Goal: Task Accomplishment & Management: Manage account settings

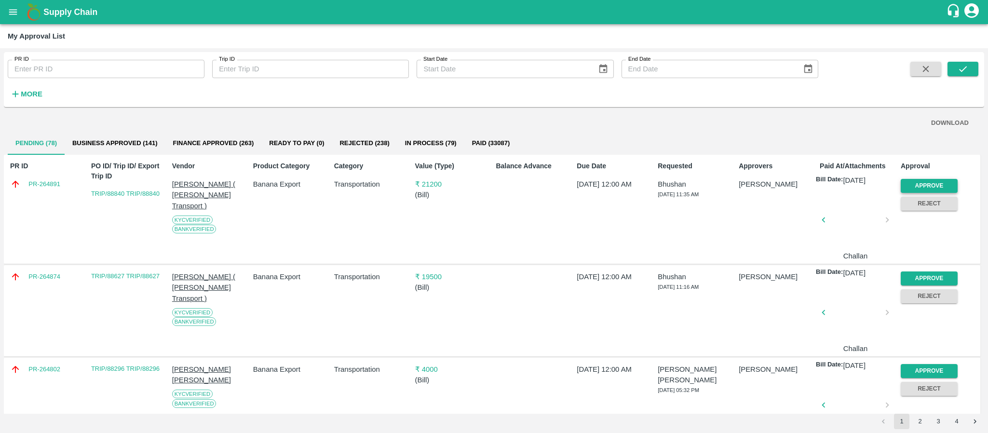
click at [912, 189] on button "Approve" at bounding box center [929, 186] width 57 height 14
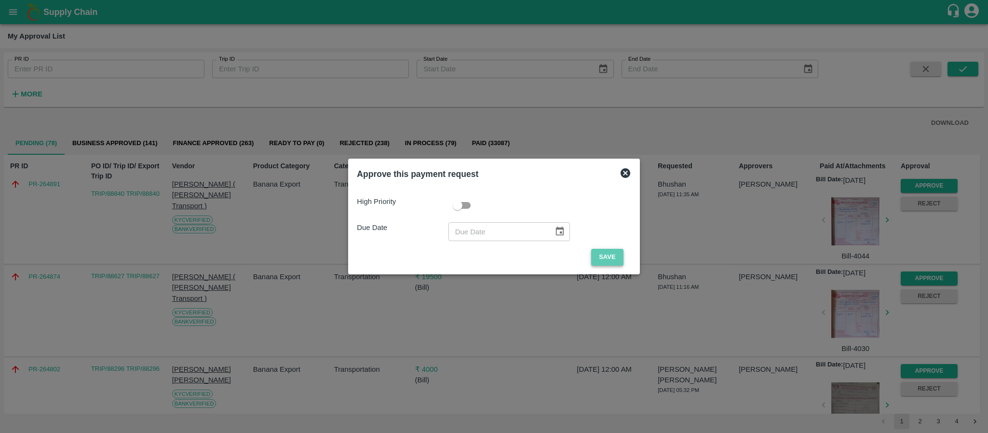
click at [611, 252] on button "Save" at bounding box center [607, 257] width 32 height 17
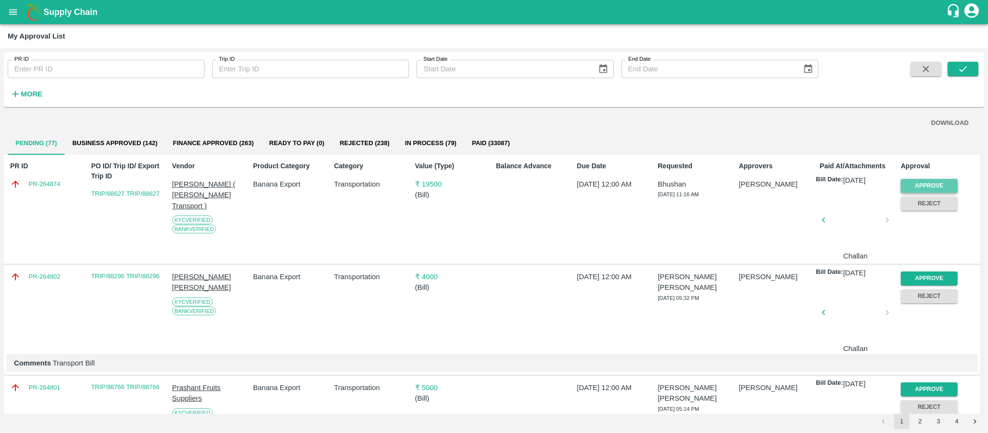
click at [928, 189] on button "Approve" at bounding box center [929, 186] width 57 height 14
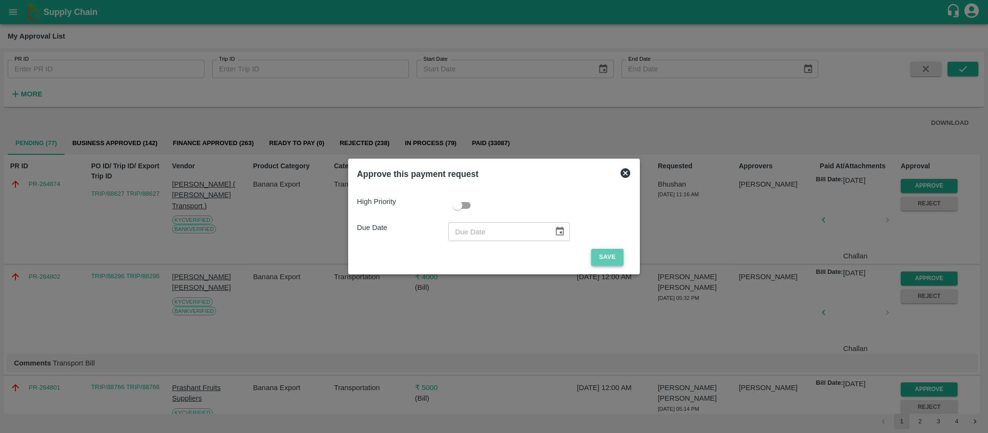
click at [601, 260] on button "Save" at bounding box center [607, 257] width 32 height 17
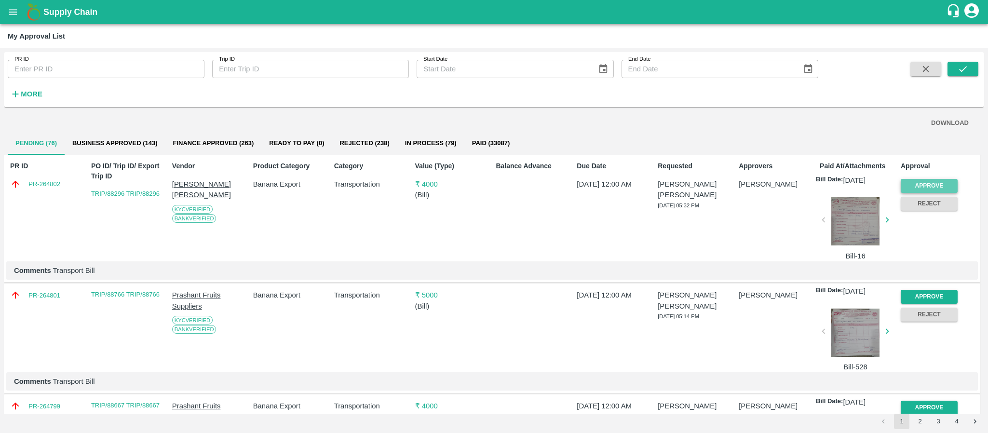
click at [925, 183] on button "Approve" at bounding box center [929, 186] width 57 height 14
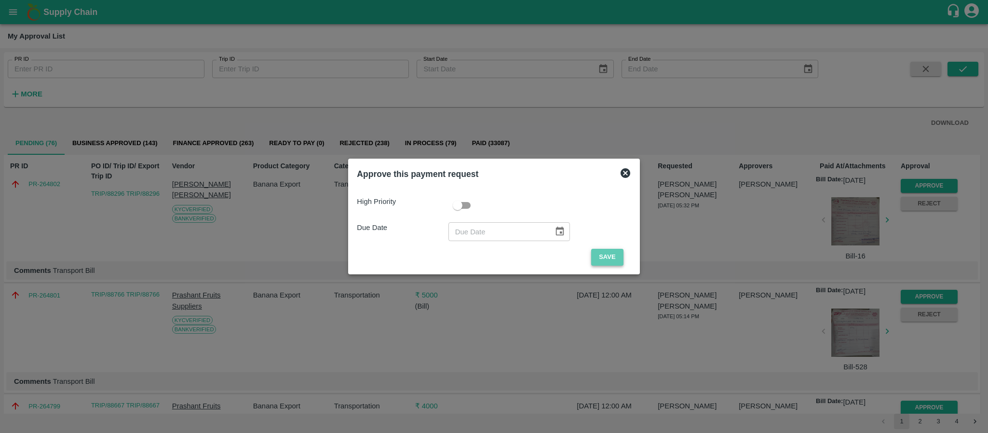
click at [613, 251] on button "Save" at bounding box center [607, 257] width 32 height 17
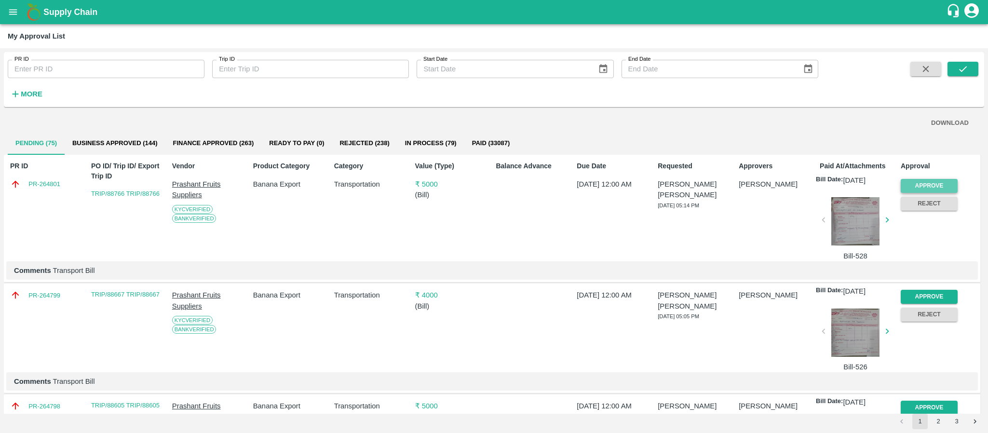
click at [925, 188] on button "Approve" at bounding box center [929, 186] width 57 height 14
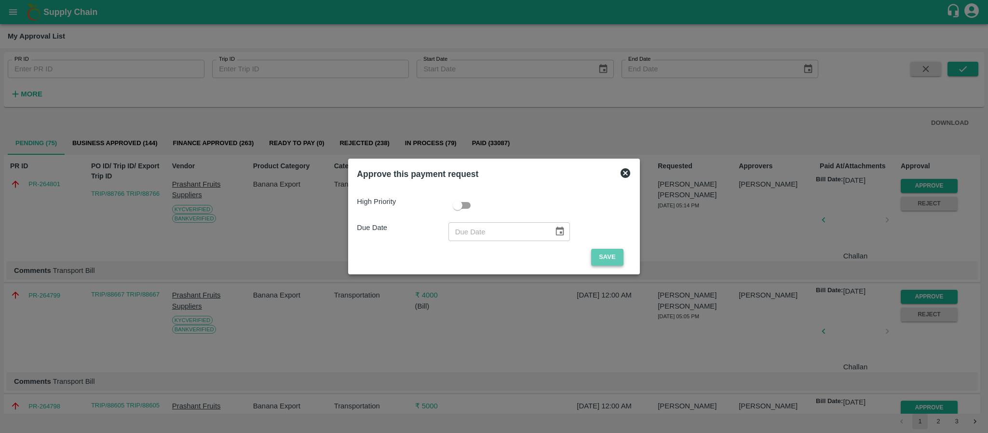
click at [615, 257] on button "Save" at bounding box center [607, 257] width 32 height 17
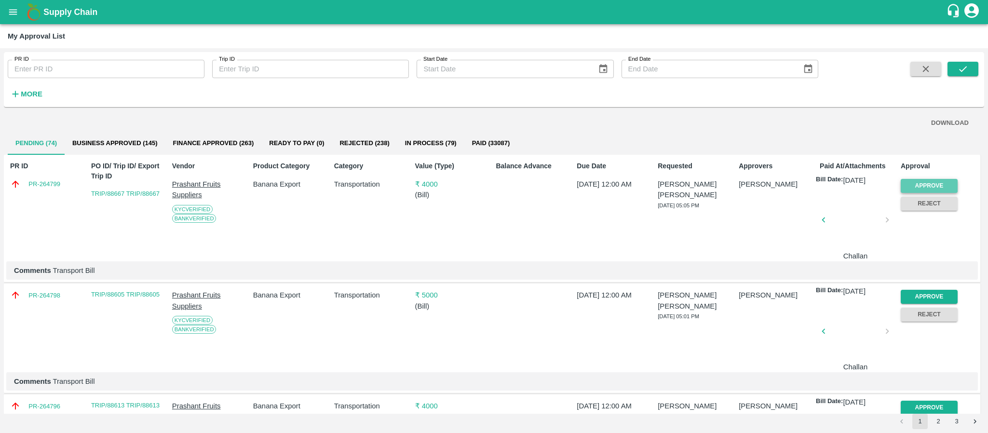
click at [933, 179] on button "Approve" at bounding box center [929, 186] width 57 height 14
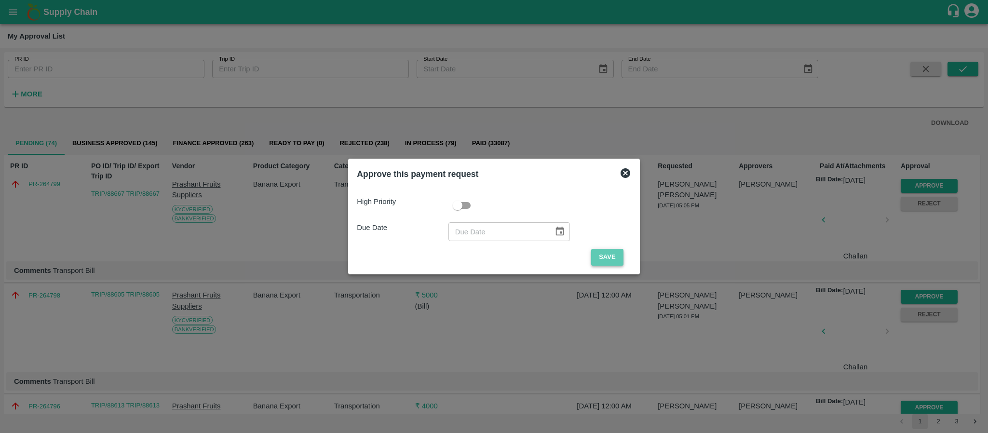
click at [605, 253] on button "Save" at bounding box center [607, 257] width 32 height 17
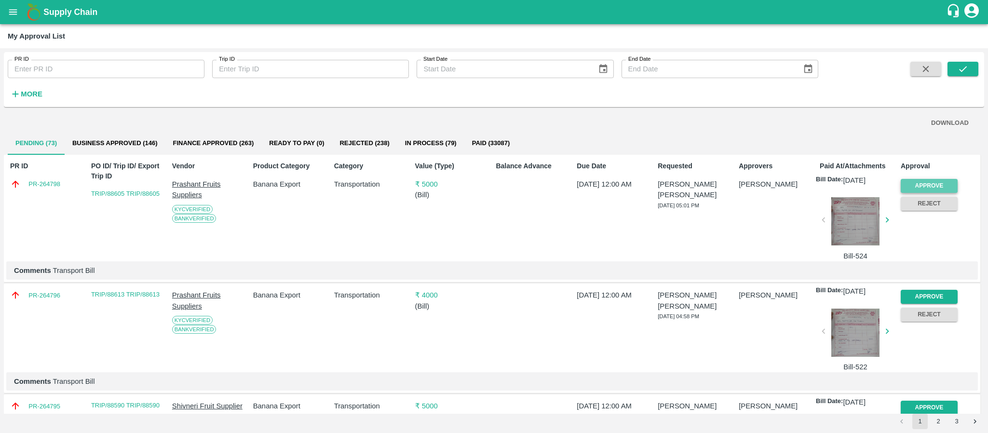
click at [937, 182] on button "Approve" at bounding box center [929, 186] width 57 height 14
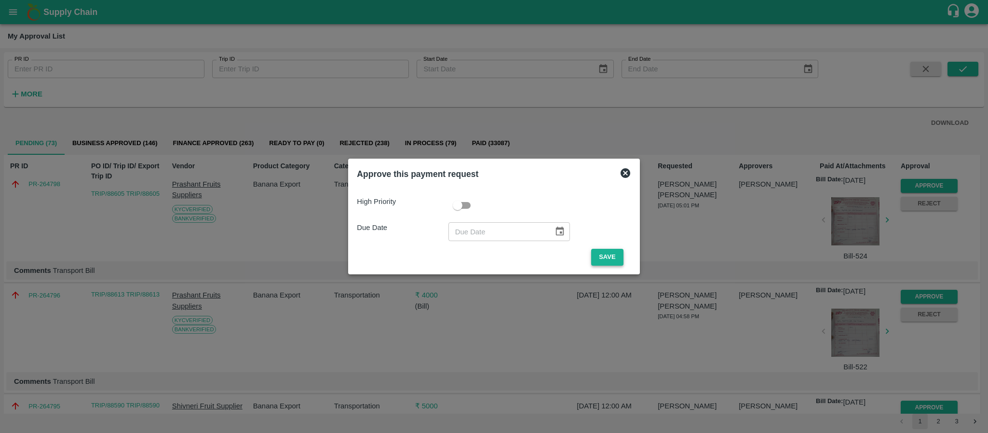
click at [602, 254] on button "Save" at bounding box center [607, 257] width 32 height 17
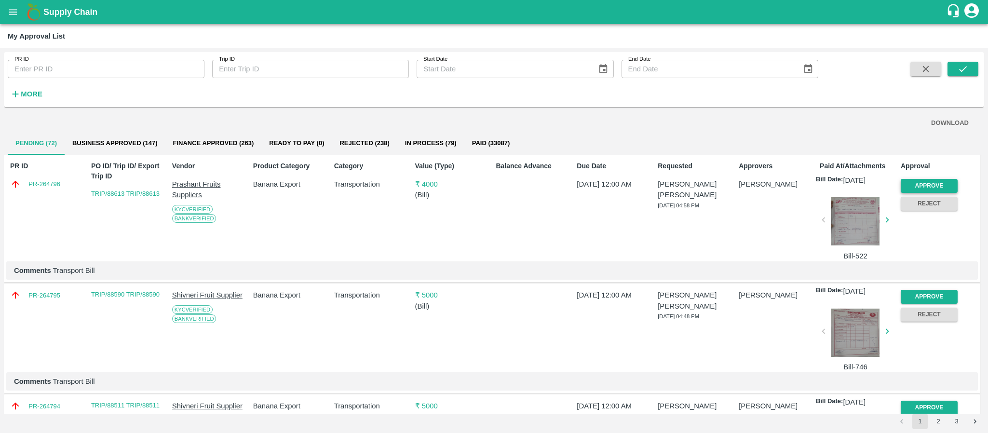
click at [916, 185] on button "Approve" at bounding box center [929, 186] width 57 height 14
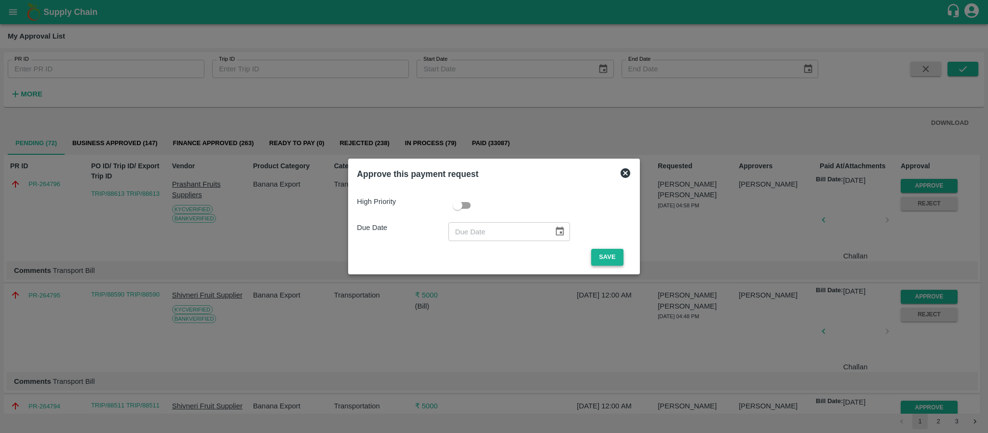
drag, startPoint x: 624, startPoint y: 251, endPoint x: 602, endPoint y: 257, distance: 22.5
click at [602, 257] on span "Save" at bounding box center [607, 257] width 47 height 17
click at [602, 257] on button "Save" at bounding box center [607, 257] width 32 height 17
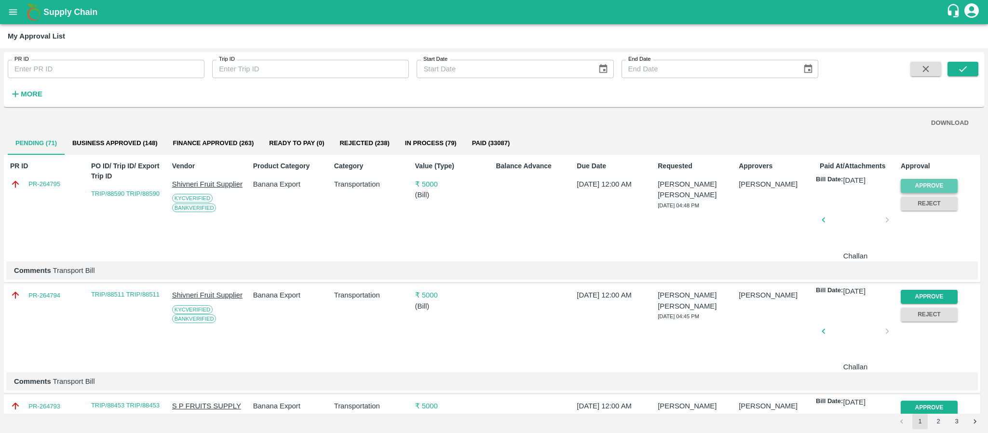
click at [930, 180] on button "Approve" at bounding box center [929, 186] width 57 height 14
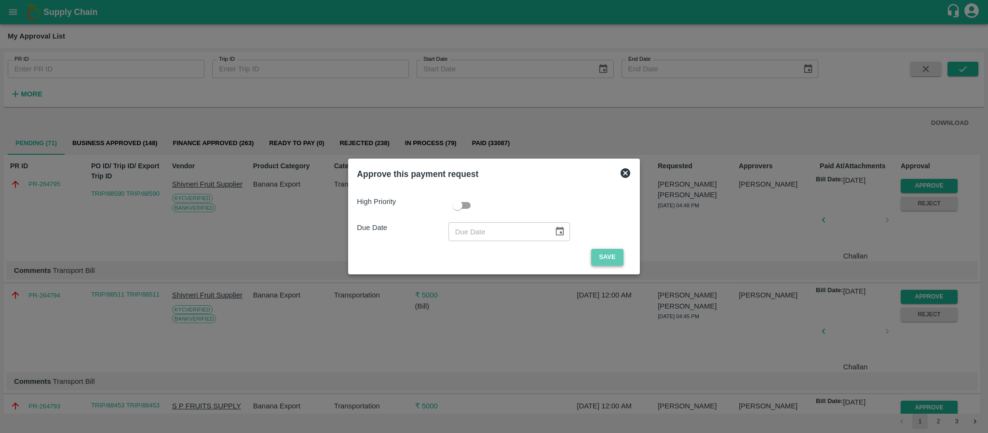
click at [599, 251] on button "Save" at bounding box center [607, 257] width 32 height 17
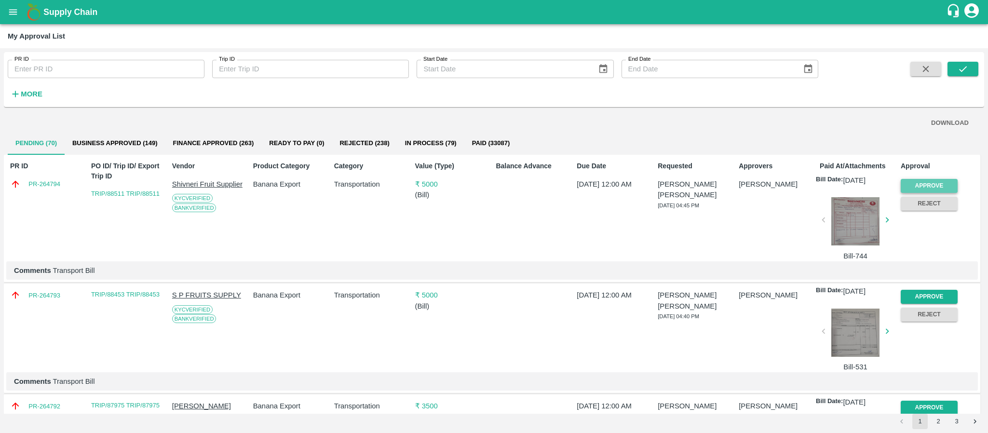
click at [935, 189] on button "Approve" at bounding box center [929, 186] width 57 height 14
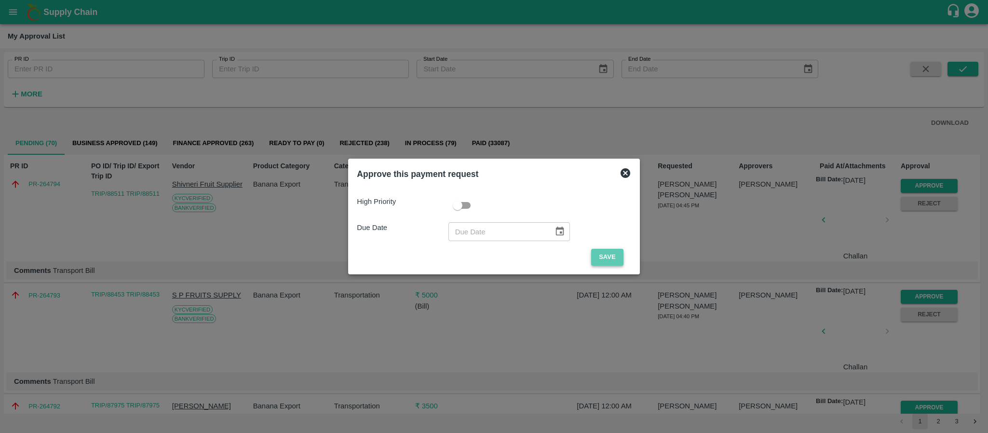
click at [607, 257] on button "Save" at bounding box center [607, 257] width 32 height 17
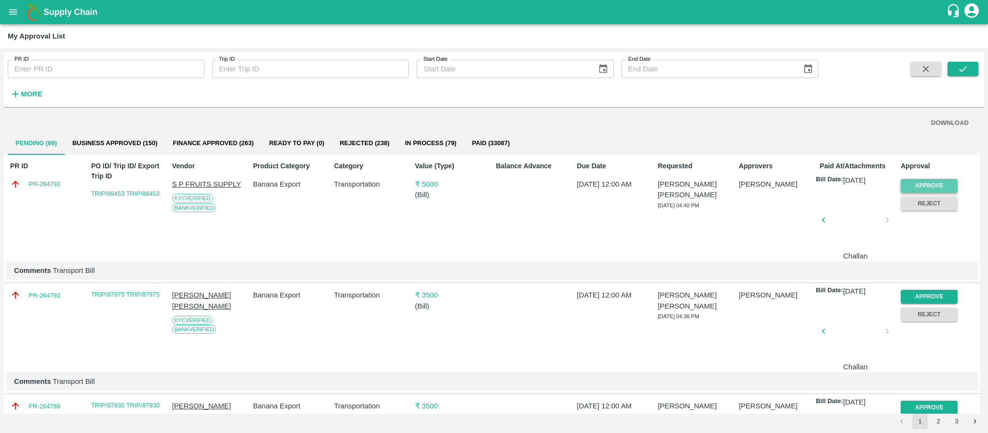
click at [915, 181] on button "Approve" at bounding box center [929, 186] width 57 height 14
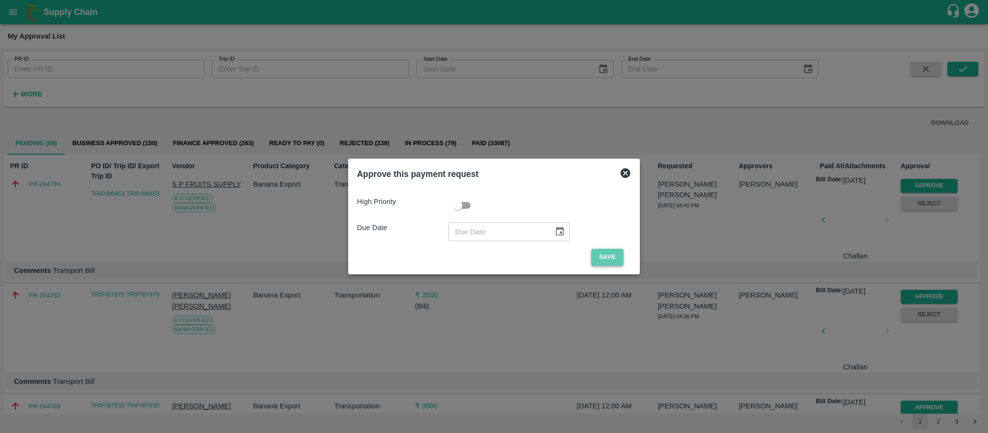
click at [599, 253] on button "Save" at bounding box center [607, 257] width 32 height 17
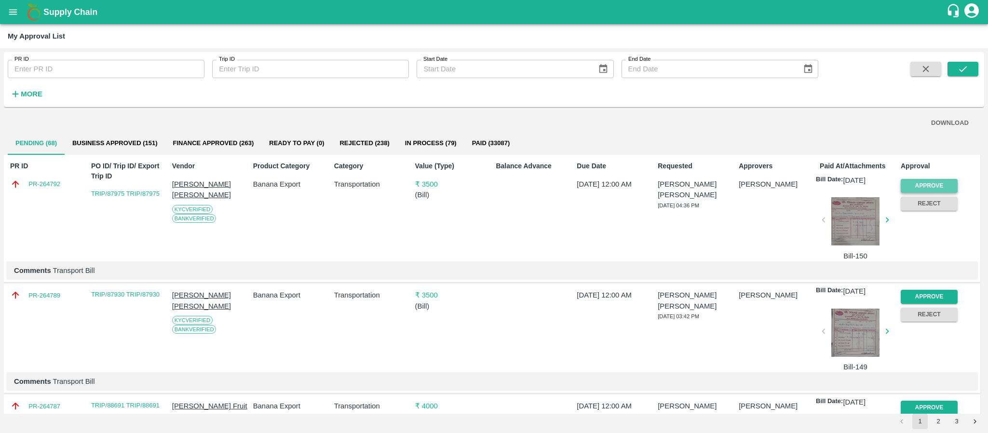
click at [943, 179] on button "Approve" at bounding box center [929, 186] width 57 height 14
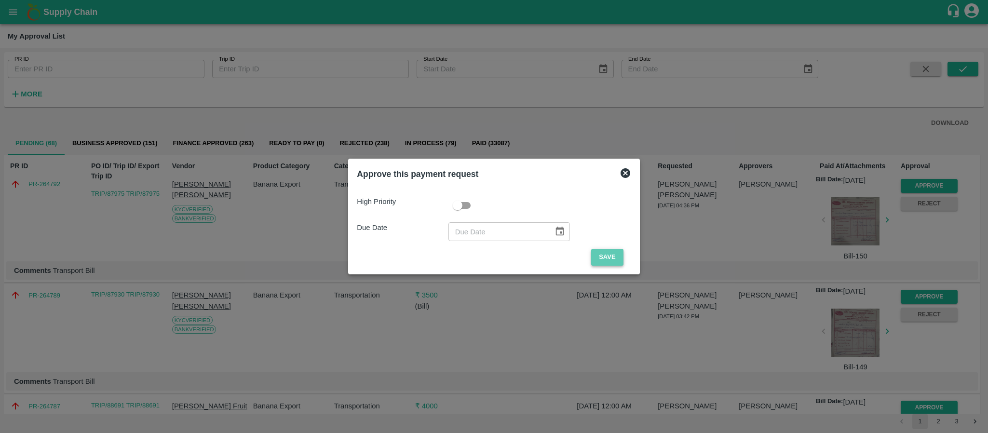
click at [600, 255] on button "Save" at bounding box center [607, 257] width 32 height 17
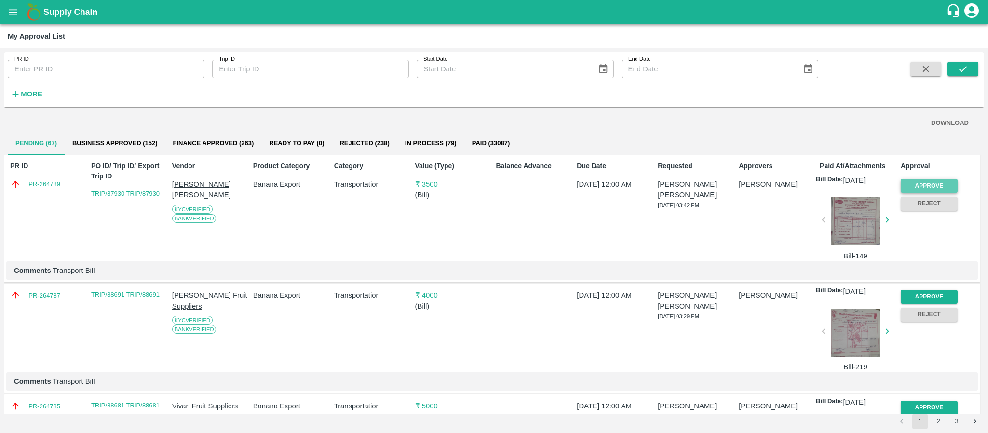
click at [949, 187] on button "Approve" at bounding box center [929, 186] width 57 height 14
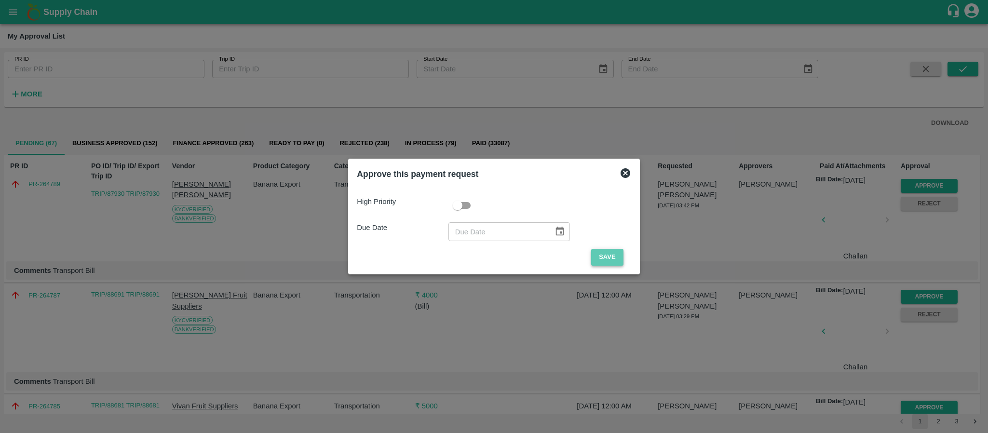
click at [614, 252] on button "Save" at bounding box center [607, 257] width 32 height 17
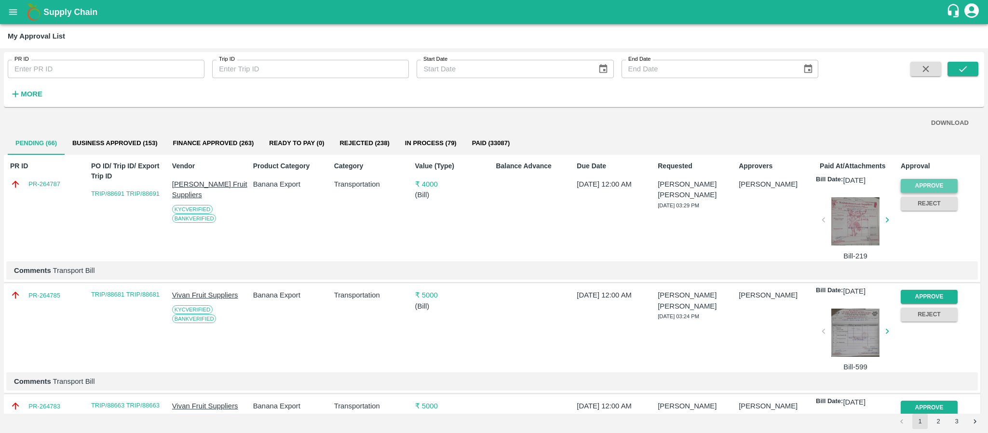
click at [929, 184] on button "Approve" at bounding box center [929, 186] width 57 height 14
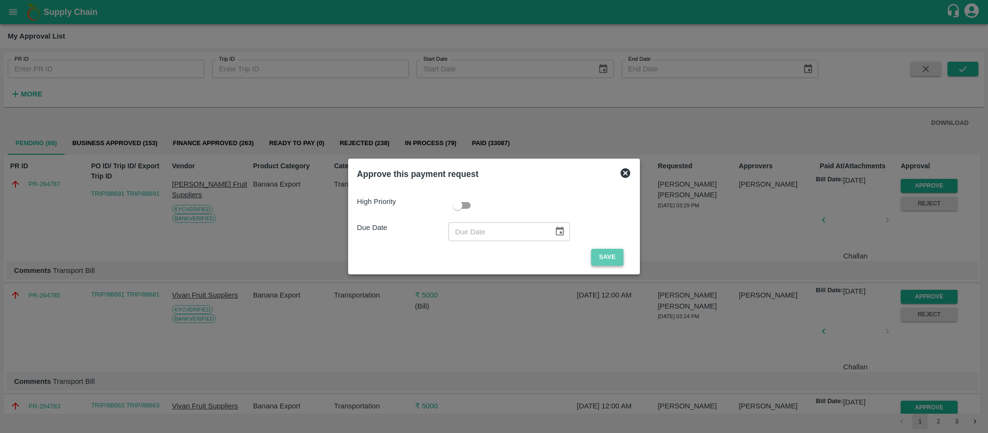
click at [614, 260] on button "Save" at bounding box center [607, 257] width 32 height 17
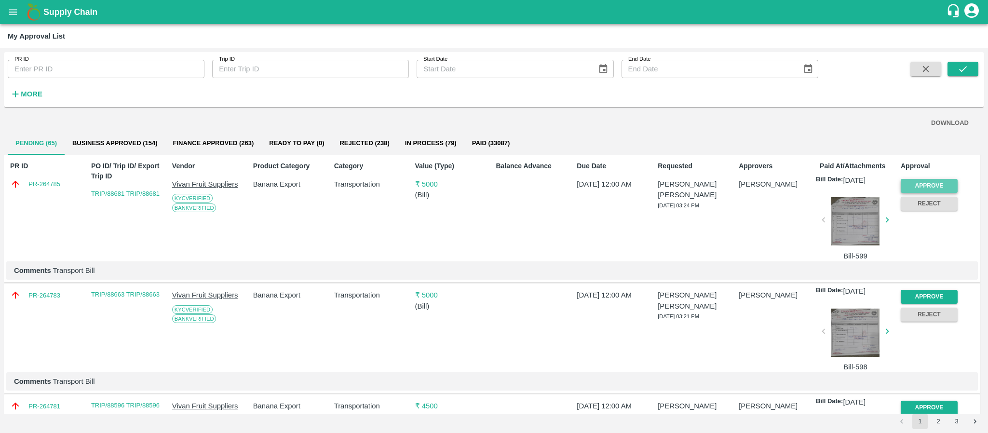
click at [903, 182] on button "Approve" at bounding box center [929, 186] width 57 height 14
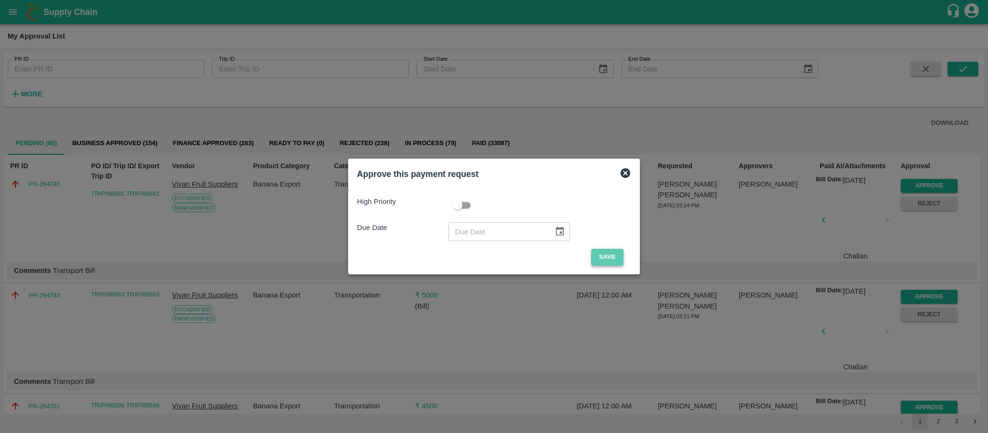
click at [599, 255] on button "Save" at bounding box center [607, 257] width 32 height 17
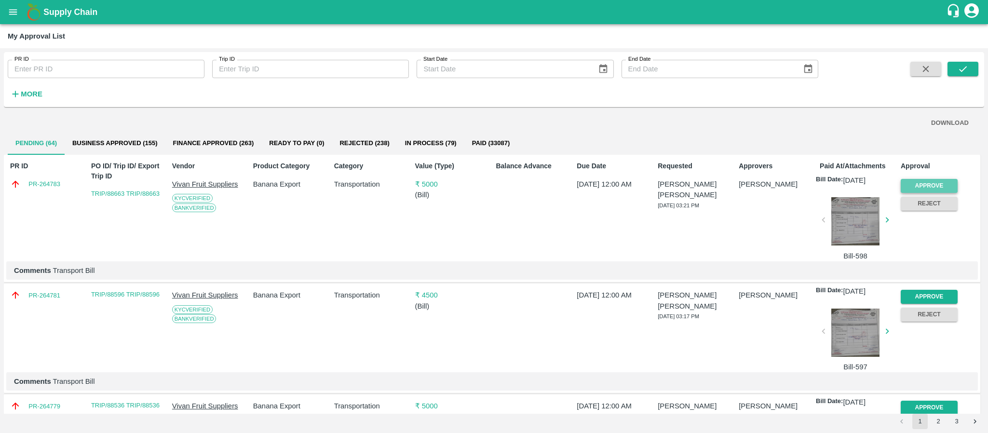
click at [915, 179] on button "Approve" at bounding box center [929, 186] width 57 height 14
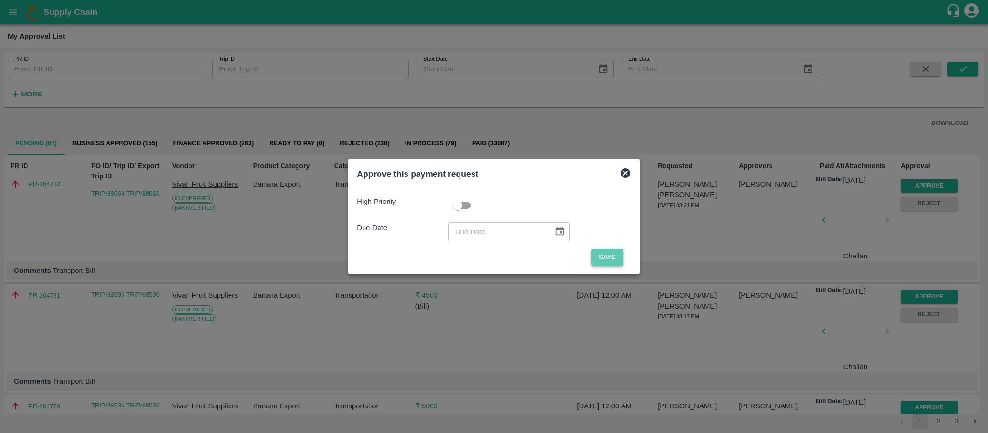
click at [601, 253] on button "Save" at bounding box center [607, 257] width 32 height 17
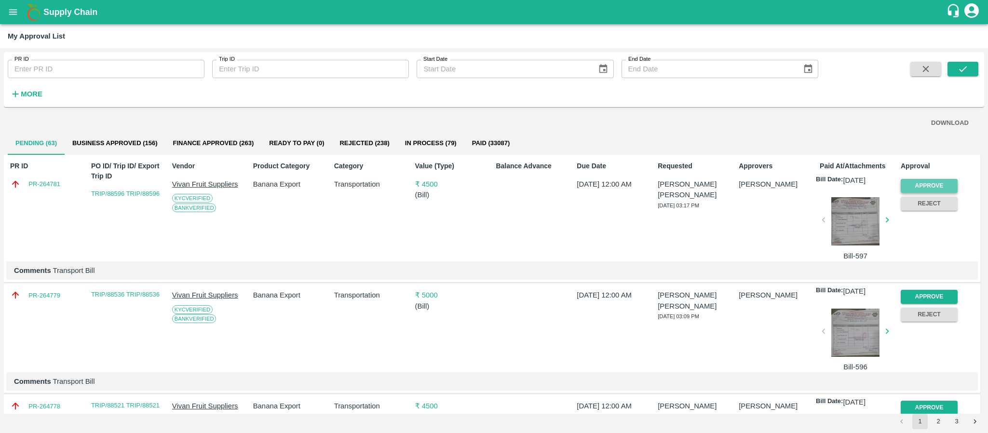
click at [912, 188] on button "Approve" at bounding box center [929, 186] width 57 height 14
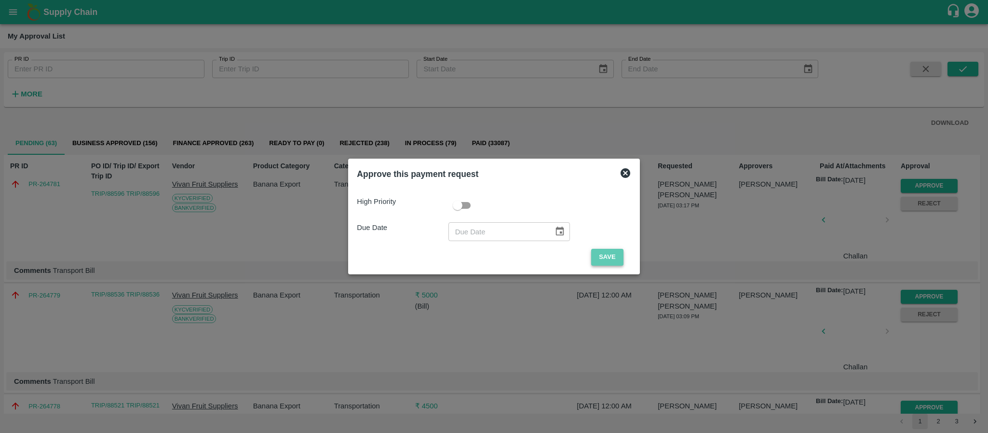
click at [605, 257] on button "Save" at bounding box center [607, 257] width 32 height 17
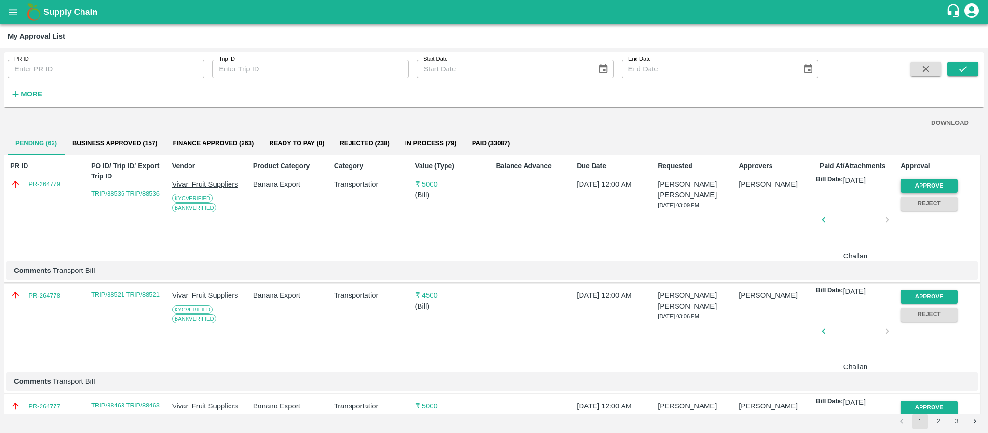
click at [943, 181] on button "Approve" at bounding box center [929, 186] width 57 height 14
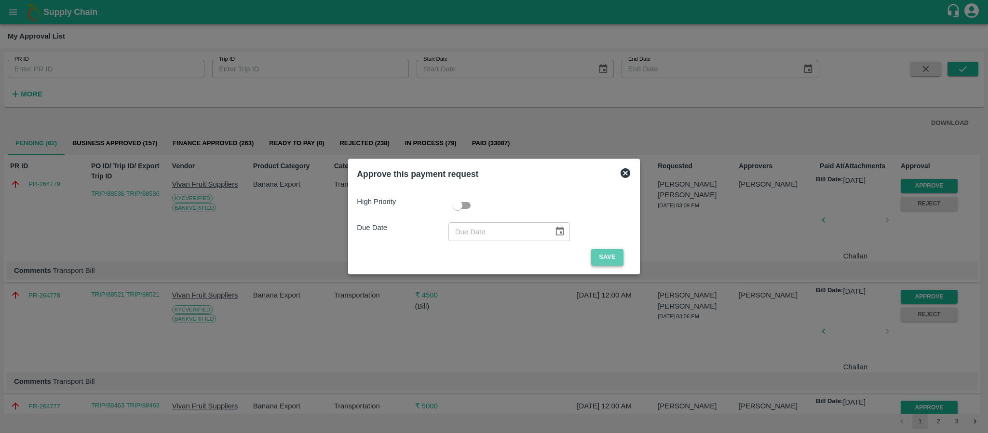
click at [592, 257] on button "Save" at bounding box center [607, 257] width 32 height 17
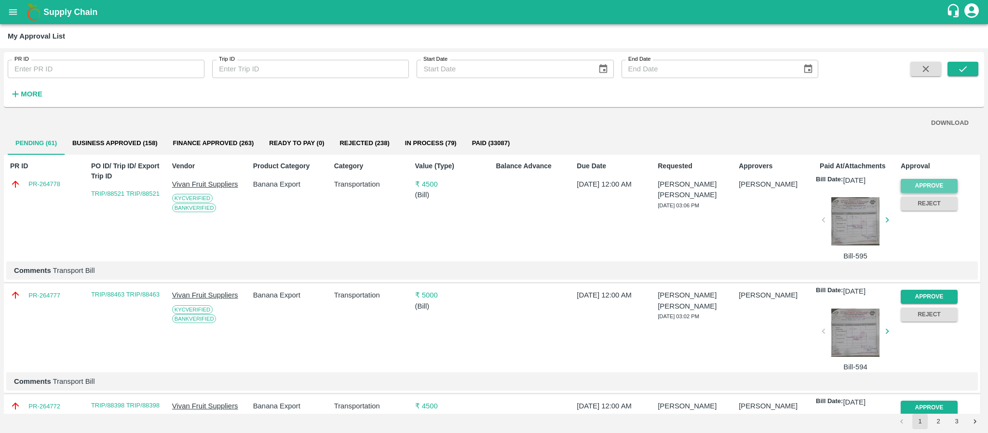
click at [919, 179] on button "Approve" at bounding box center [929, 186] width 57 height 14
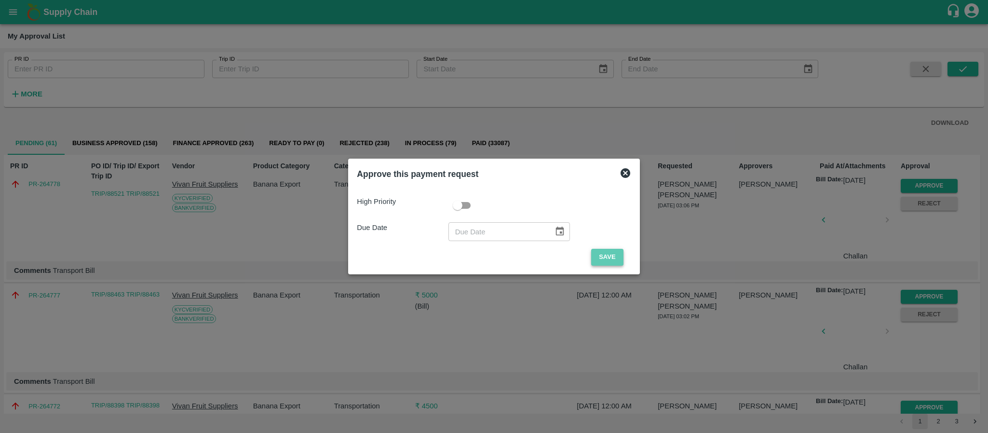
click at [614, 257] on button "Save" at bounding box center [607, 257] width 32 height 17
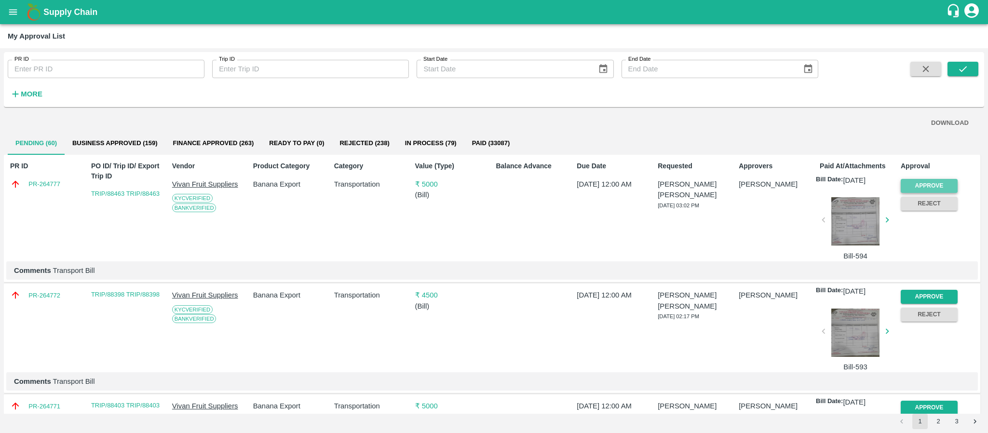
click at [936, 184] on button "Approve" at bounding box center [929, 186] width 57 height 14
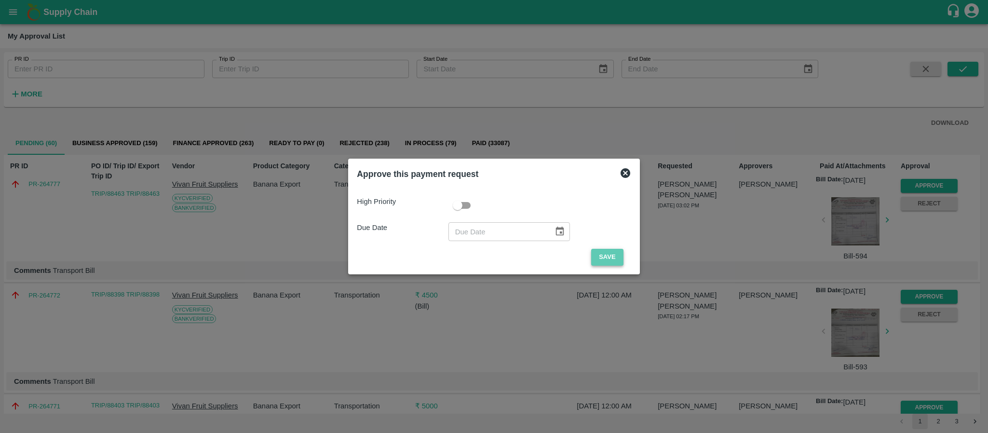
click at [601, 257] on button "Save" at bounding box center [607, 257] width 32 height 17
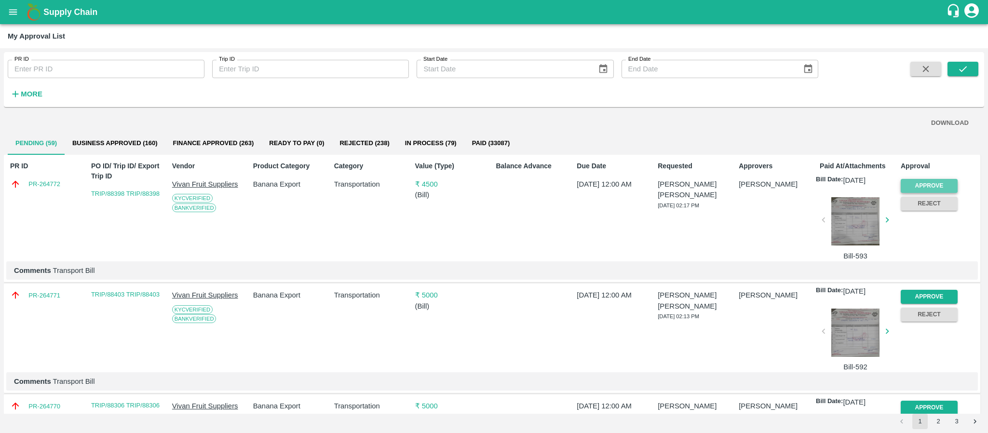
click at [927, 185] on button "Approve" at bounding box center [929, 186] width 57 height 14
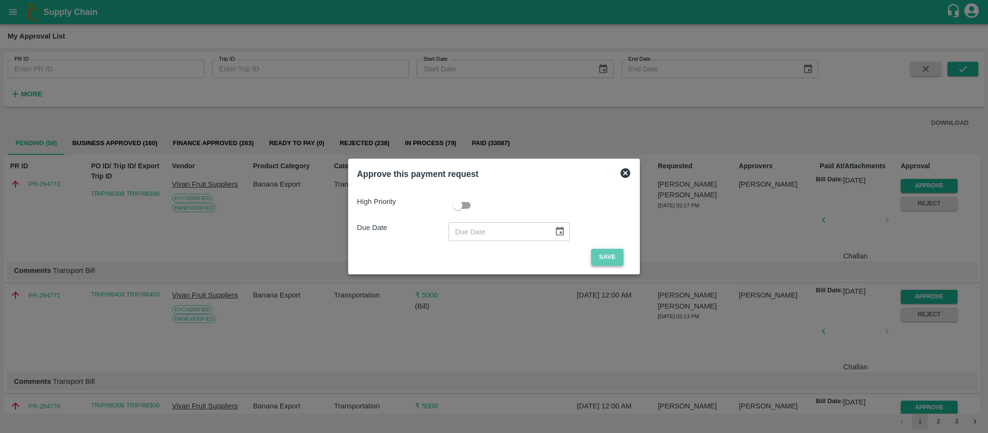
click at [602, 257] on button "Save" at bounding box center [607, 257] width 32 height 17
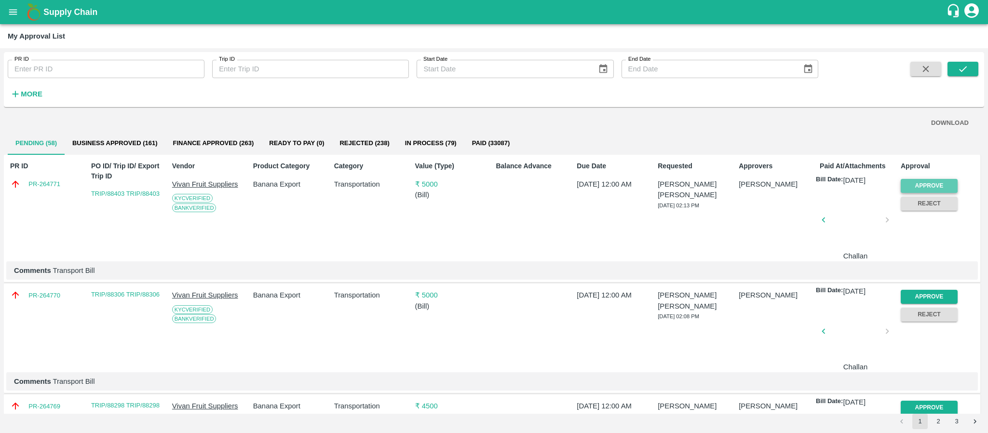
click at [936, 181] on button "Approve" at bounding box center [929, 186] width 57 height 14
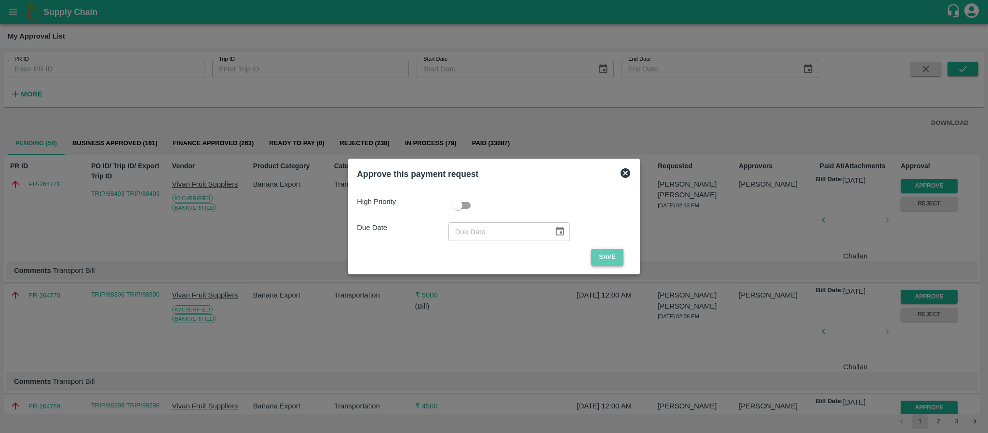
click at [598, 255] on button "Save" at bounding box center [607, 257] width 32 height 17
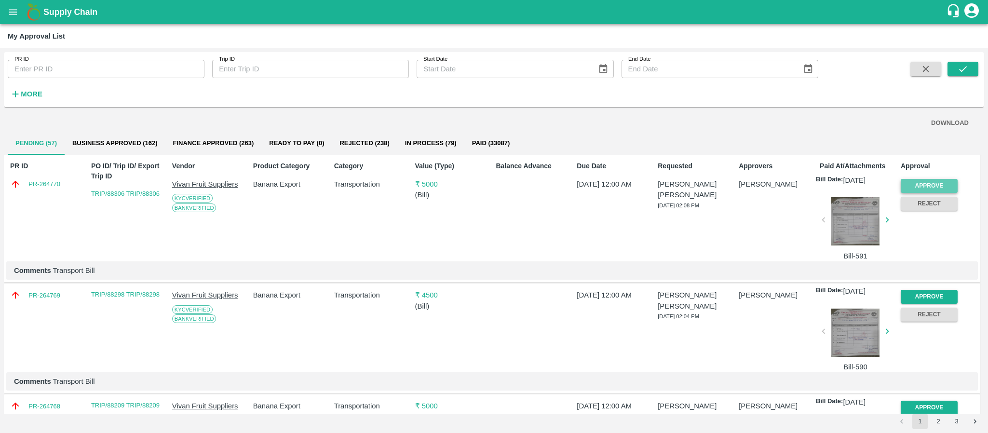
click at [937, 180] on button "Approve" at bounding box center [929, 186] width 57 height 14
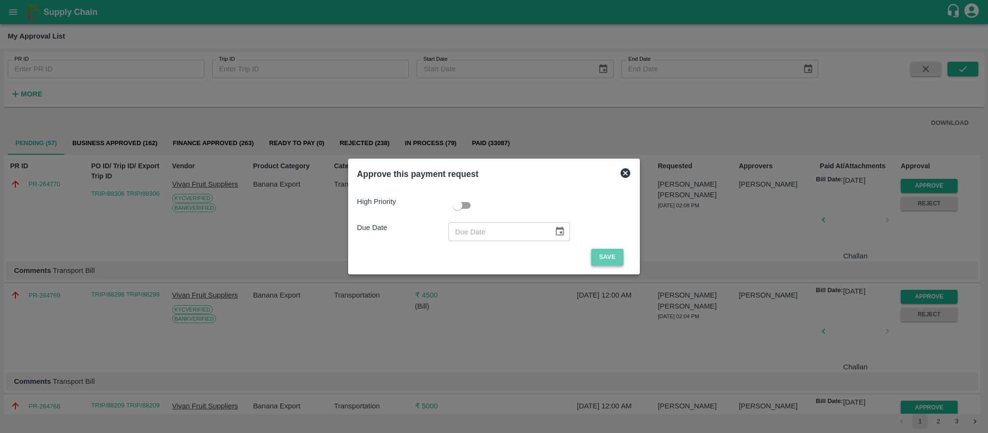
click at [601, 250] on button "Save" at bounding box center [607, 257] width 32 height 17
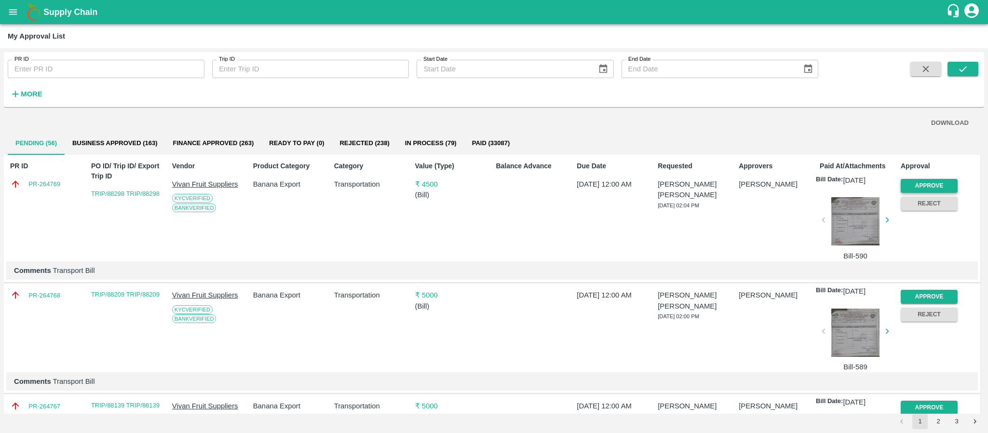
click at [916, 189] on button "Approve" at bounding box center [929, 186] width 57 height 14
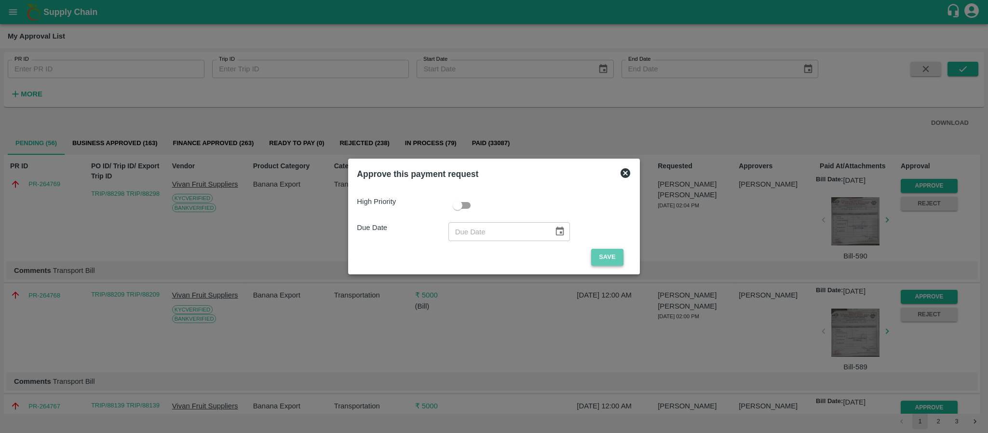
click at [600, 255] on button "Save" at bounding box center [607, 257] width 32 height 17
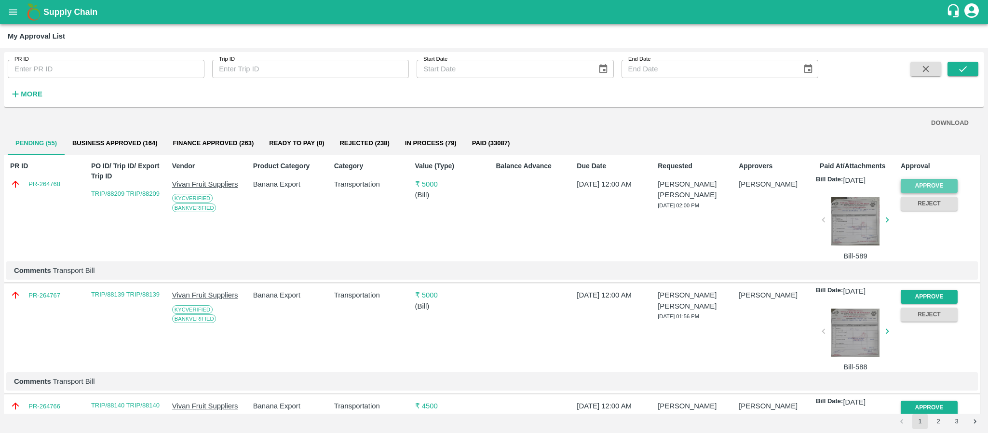
click at [942, 187] on button "Approve" at bounding box center [929, 186] width 57 height 14
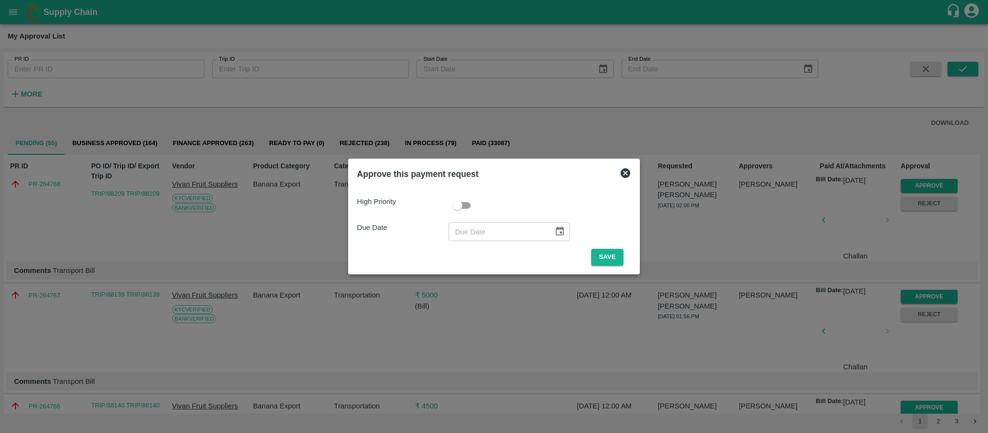
click at [587, 251] on span "Save" at bounding box center [607, 257] width 47 height 17
click at [602, 255] on button "Save" at bounding box center [607, 257] width 32 height 17
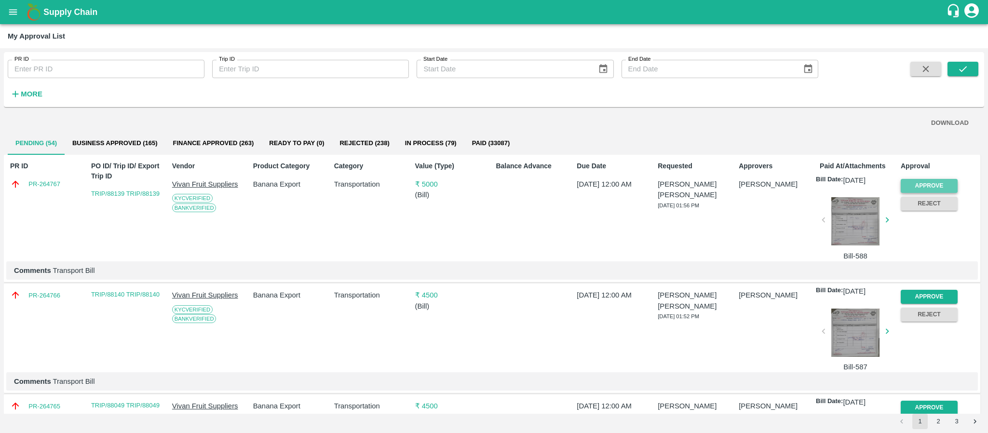
click at [926, 183] on button "Approve" at bounding box center [929, 186] width 57 height 14
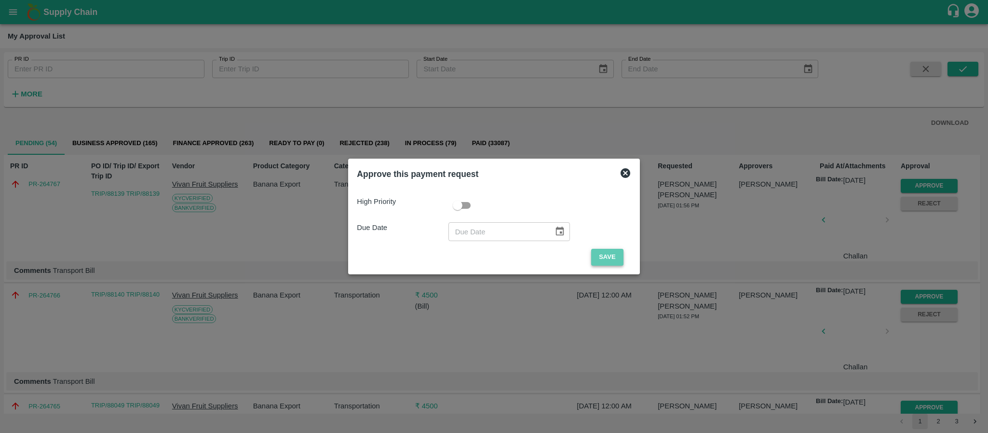
click at [598, 253] on button "Save" at bounding box center [607, 257] width 32 height 17
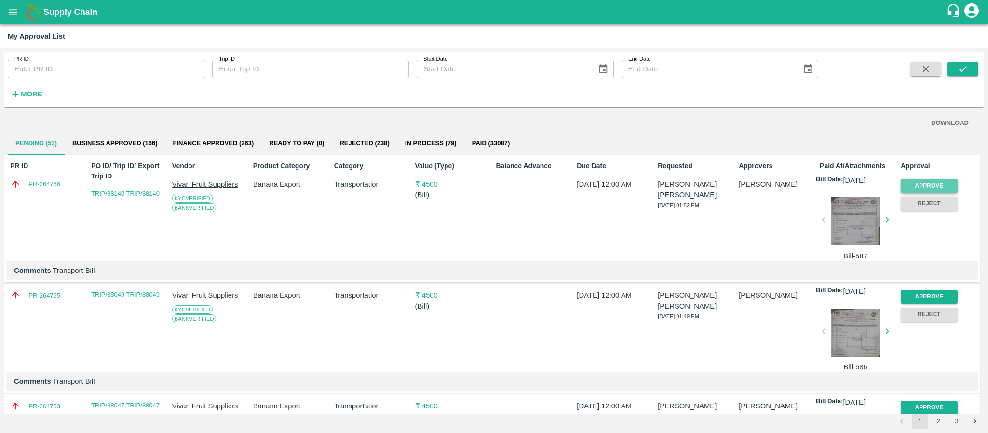
click at [940, 184] on button "Approve" at bounding box center [929, 186] width 57 height 14
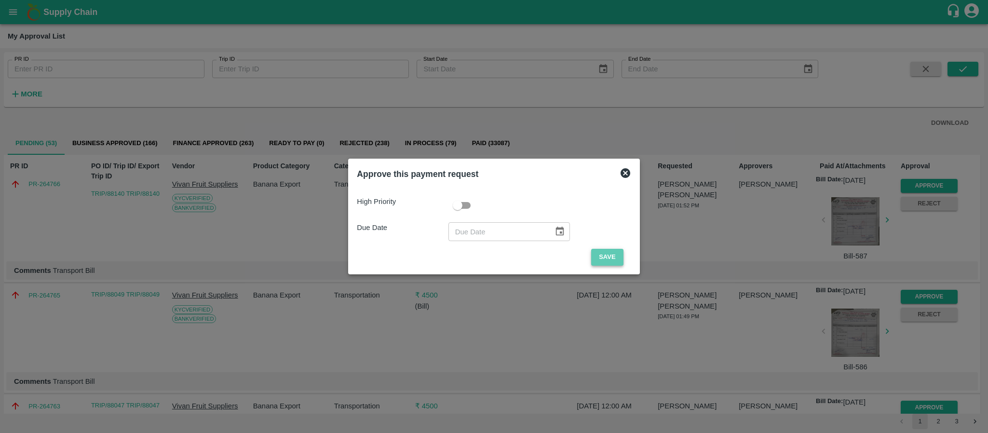
click at [596, 256] on button "Save" at bounding box center [607, 257] width 32 height 17
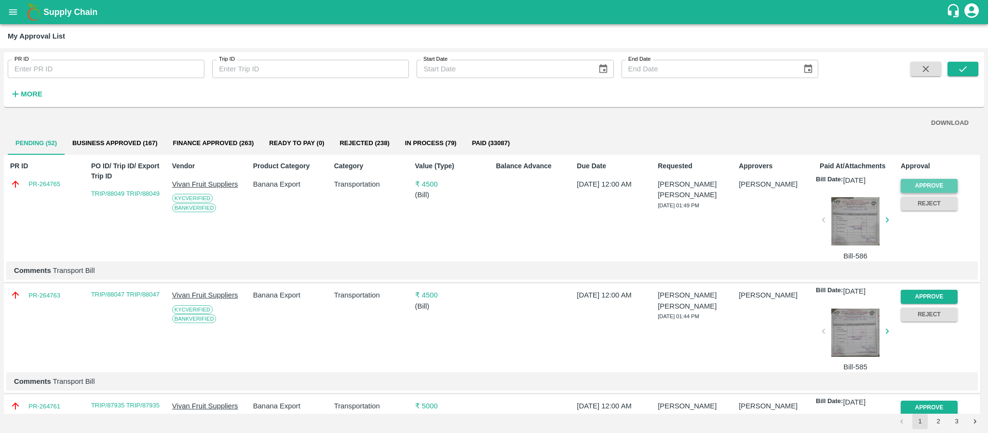
click at [932, 181] on button "Approve" at bounding box center [929, 186] width 57 height 14
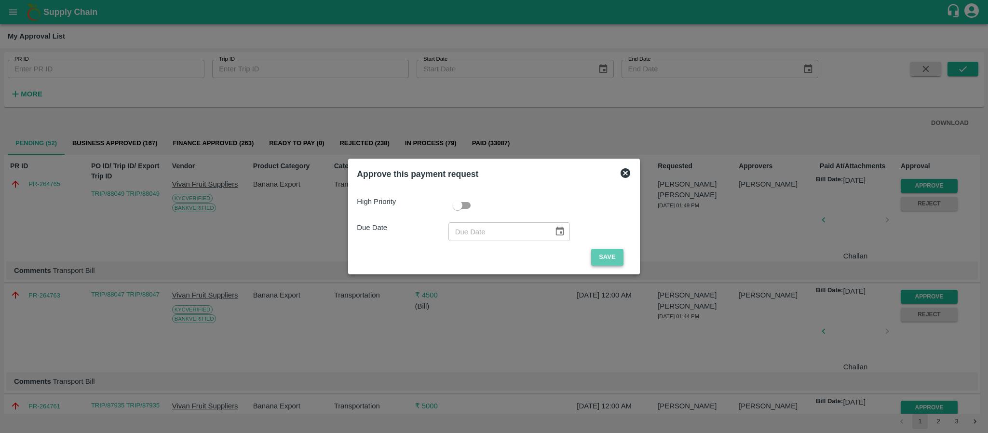
click at [602, 258] on button "Save" at bounding box center [607, 257] width 32 height 17
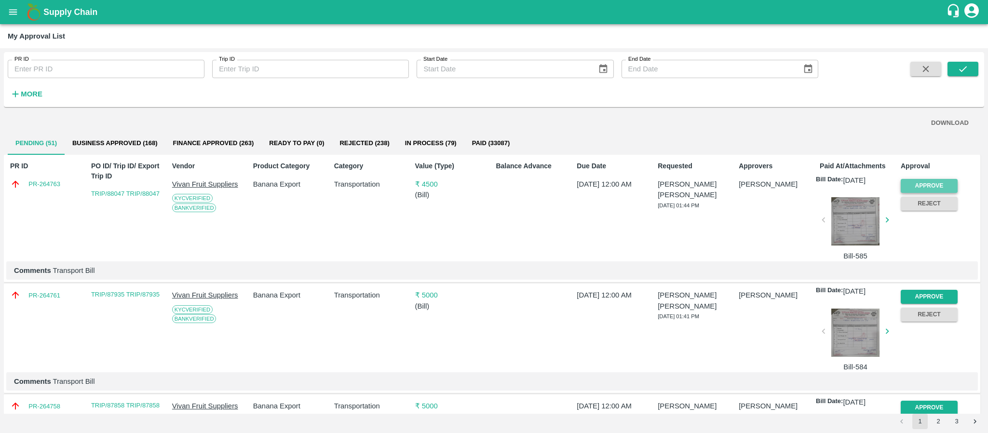
click at [919, 179] on button "Approve" at bounding box center [929, 186] width 57 height 14
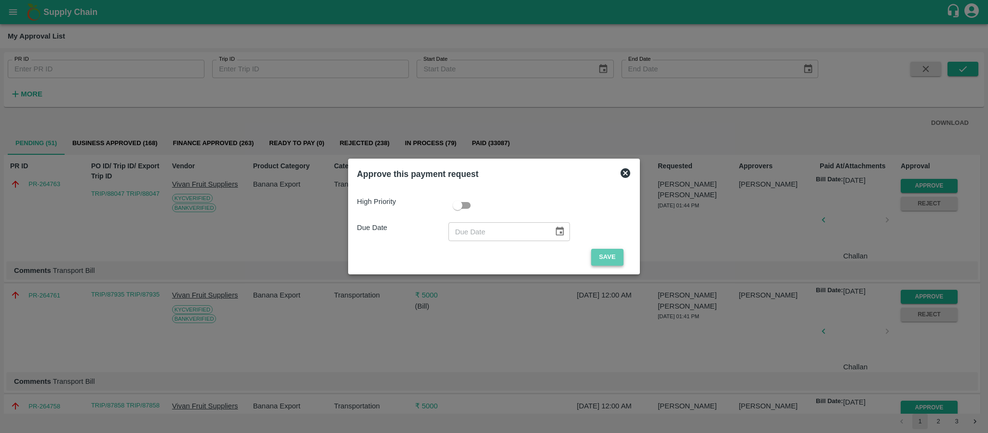
click at [601, 258] on button "Save" at bounding box center [607, 257] width 32 height 17
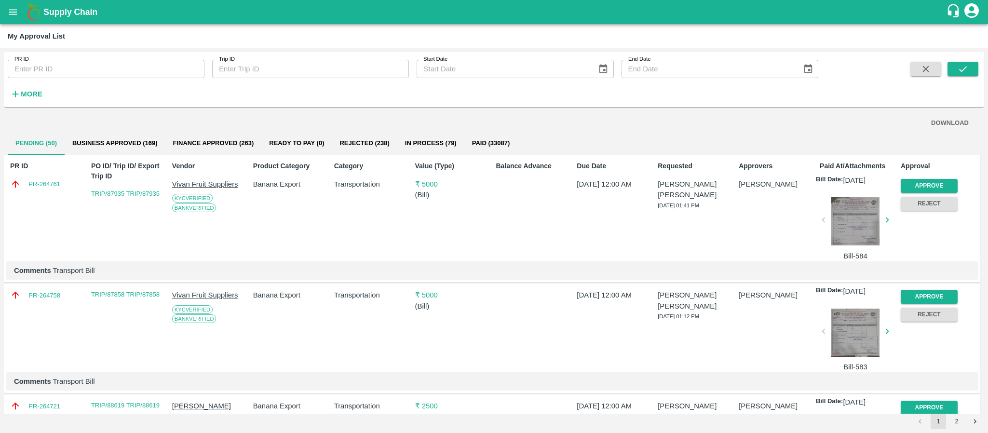
click at [933, 178] on div "Approve" at bounding box center [927, 184] width 61 height 18
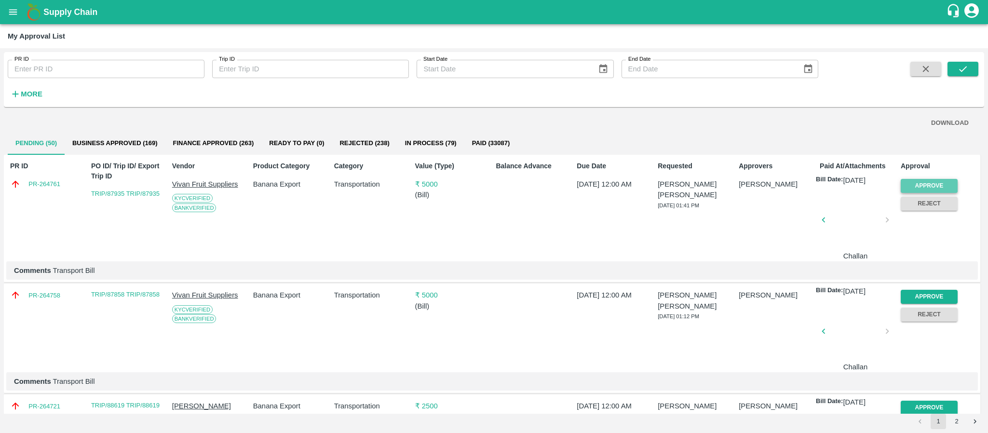
click at [924, 186] on button "Approve" at bounding box center [929, 186] width 57 height 14
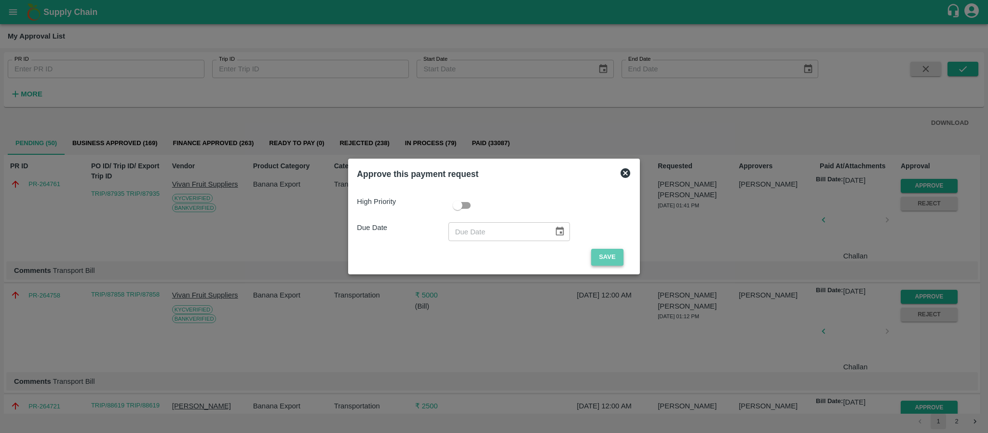
click at [591, 258] on button "Save" at bounding box center [607, 257] width 32 height 17
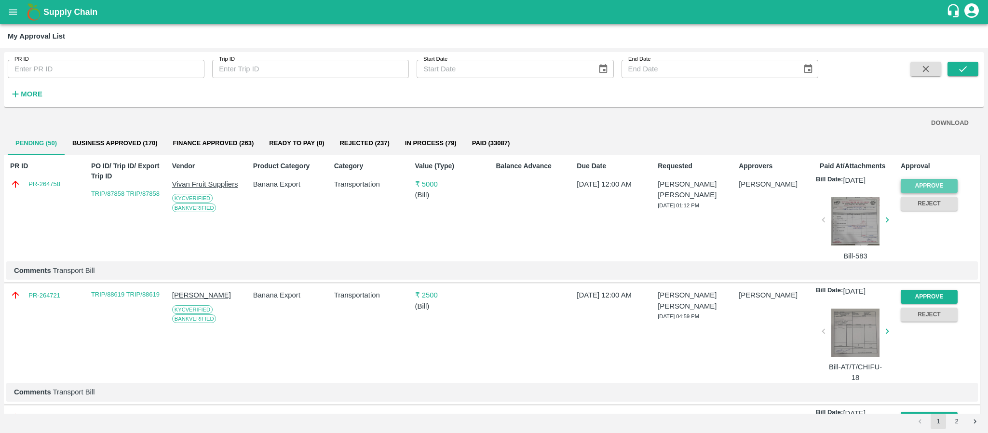
click at [932, 186] on button "Approve" at bounding box center [929, 186] width 57 height 14
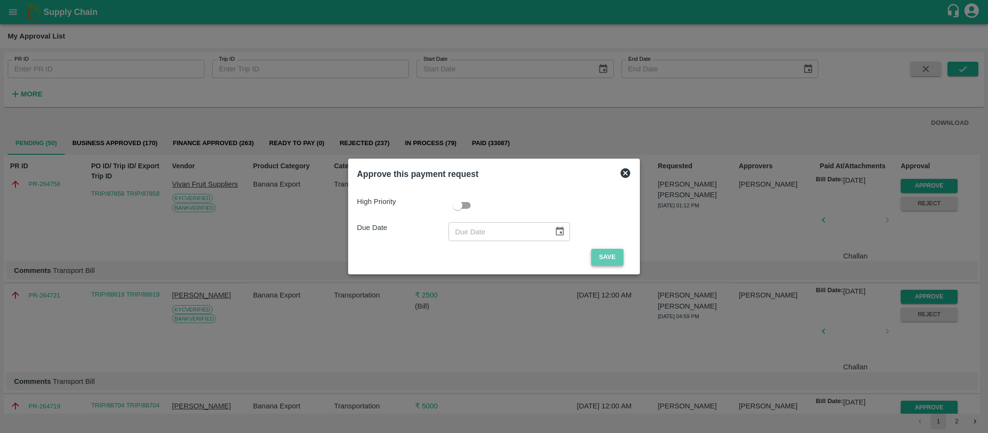
click at [614, 255] on button "Save" at bounding box center [607, 257] width 32 height 17
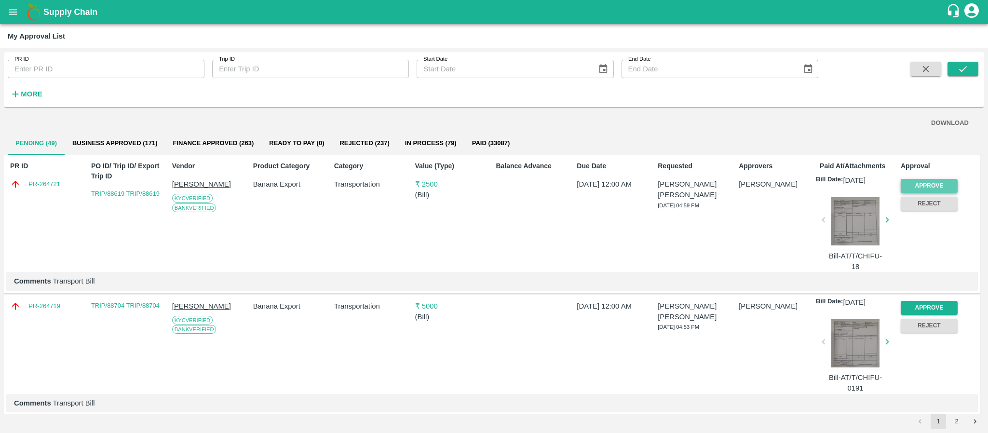
click at [923, 183] on button "Approve" at bounding box center [929, 186] width 57 height 14
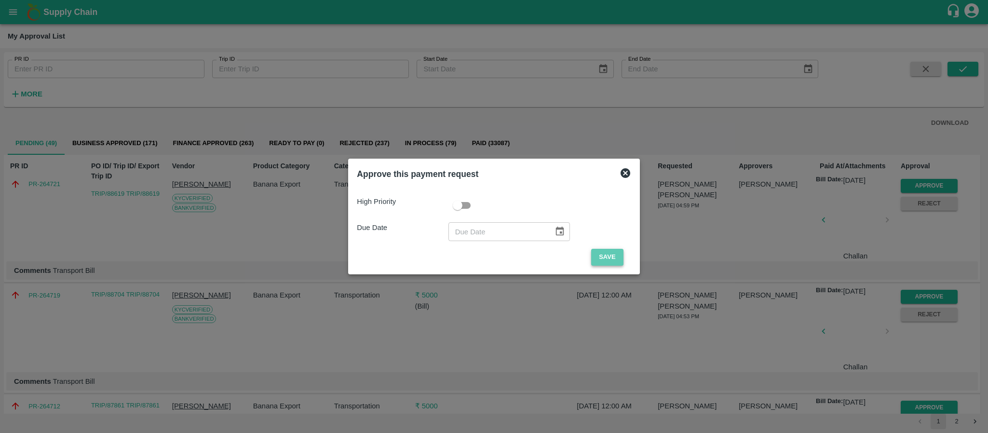
click at [600, 253] on button "Save" at bounding box center [607, 257] width 32 height 17
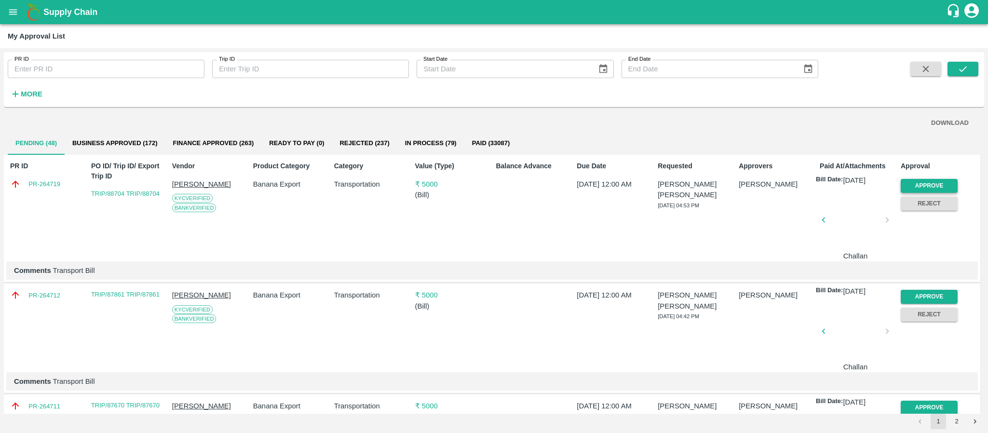
click at [919, 184] on button "Approve" at bounding box center [929, 186] width 57 height 14
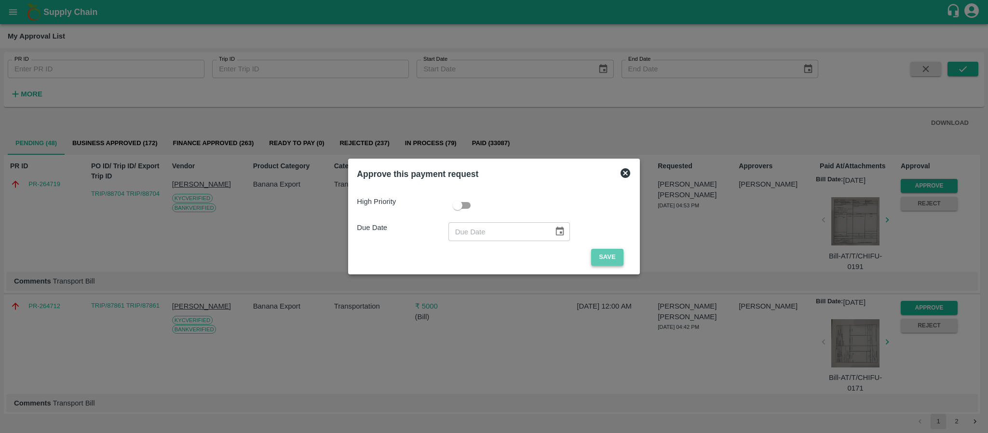
click at [601, 254] on button "Save" at bounding box center [607, 257] width 32 height 17
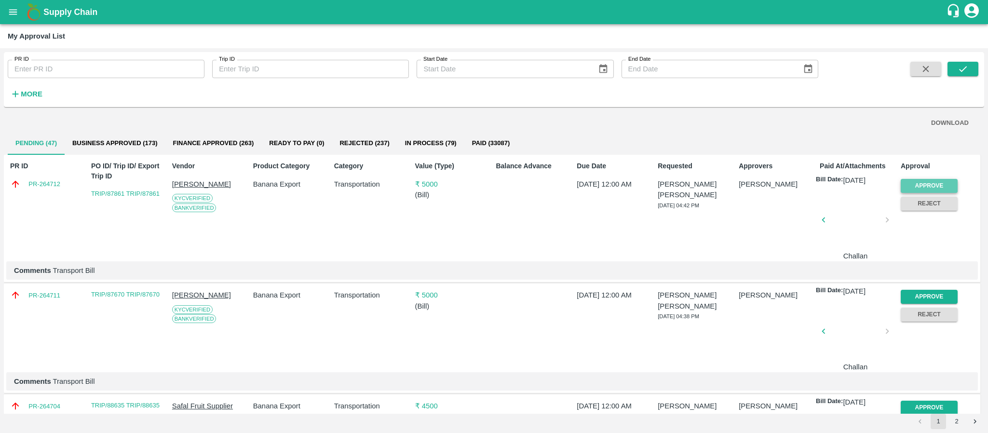
click at [923, 185] on button "Approve" at bounding box center [929, 186] width 57 height 14
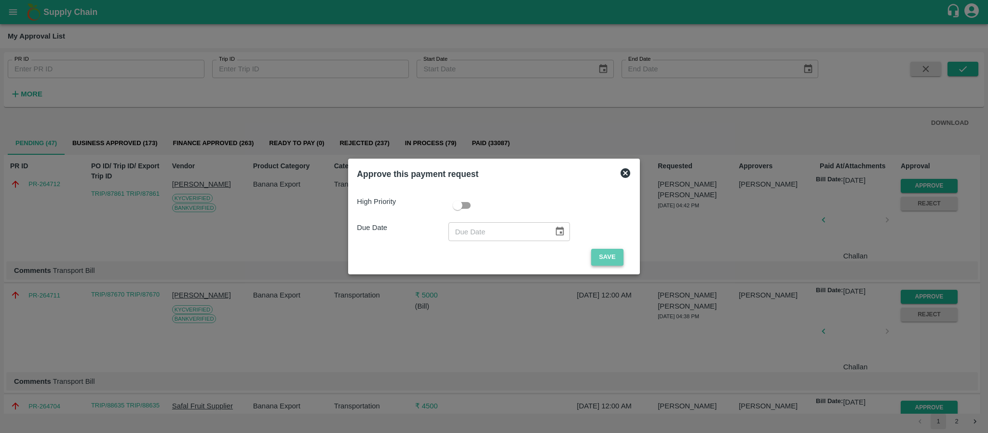
click at [595, 253] on button "Save" at bounding box center [607, 257] width 32 height 17
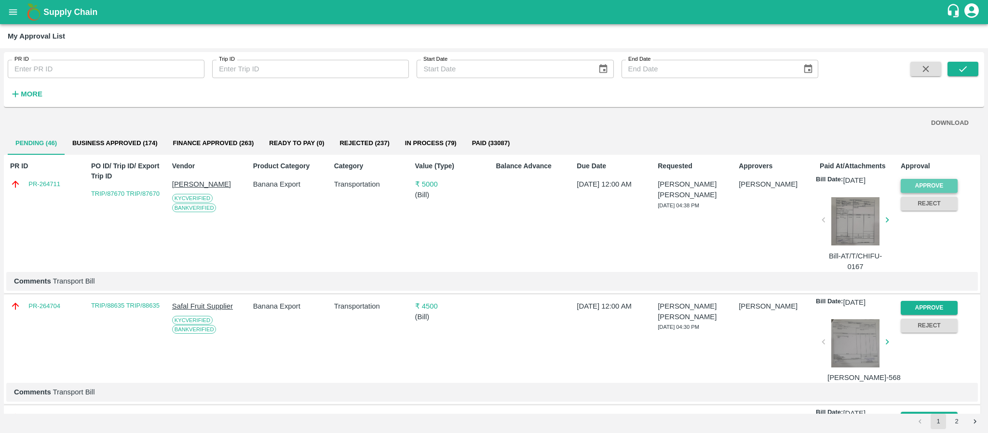
click at [914, 184] on button "Approve" at bounding box center [929, 186] width 57 height 14
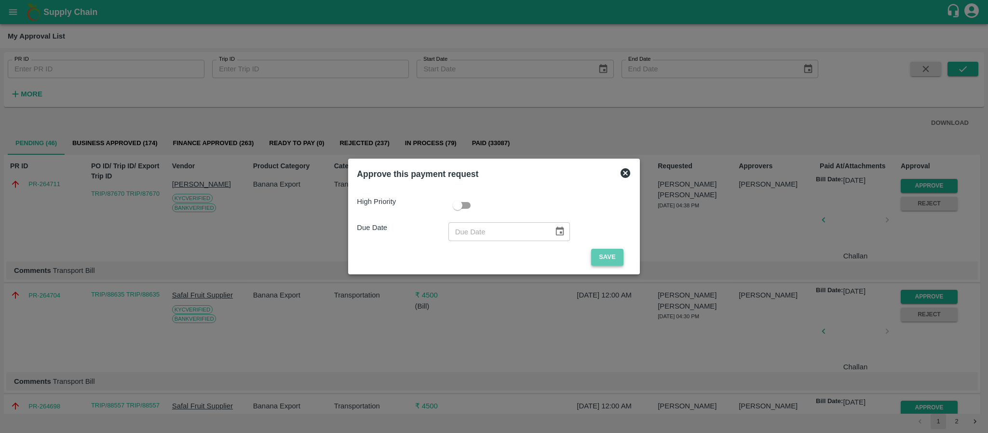
click at [611, 249] on button "Save" at bounding box center [607, 257] width 32 height 17
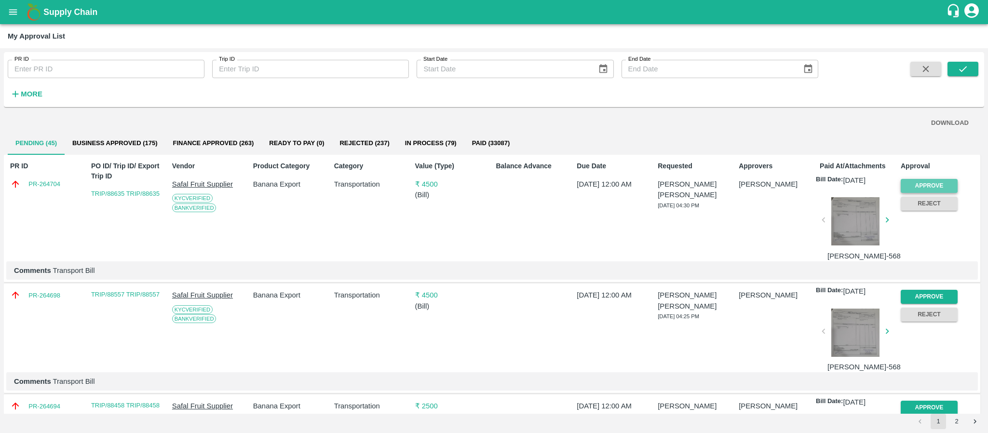
click at [926, 182] on button "Approve" at bounding box center [929, 186] width 57 height 14
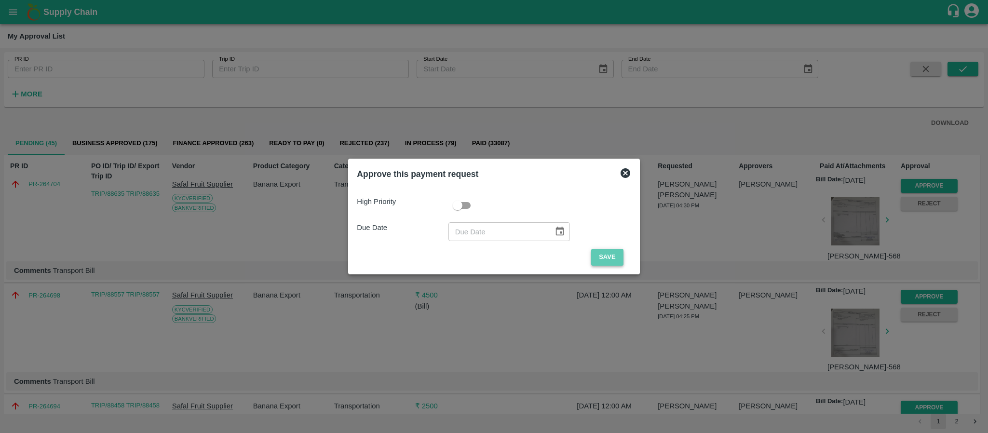
click at [598, 252] on button "Save" at bounding box center [607, 257] width 32 height 17
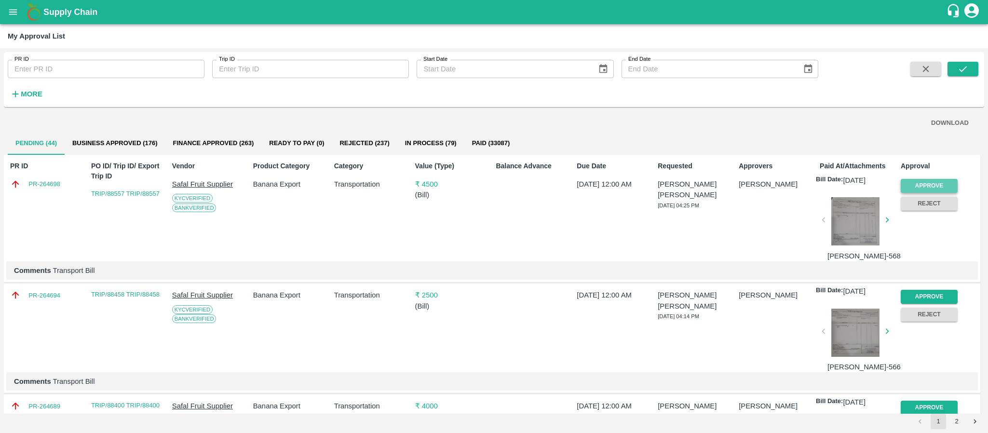
click at [913, 187] on button "Approve" at bounding box center [929, 186] width 57 height 14
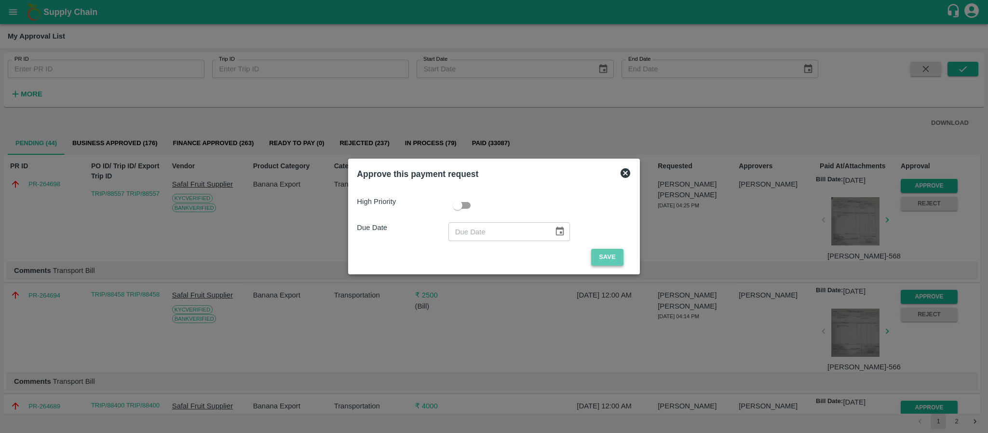
click at [601, 250] on button "Save" at bounding box center [607, 257] width 32 height 17
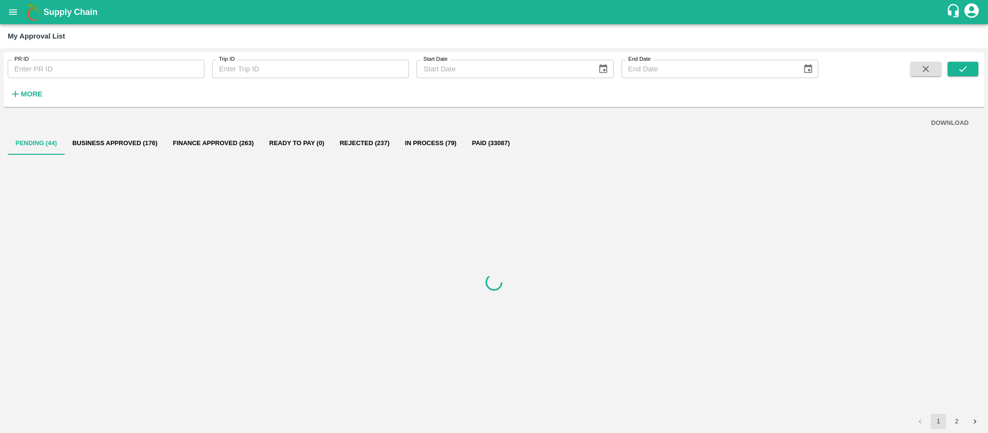
click at [601, 250] on div at bounding box center [494, 282] width 973 height 255
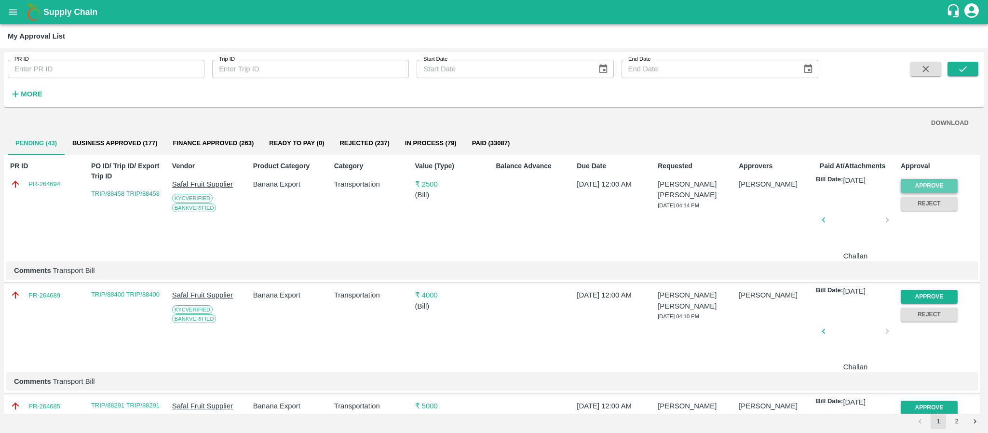
click at [932, 183] on button "Approve" at bounding box center [929, 186] width 57 height 14
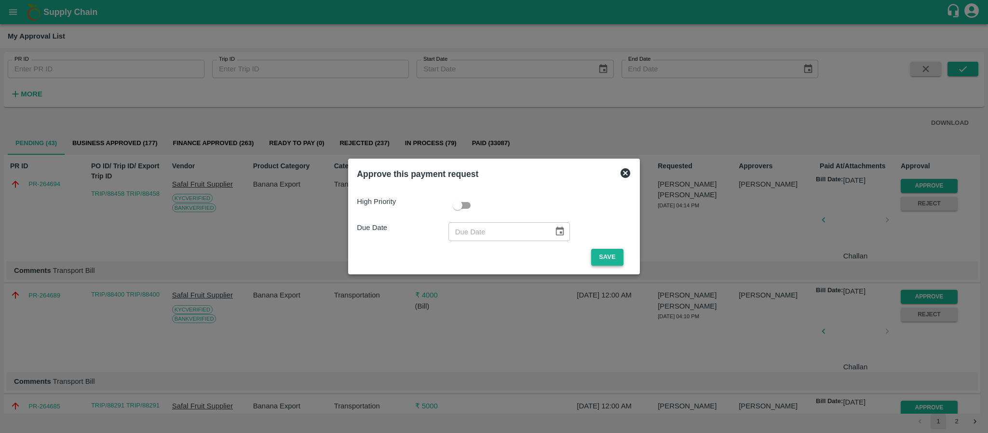
click at [615, 249] on button "Save" at bounding box center [607, 257] width 32 height 17
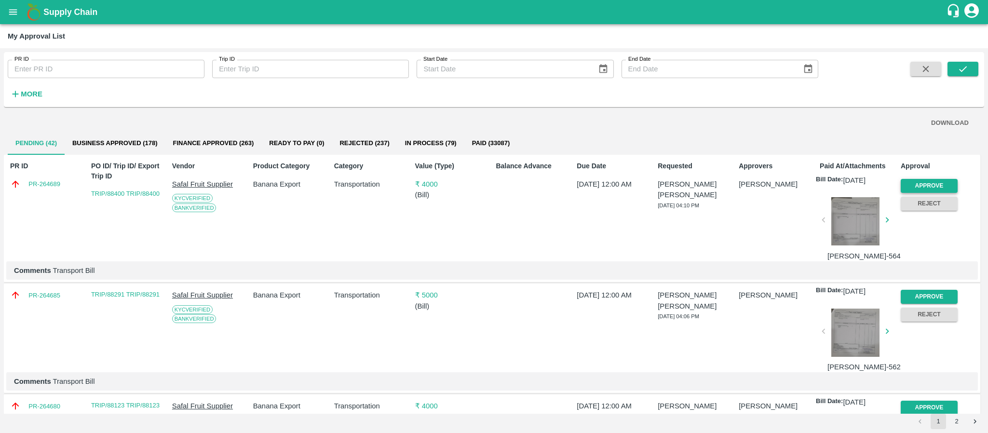
click at [920, 181] on button "Approve" at bounding box center [929, 186] width 57 height 14
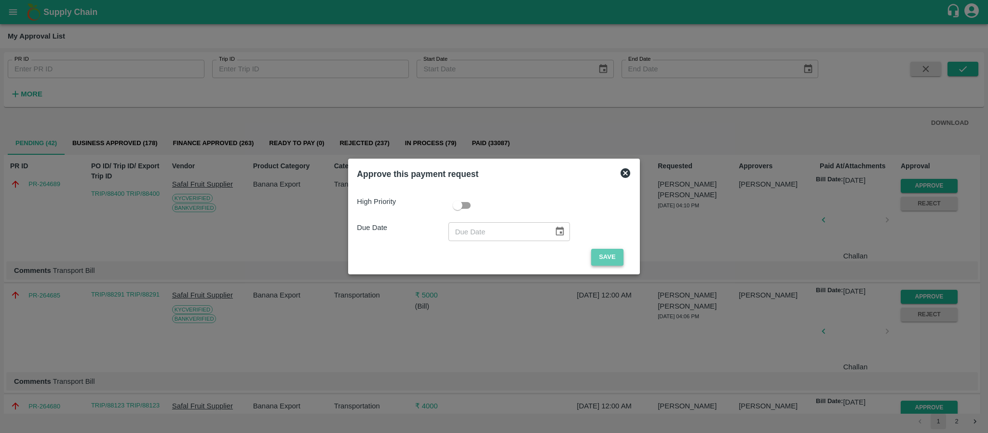
click at [615, 255] on button "Save" at bounding box center [607, 257] width 32 height 17
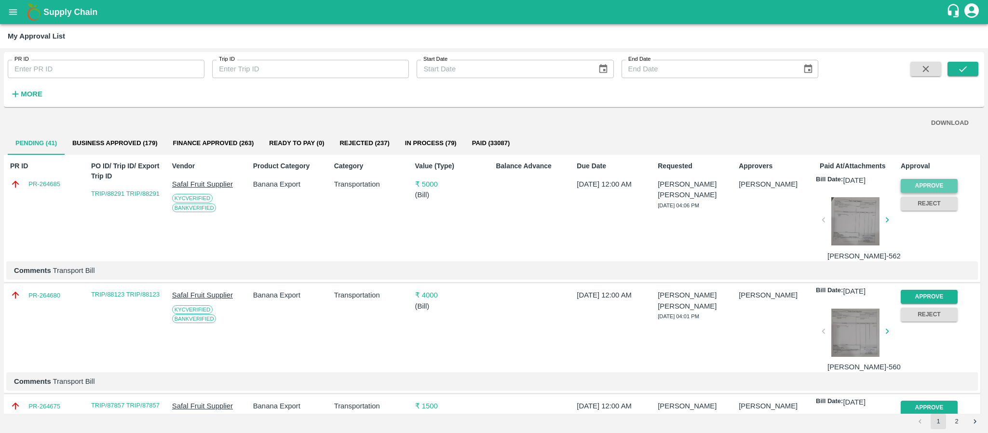
click at [928, 188] on button "Approve" at bounding box center [929, 186] width 57 height 14
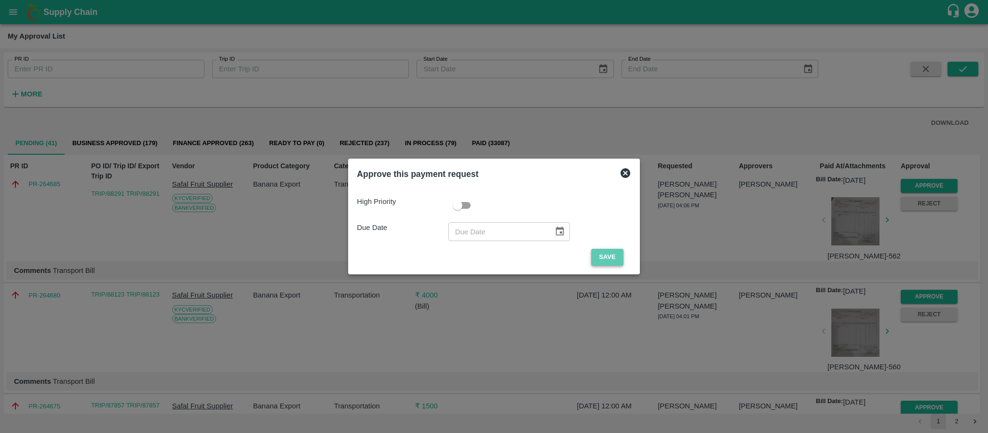
click at [595, 262] on button "Save" at bounding box center [607, 257] width 32 height 17
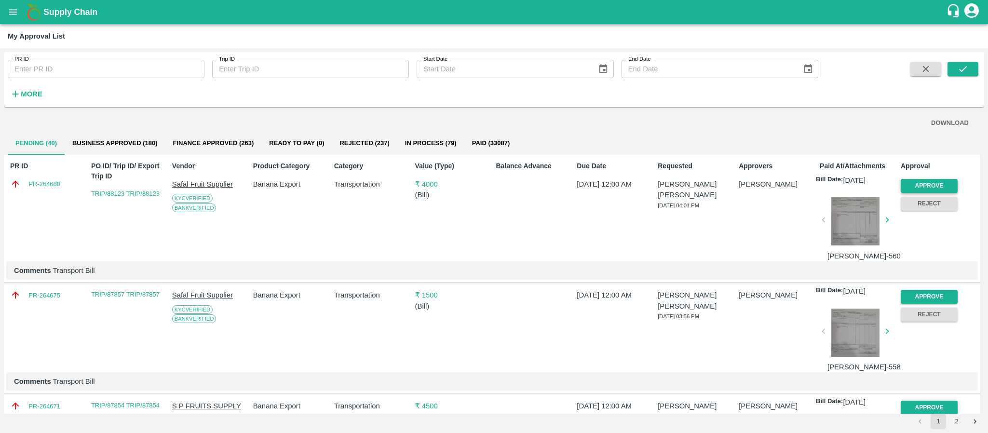
click at [922, 182] on button "Approve" at bounding box center [929, 186] width 57 height 14
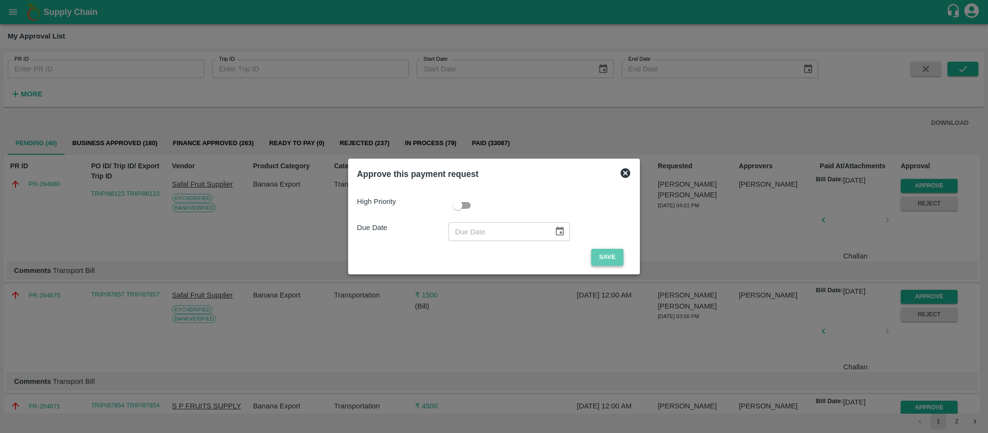
click at [617, 254] on button "Save" at bounding box center [607, 257] width 32 height 17
click at [603, 255] on button "Save" at bounding box center [607, 257] width 32 height 17
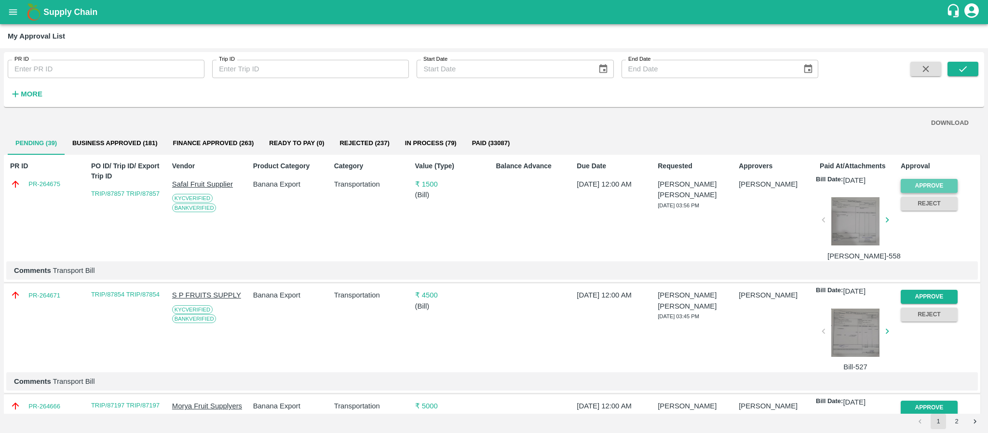
click at [925, 181] on button "Approve" at bounding box center [929, 186] width 57 height 14
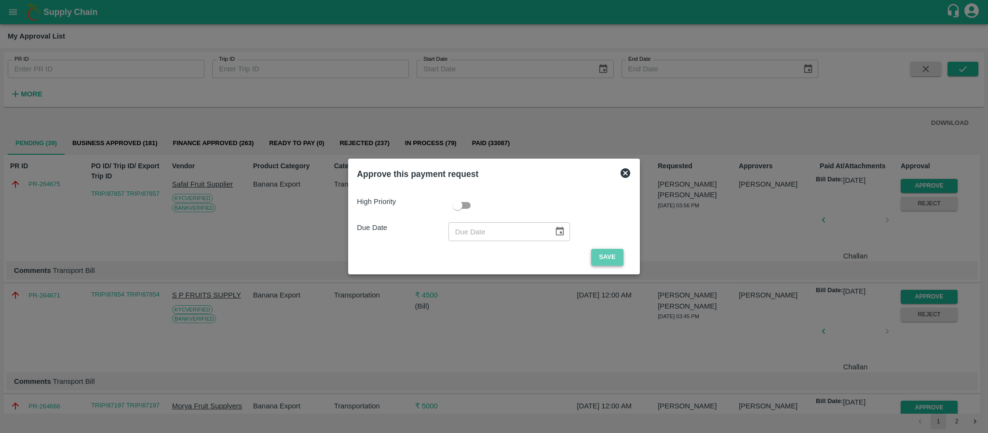
click at [608, 260] on button "Save" at bounding box center [607, 257] width 32 height 17
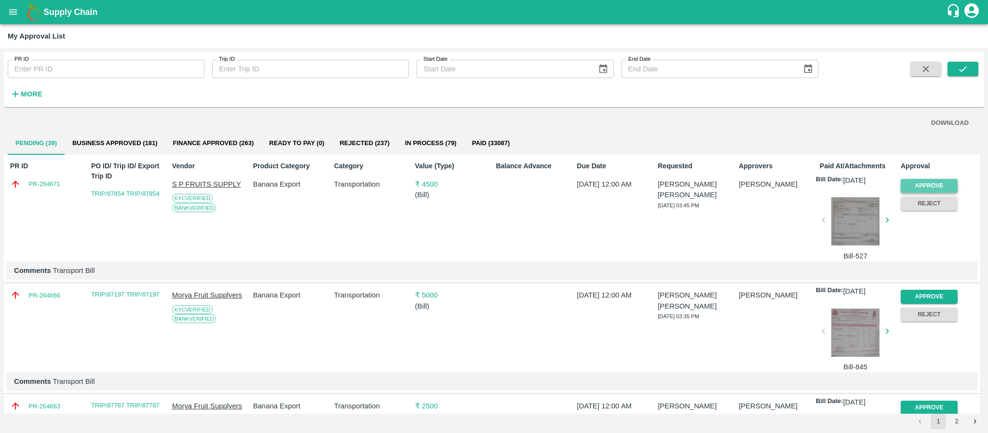
click at [918, 187] on button "Approve" at bounding box center [929, 186] width 57 height 14
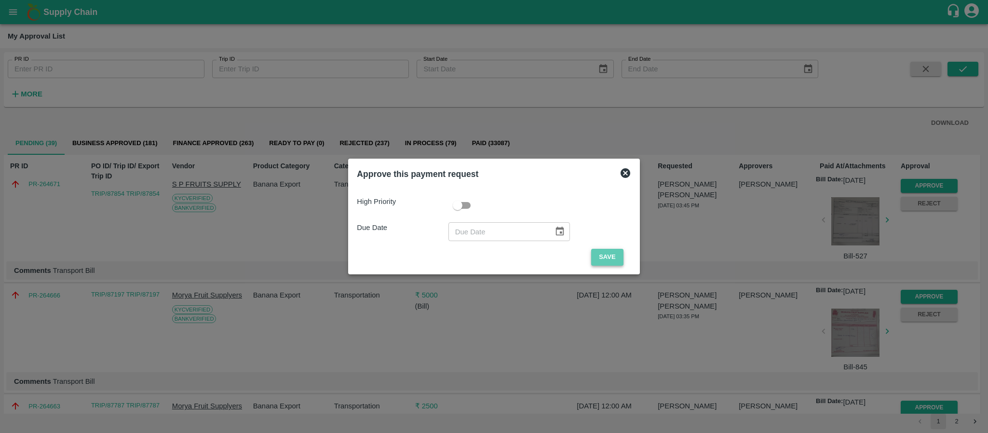
click at [608, 258] on button "Save" at bounding box center [607, 257] width 32 height 17
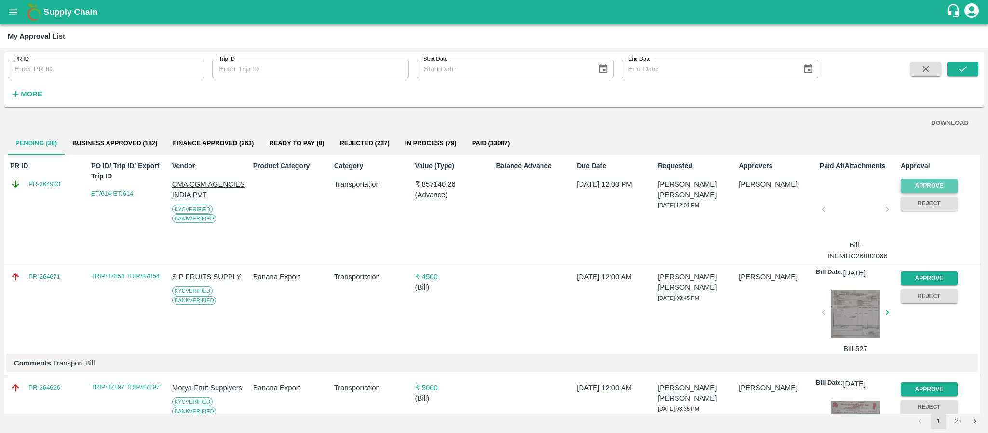
click at [935, 181] on button "Approve" at bounding box center [929, 186] width 57 height 14
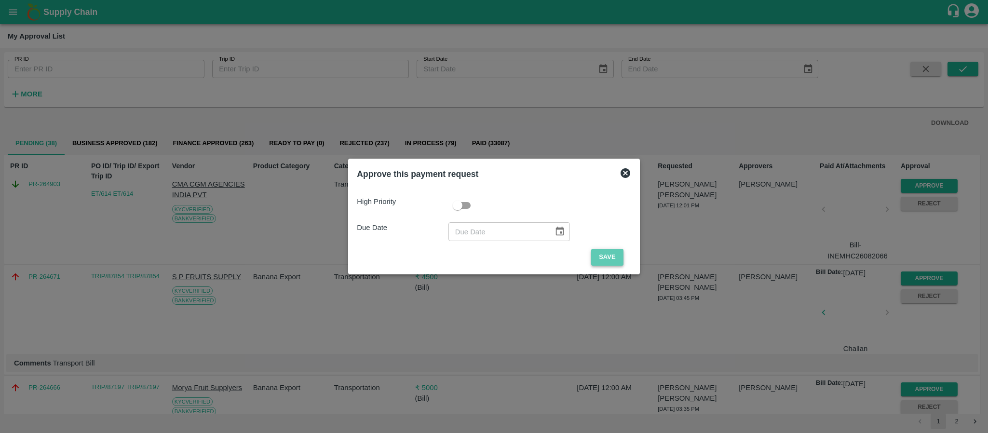
click at [602, 259] on button "Save" at bounding box center [607, 257] width 32 height 17
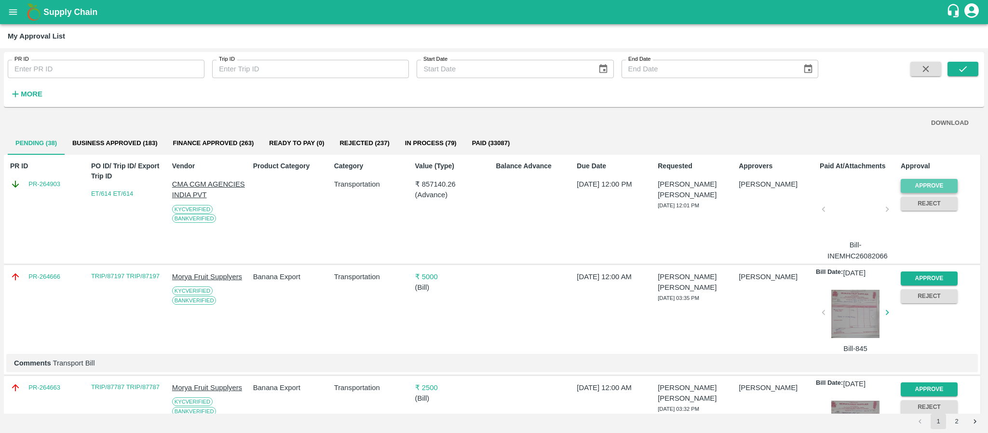
click at [923, 189] on button "Approve" at bounding box center [929, 186] width 57 height 14
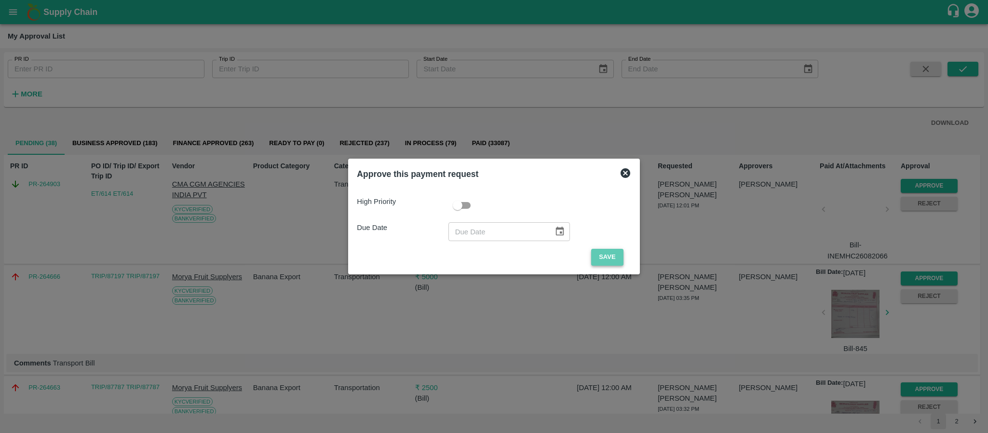
click at [597, 258] on button "Save" at bounding box center [607, 257] width 32 height 17
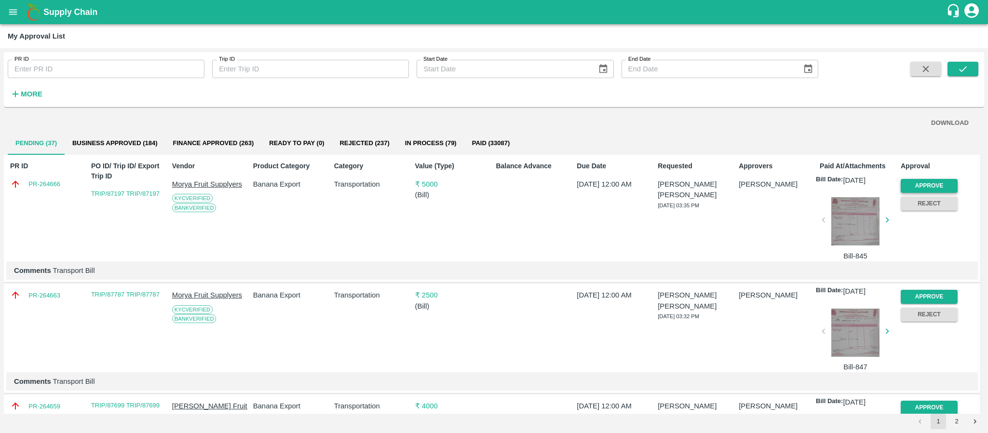
click at [934, 183] on button "Approve" at bounding box center [929, 186] width 57 height 14
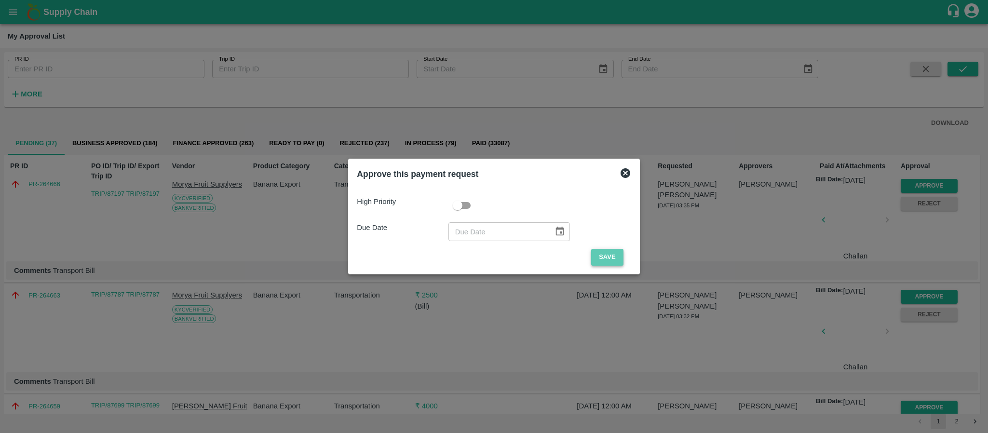
click at [601, 251] on button "Save" at bounding box center [607, 257] width 32 height 17
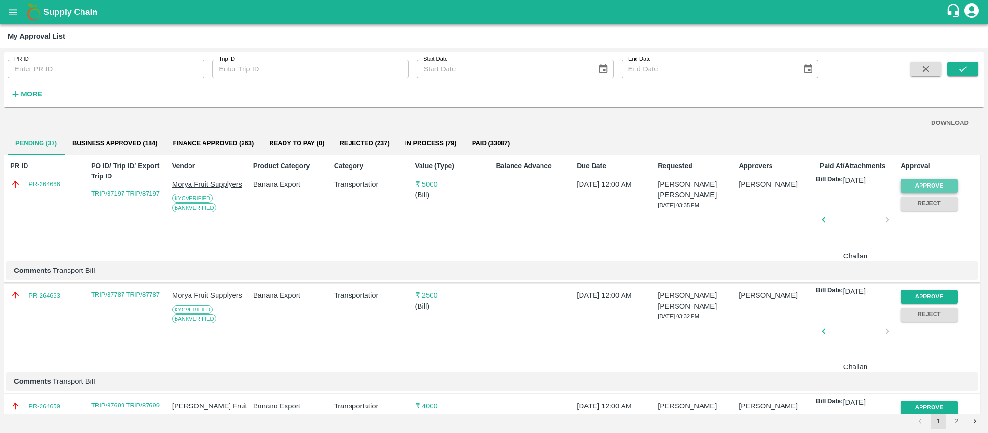
click at [928, 187] on button "Approve" at bounding box center [929, 186] width 57 height 14
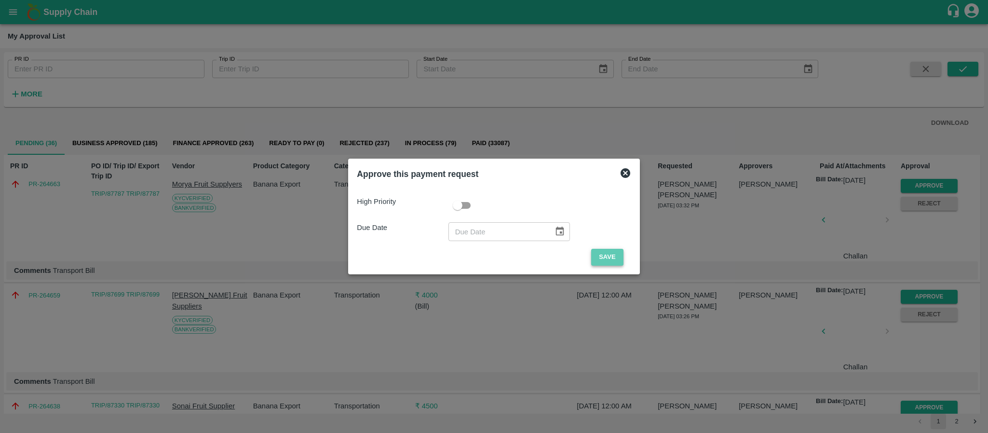
click at [602, 258] on button "Save" at bounding box center [607, 257] width 32 height 17
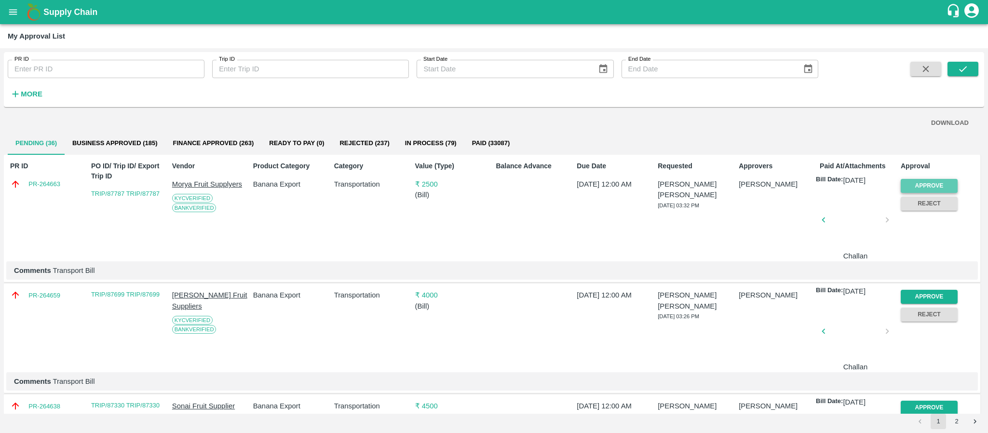
click at [932, 181] on button "Approve" at bounding box center [929, 186] width 57 height 14
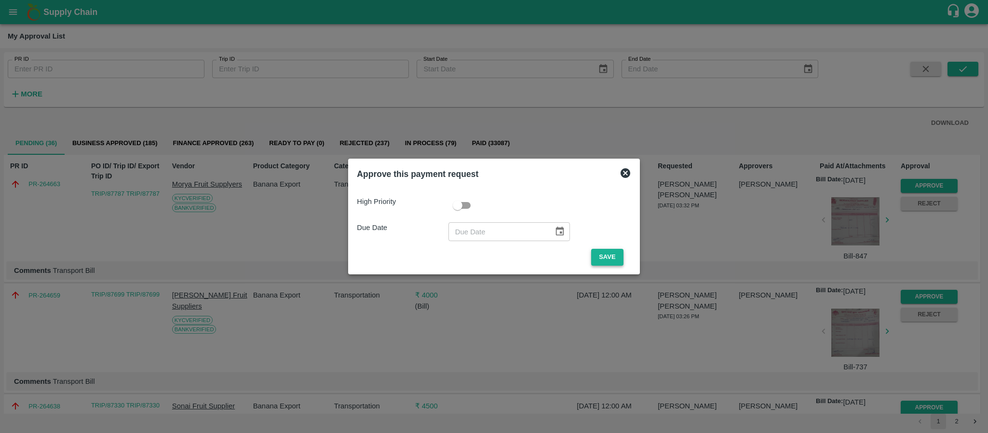
click at [605, 257] on button "Save" at bounding box center [607, 257] width 32 height 17
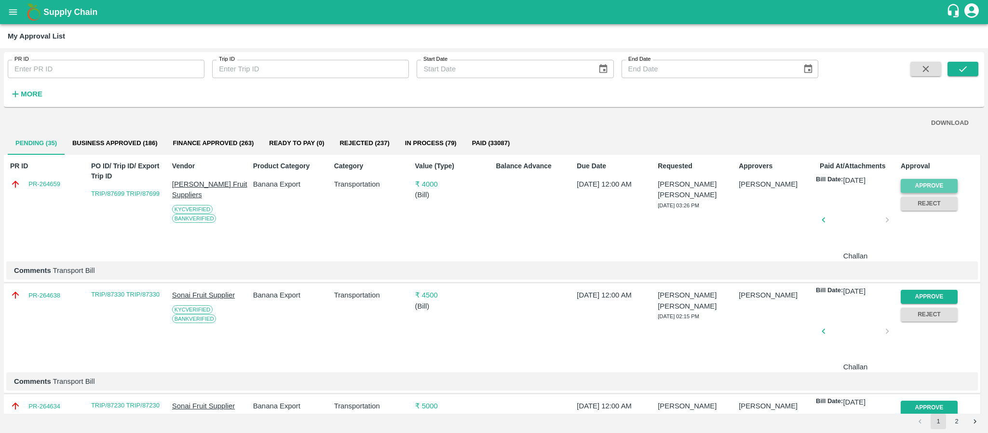
click at [927, 184] on button "Approve" at bounding box center [929, 186] width 57 height 14
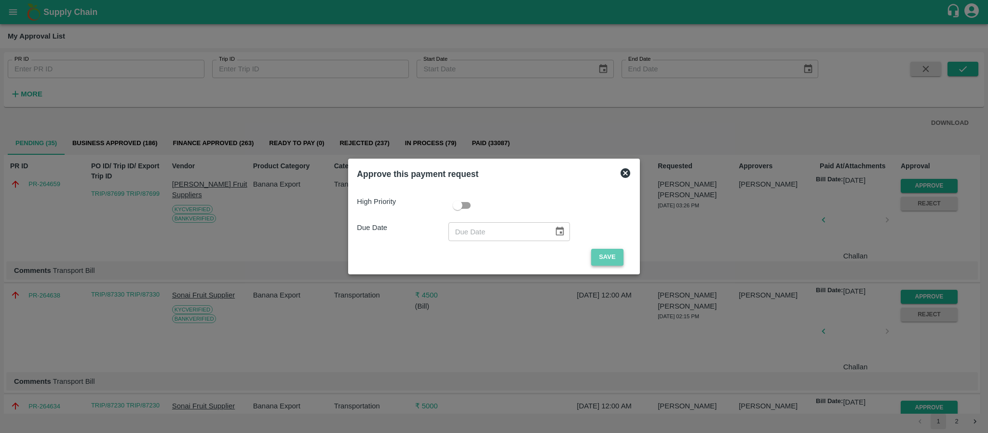
click at [601, 255] on button "Save" at bounding box center [607, 257] width 32 height 17
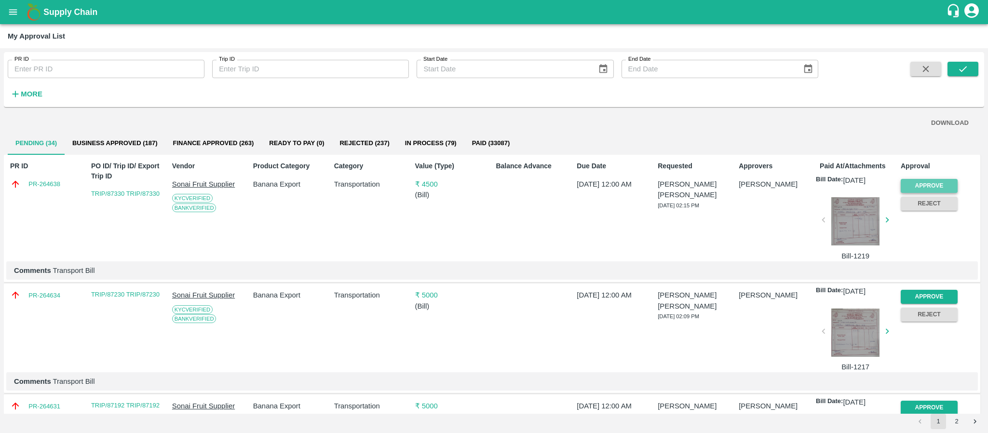
click at [916, 181] on button "Approve" at bounding box center [929, 186] width 57 height 14
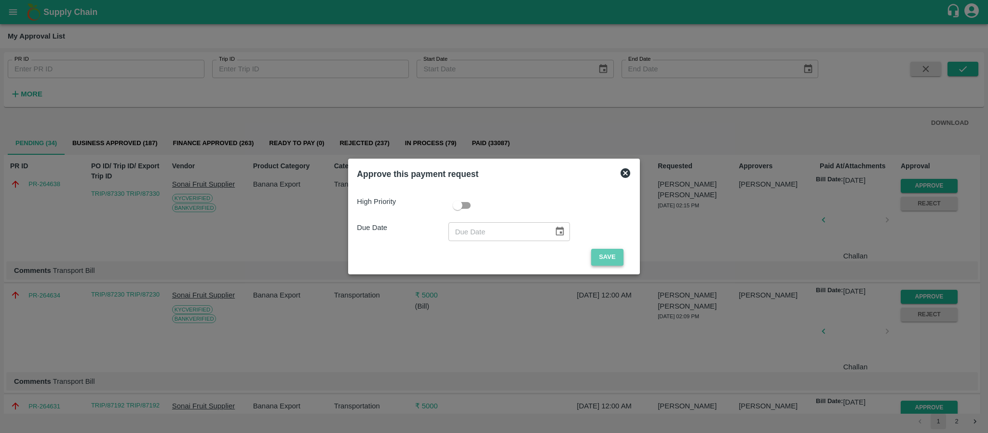
click at [606, 249] on button "Save" at bounding box center [607, 257] width 32 height 17
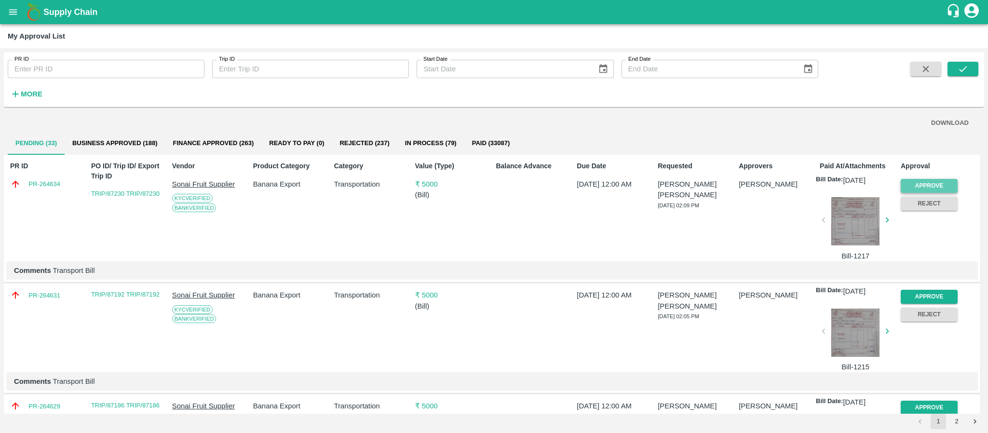
click at [921, 187] on button "Approve" at bounding box center [929, 186] width 57 height 14
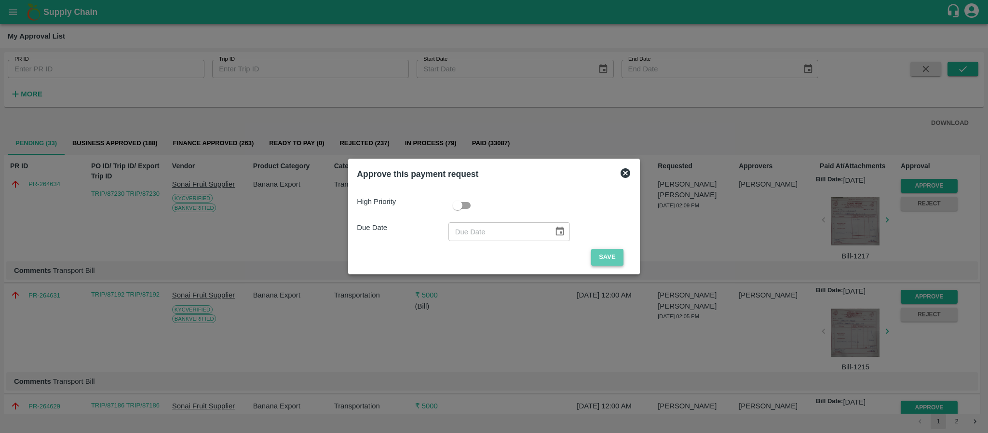
click at [593, 255] on button "Save" at bounding box center [607, 257] width 32 height 17
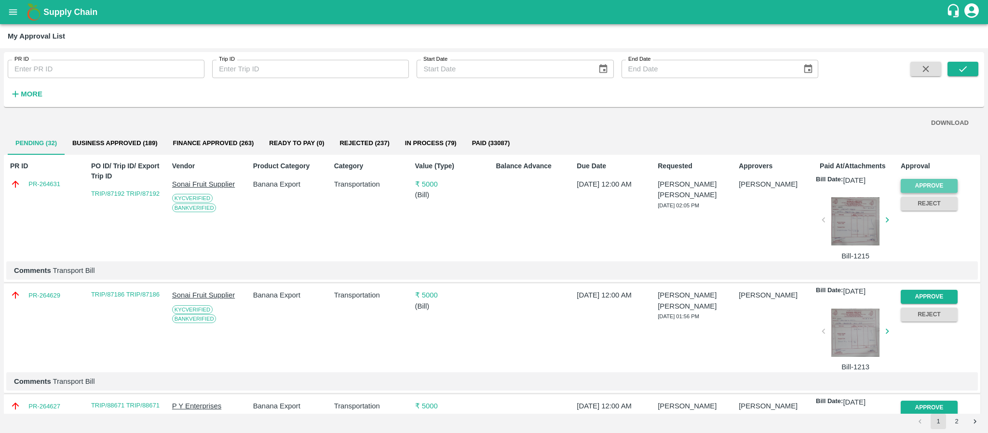
click at [933, 181] on button "Approve" at bounding box center [929, 186] width 57 height 14
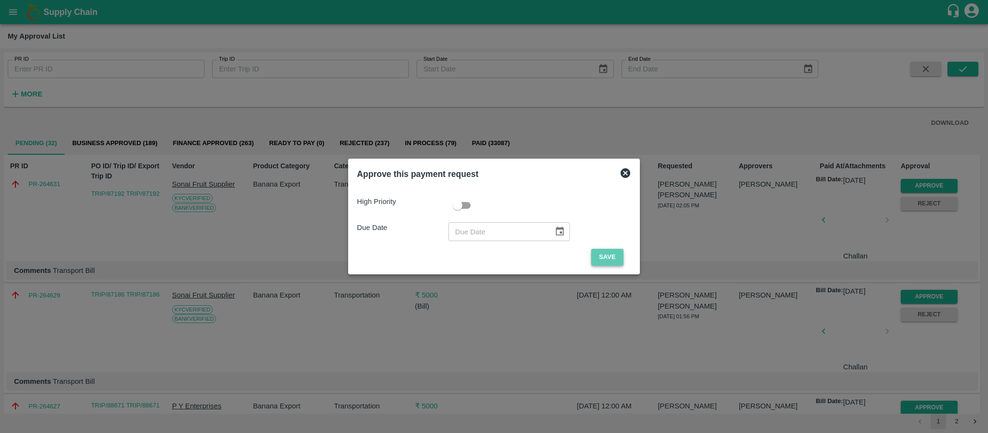
click at [599, 255] on button "Save" at bounding box center [607, 257] width 32 height 17
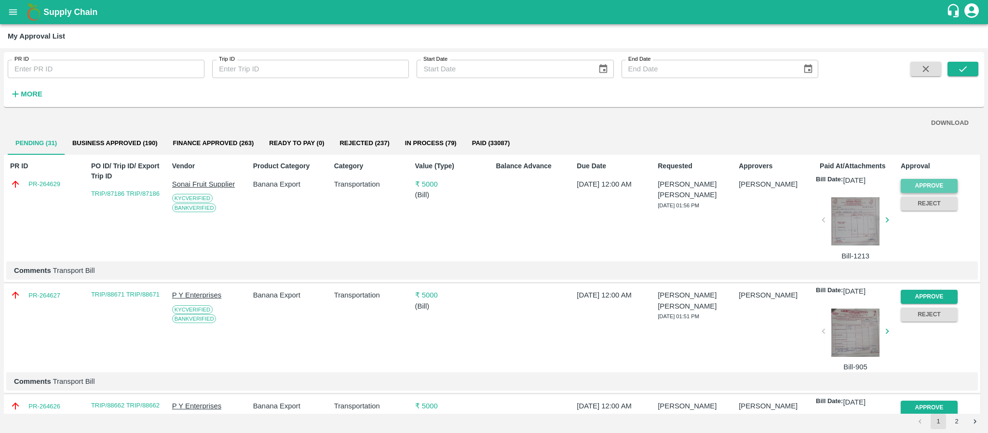
click at [935, 184] on button "Approve" at bounding box center [929, 186] width 57 height 14
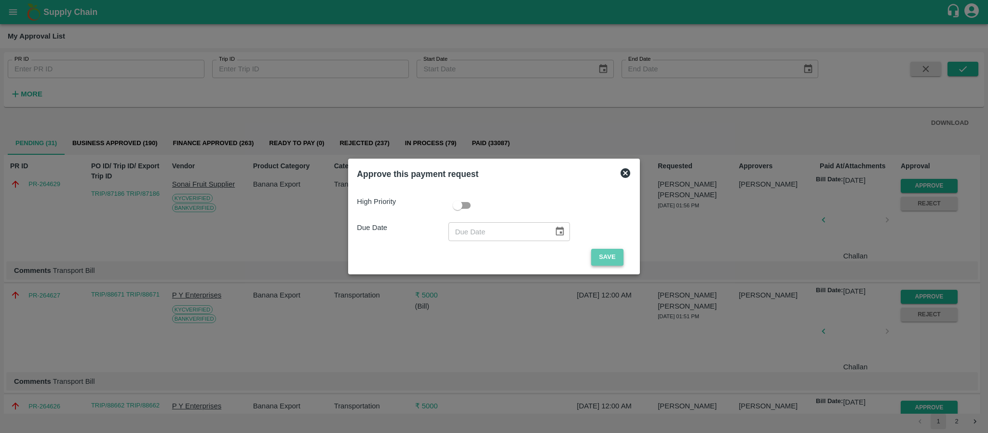
click at [601, 254] on button "Save" at bounding box center [607, 257] width 32 height 17
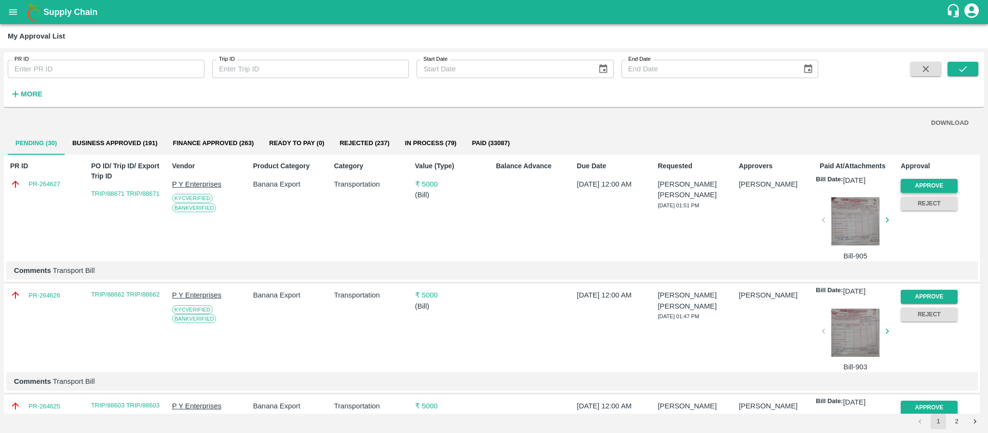
click at [935, 180] on button "Approve" at bounding box center [929, 186] width 57 height 14
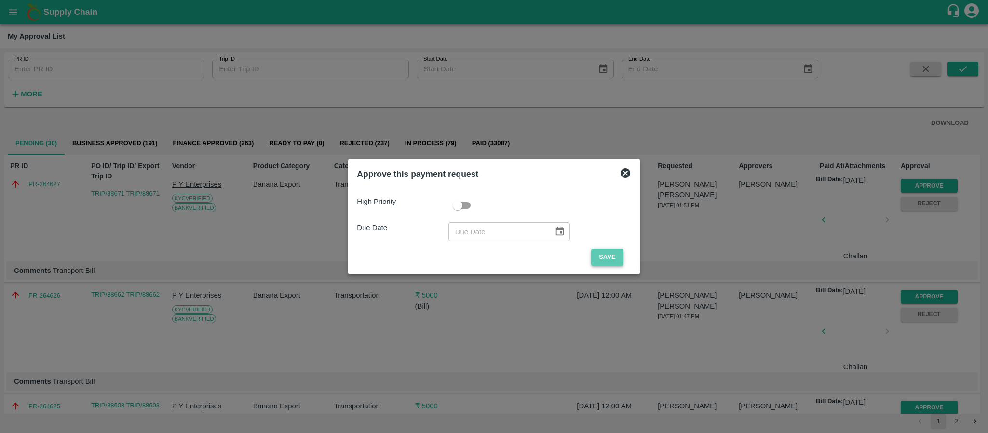
click at [593, 255] on button "Save" at bounding box center [607, 257] width 32 height 17
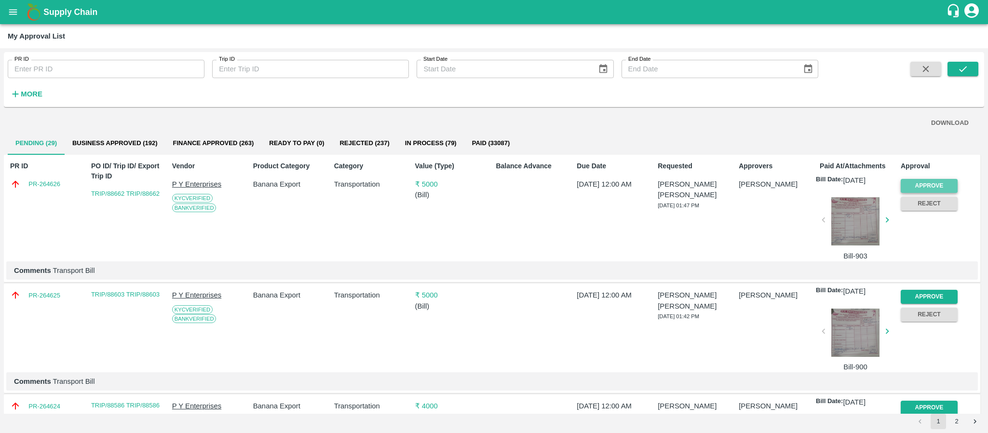
click at [932, 185] on button "Approve" at bounding box center [929, 186] width 57 height 14
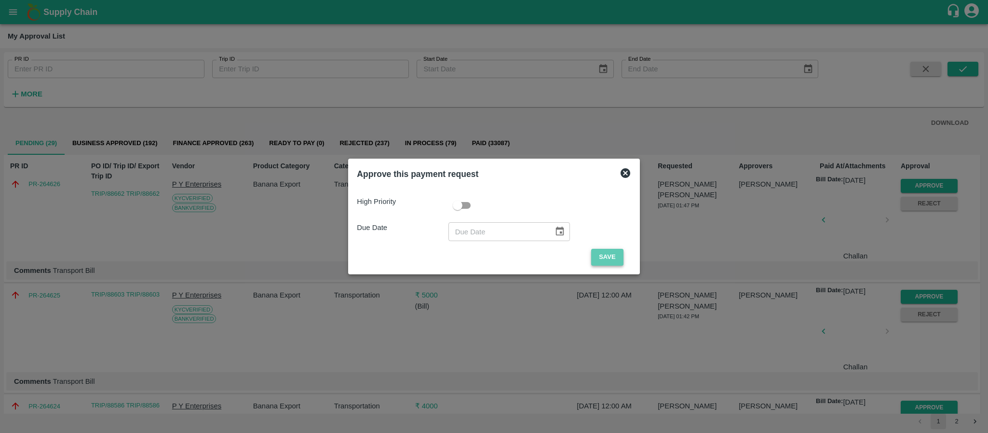
click at [602, 252] on button "Save" at bounding box center [607, 257] width 32 height 17
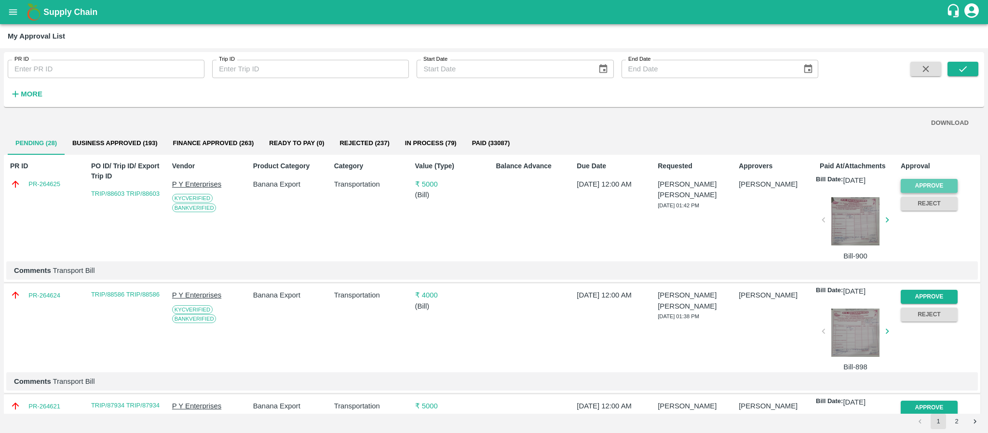
click at [934, 179] on button "Approve" at bounding box center [929, 186] width 57 height 14
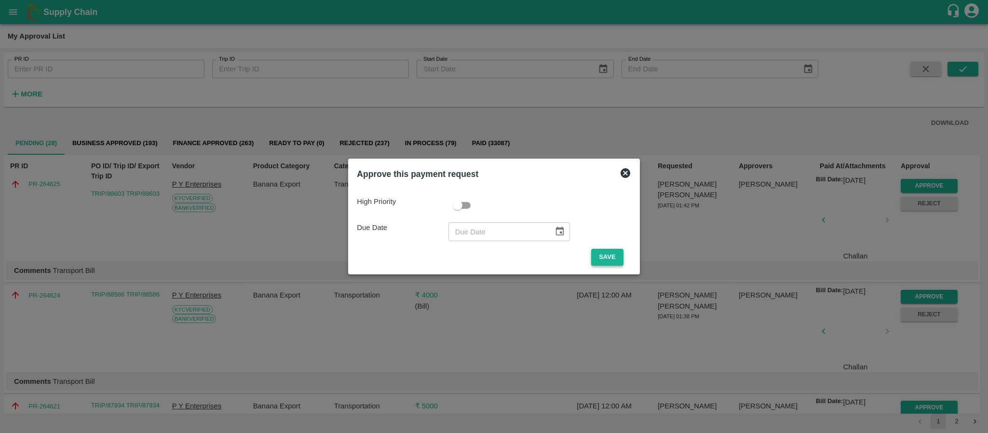
drag, startPoint x: 628, startPoint y: 254, endPoint x: 611, endPoint y: 253, distance: 16.9
click at [611, 253] on span "Save" at bounding box center [607, 257] width 47 height 17
click at [611, 253] on button "Save" at bounding box center [607, 257] width 32 height 17
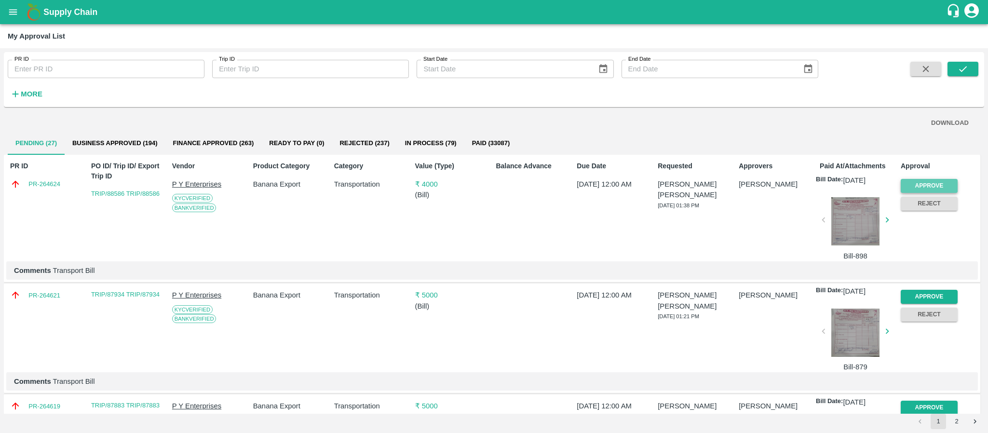
click at [932, 183] on button "Approve" at bounding box center [929, 186] width 57 height 14
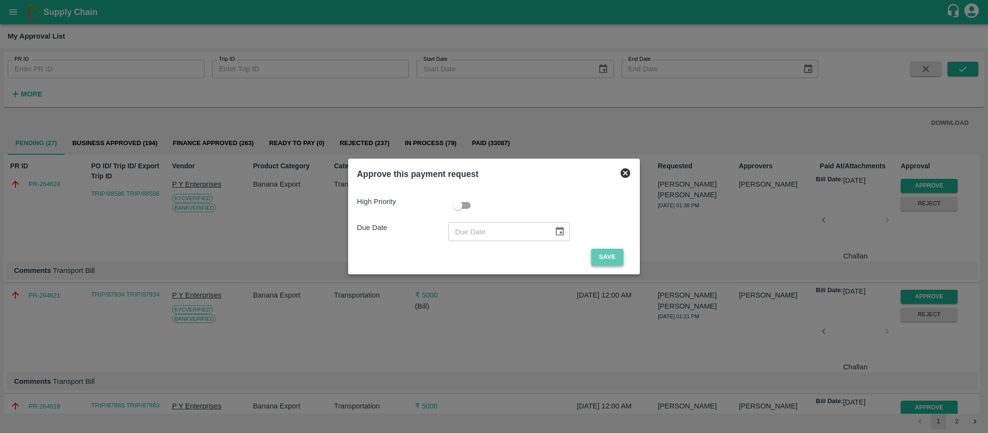
click at [614, 259] on button "Save" at bounding box center [607, 257] width 32 height 17
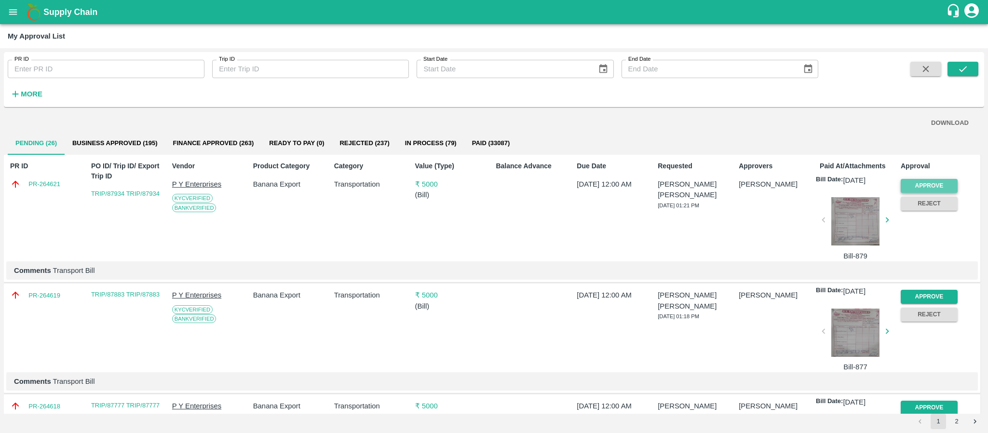
click at [911, 187] on button "Approve" at bounding box center [929, 186] width 57 height 14
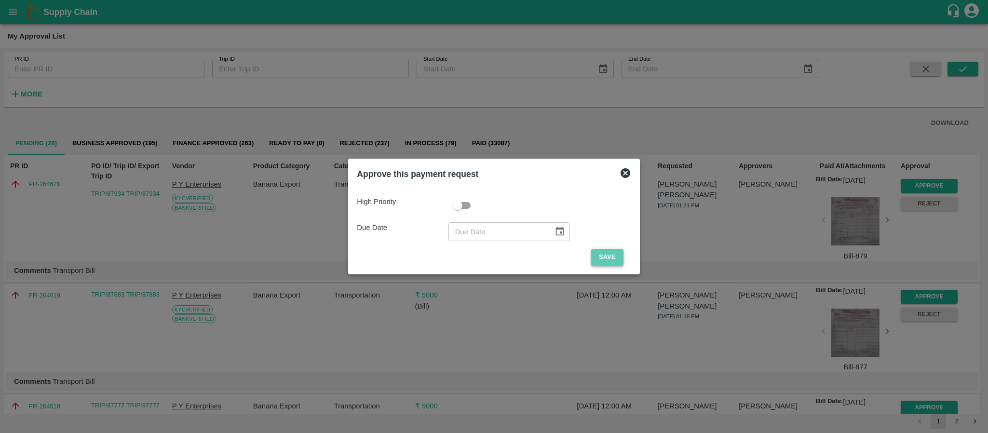
click at [608, 255] on button "Save" at bounding box center [607, 257] width 32 height 17
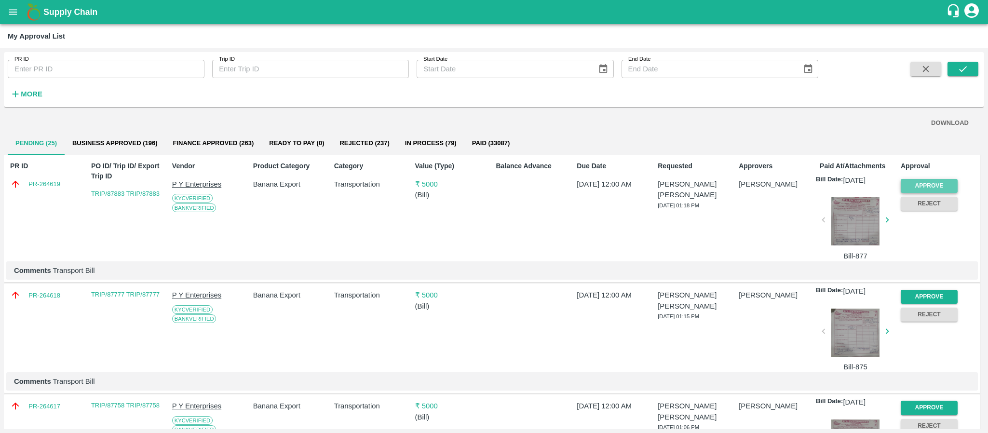
click at [916, 187] on button "Approve" at bounding box center [929, 186] width 57 height 14
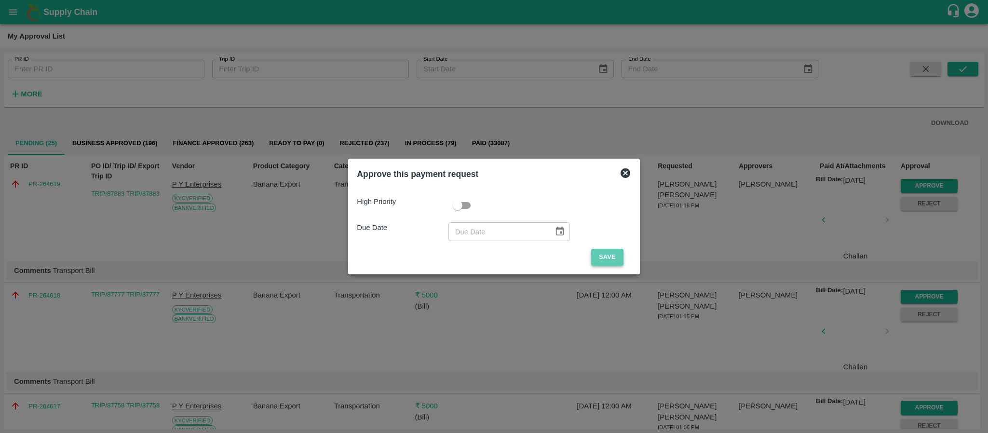
click at [608, 252] on button "Save" at bounding box center [607, 257] width 32 height 17
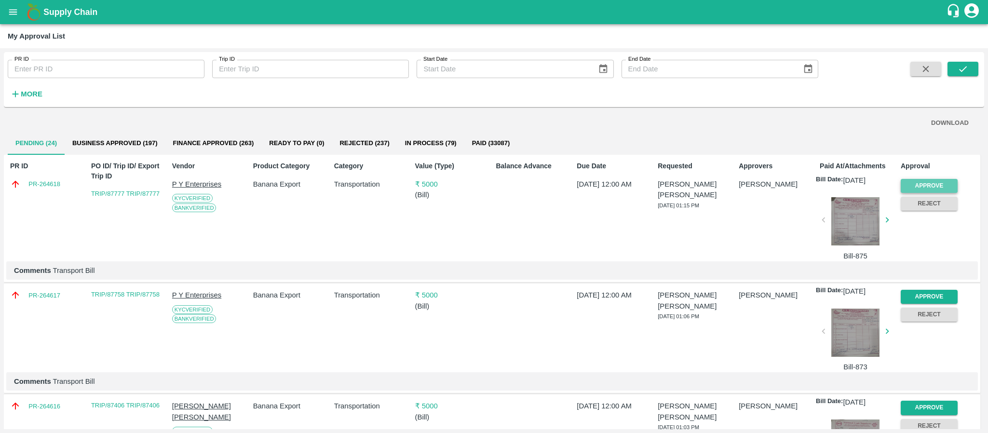
click at [935, 184] on button "Approve" at bounding box center [929, 186] width 57 height 14
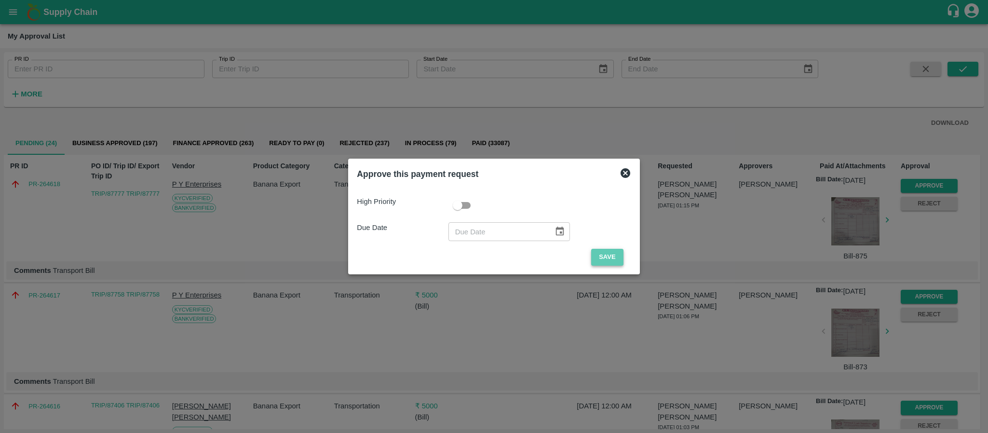
click at [607, 257] on button "Save" at bounding box center [607, 257] width 32 height 17
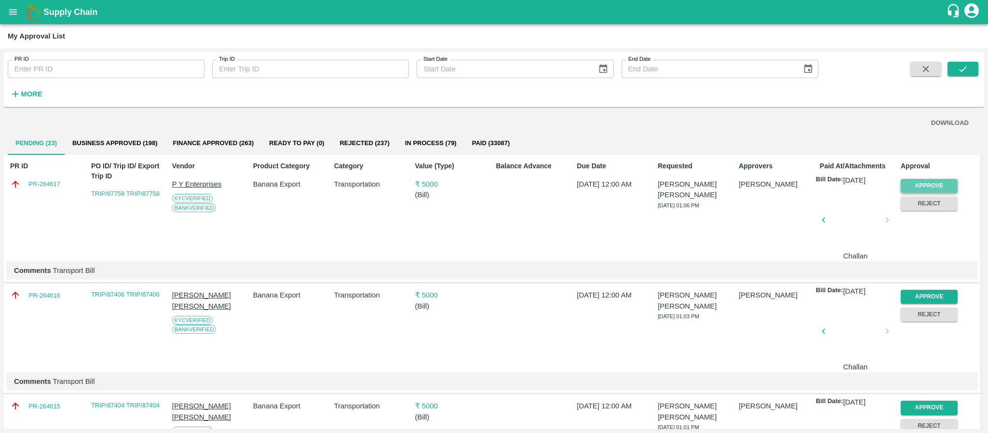
click at [926, 181] on button "Approve" at bounding box center [929, 186] width 57 height 14
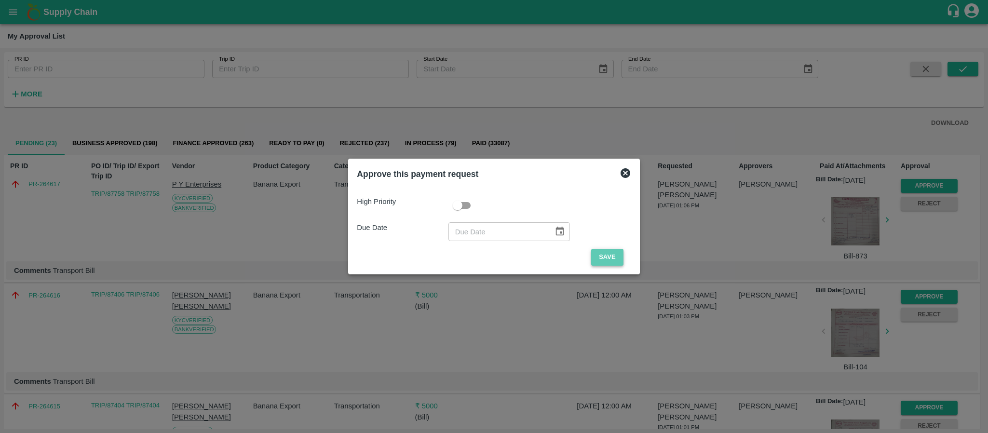
click at [605, 258] on button "Save" at bounding box center [607, 257] width 32 height 17
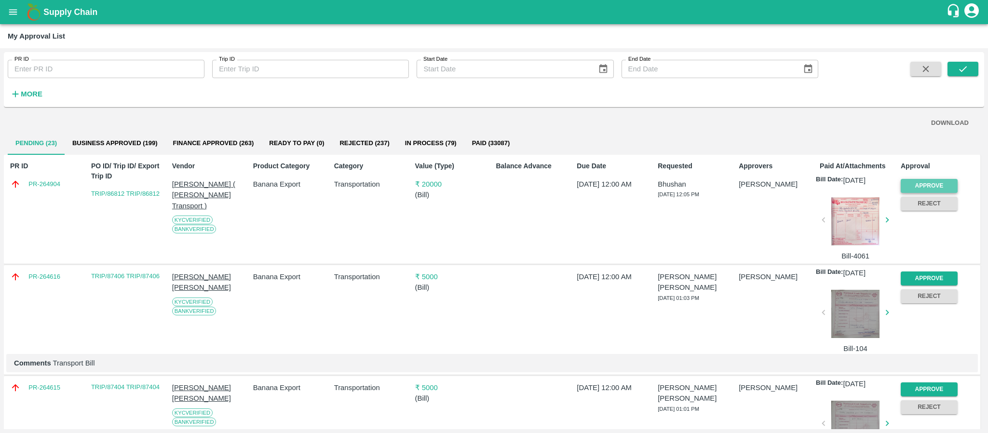
click at [917, 188] on button "Approve" at bounding box center [929, 186] width 57 height 14
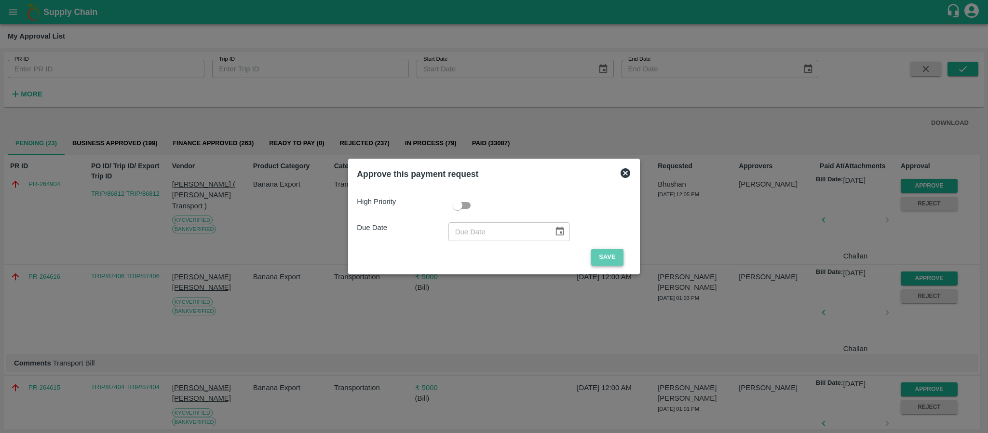
click at [616, 255] on button "Save" at bounding box center [607, 257] width 32 height 17
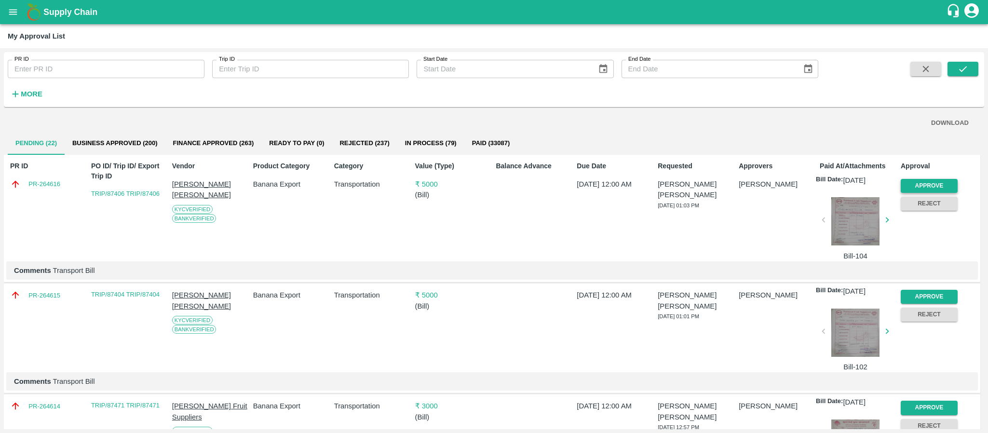
click at [924, 183] on button "Approve" at bounding box center [929, 186] width 57 height 14
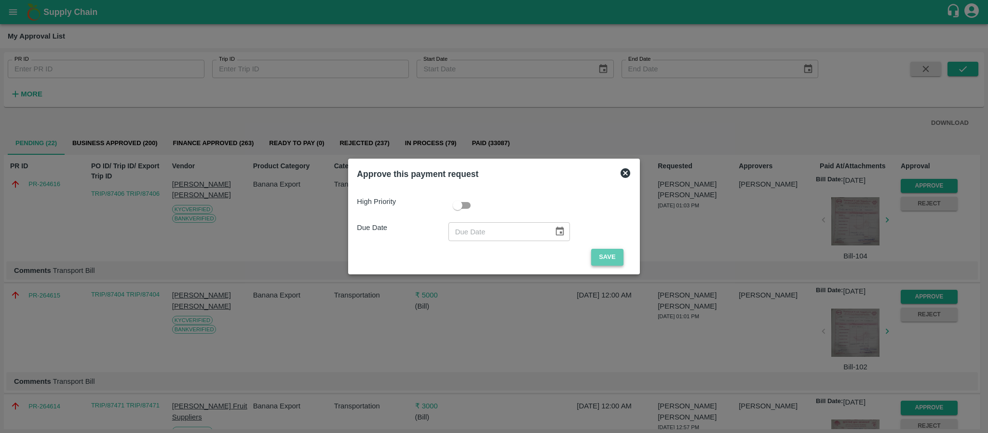
click at [609, 253] on button "Save" at bounding box center [607, 257] width 32 height 17
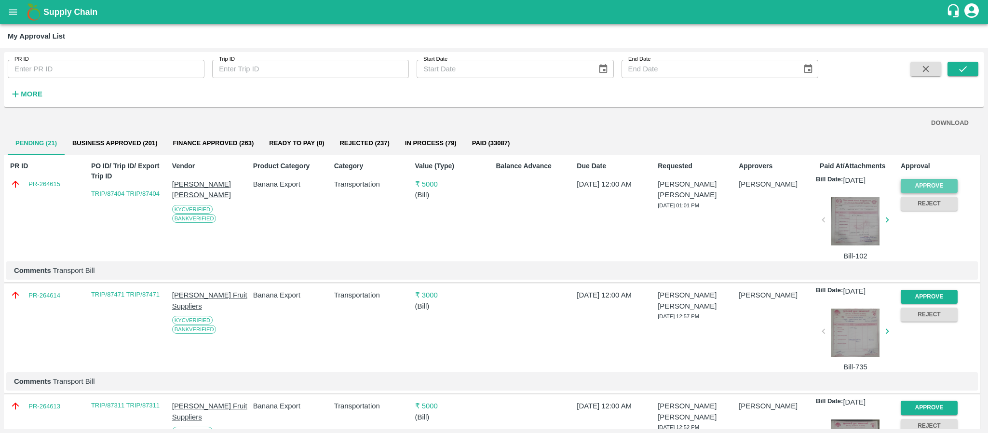
click at [913, 184] on button "Approve" at bounding box center [929, 186] width 57 height 14
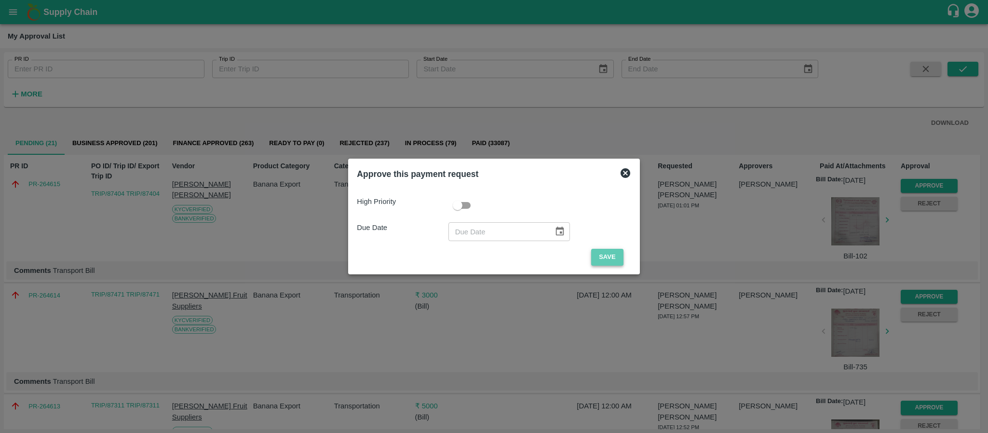
click at [615, 252] on button "Save" at bounding box center [607, 257] width 32 height 17
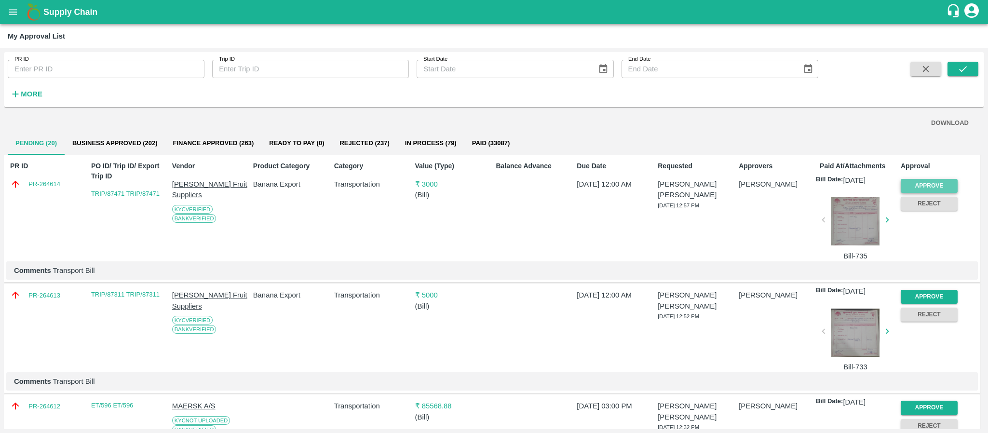
click at [928, 184] on button "Approve" at bounding box center [929, 186] width 57 height 14
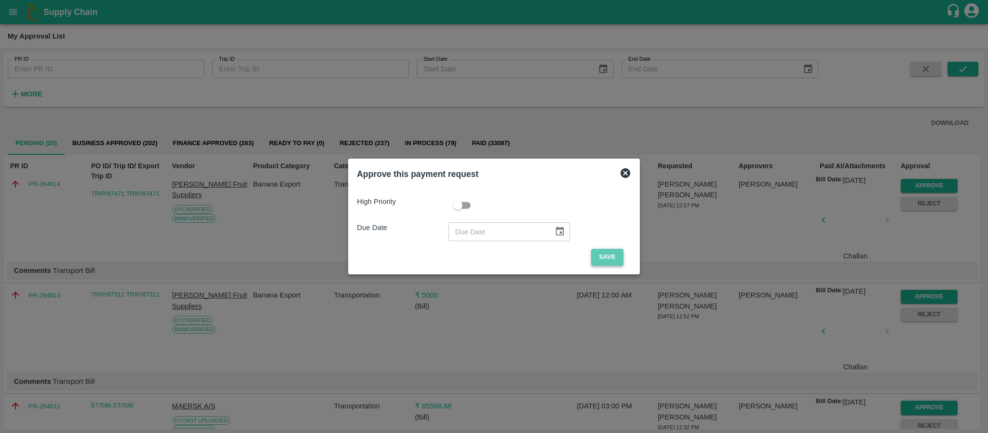
click at [601, 251] on button "Save" at bounding box center [607, 257] width 32 height 17
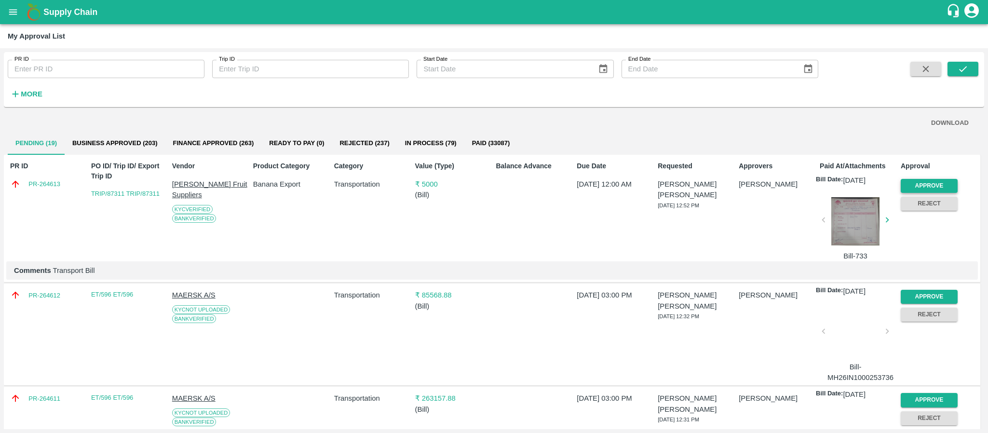
click at [943, 180] on button "Approve" at bounding box center [929, 186] width 57 height 14
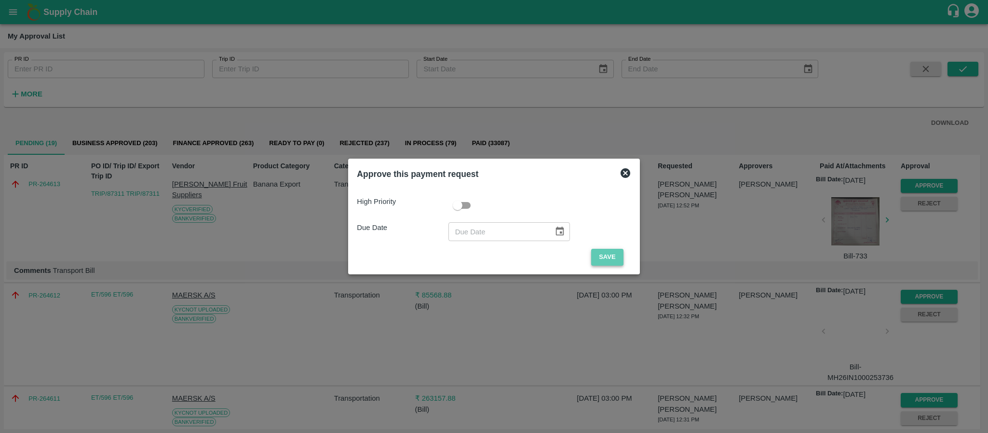
click at [609, 251] on button "Save" at bounding box center [607, 257] width 32 height 17
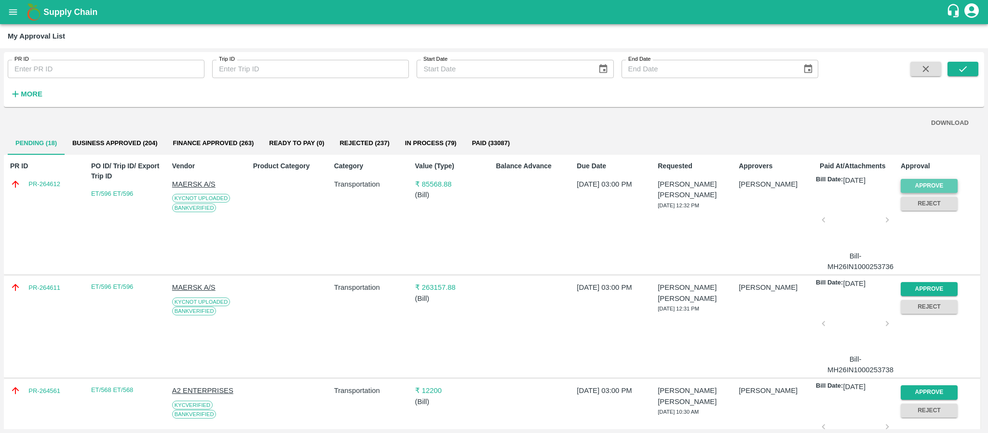
click at [932, 187] on button "Approve" at bounding box center [929, 186] width 57 height 14
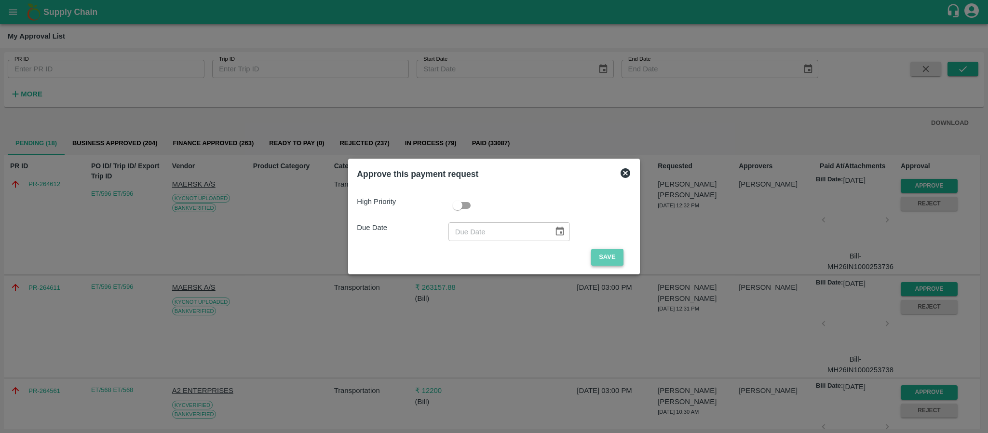
click at [602, 258] on button "Save" at bounding box center [607, 257] width 32 height 17
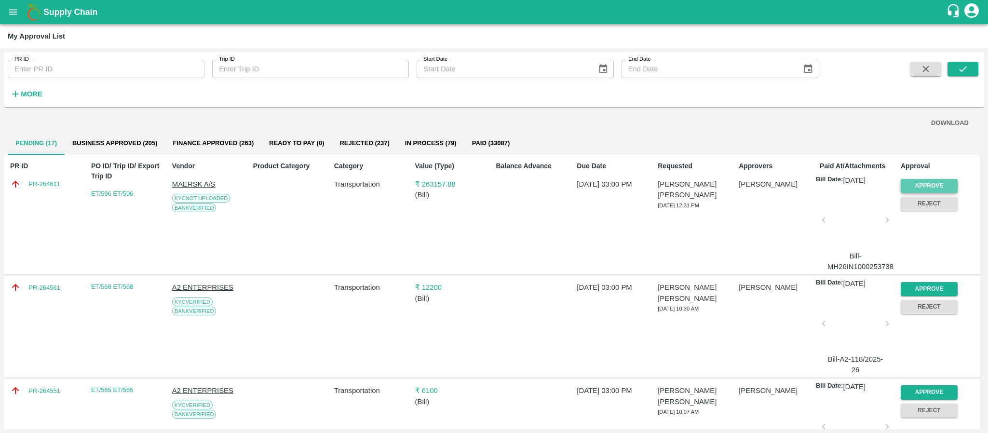
click at [933, 183] on button "Approve" at bounding box center [929, 186] width 57 height 14
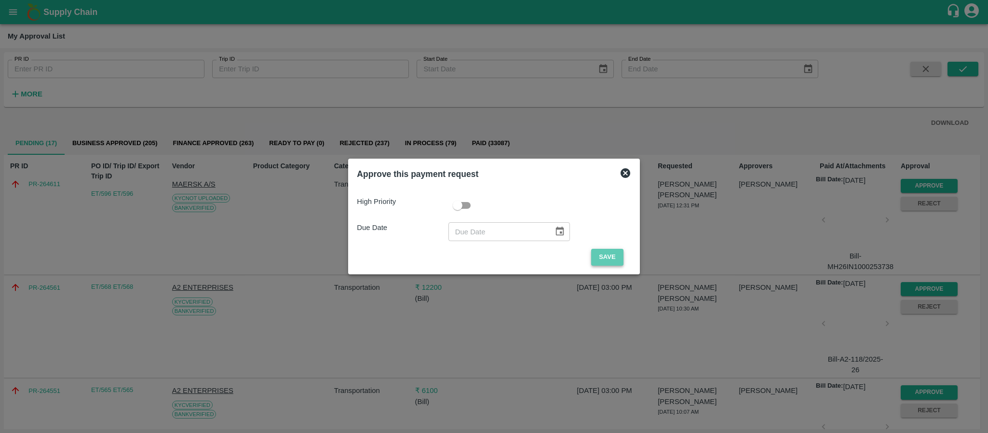
click at [614, 255] on button "Save" at bounding box center [607, 257] width 32 height 17
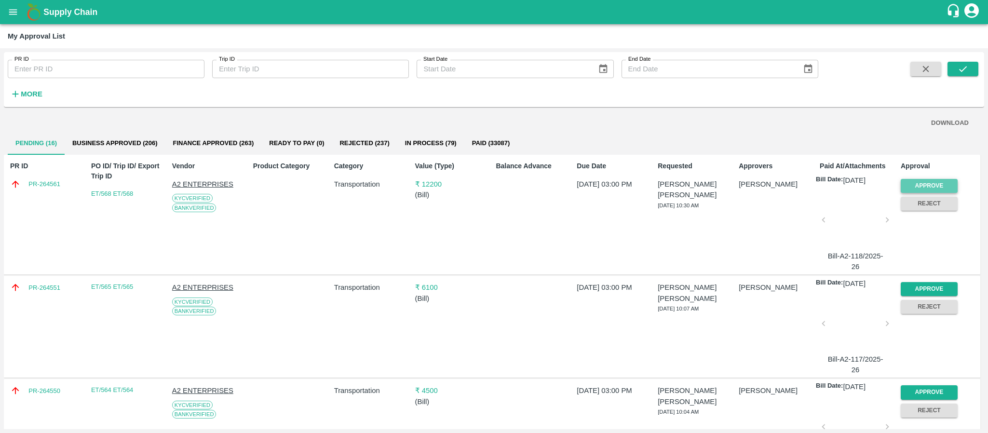
click at [932, 182] on button "Approve" at bounding box center [929, 186] width 57 height 14
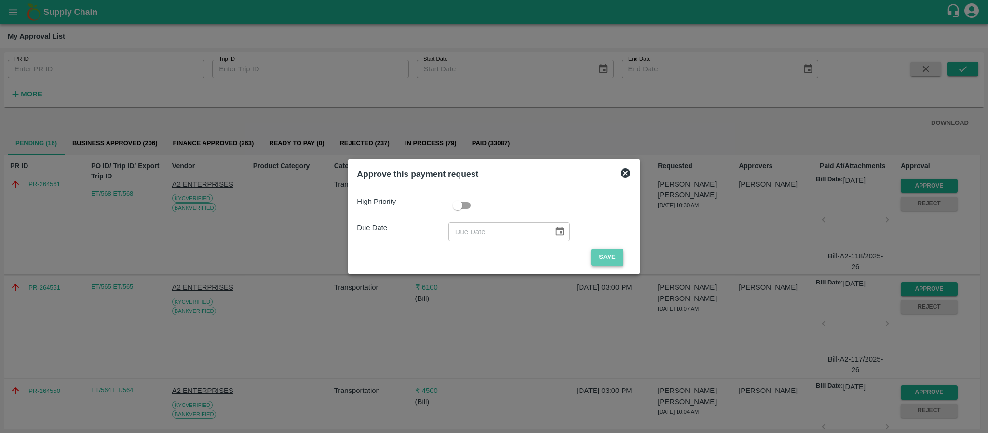
click at [606, 250] on button "Save" at bounding box center [607, 257] width 32 height 17
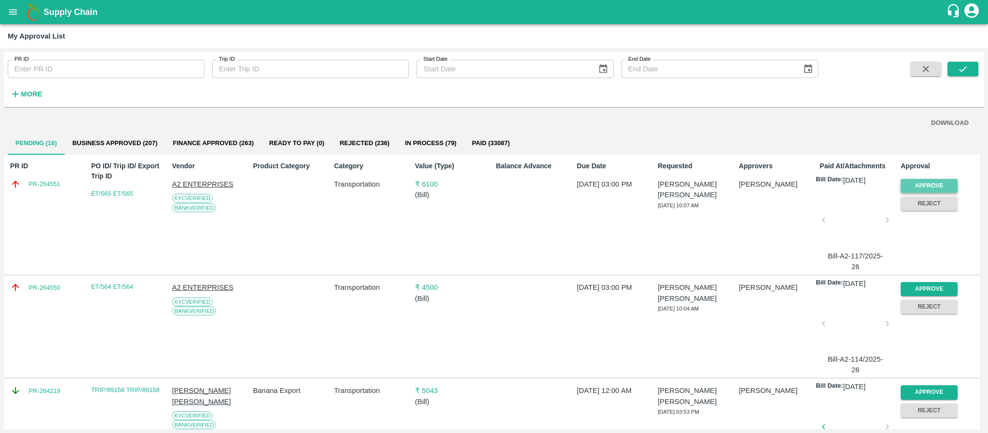
click at [922, 182] on button "Approve" at bounding box center [929, 186] width 57 height 14
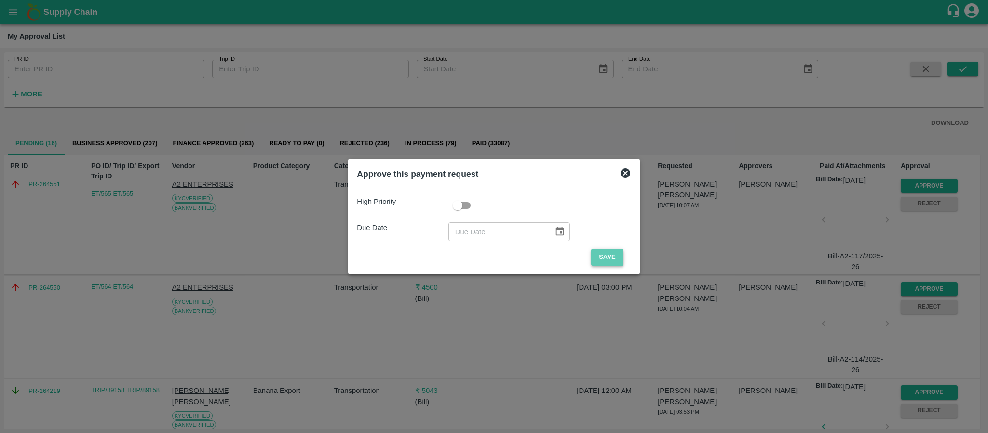
click at [613, 249] on button "Save" at bounding box center [607, 257] width 32 height 17
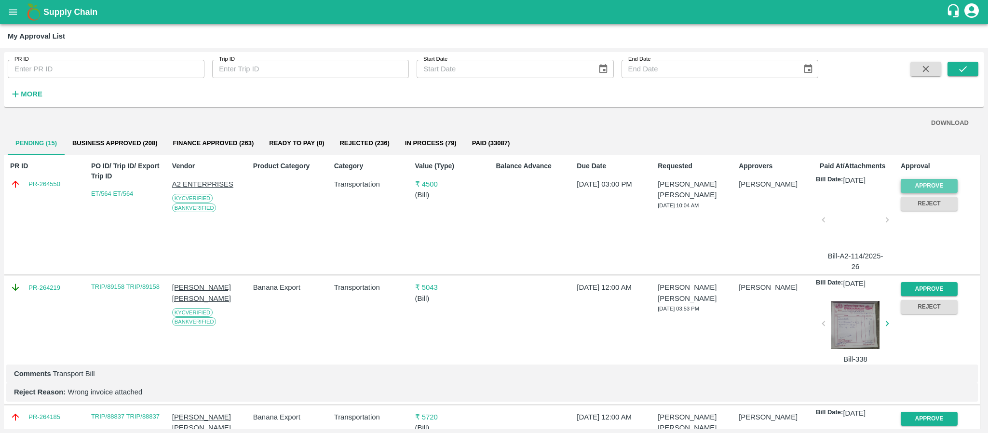
click at [925, 181] on button "Approve" at bounding box center [929, 186] width 57 height 14
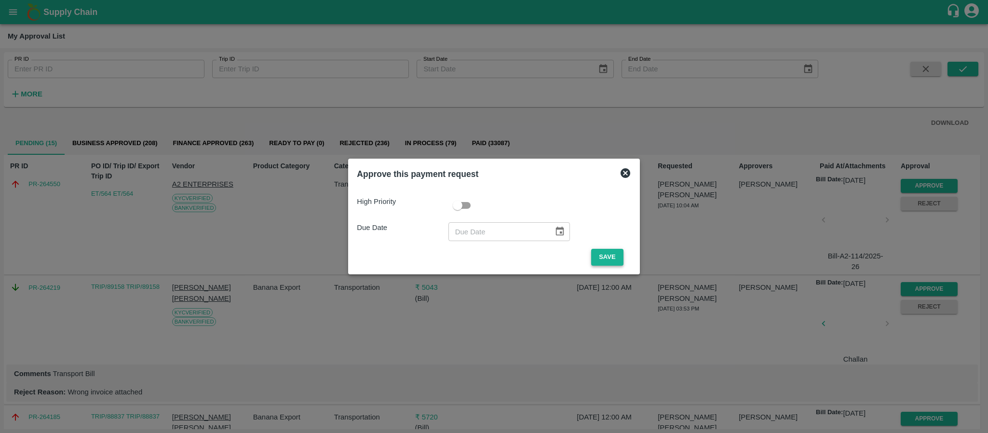
click at [611, 252] on button "Save" at bounding box center [607, 257] width 32 height 17
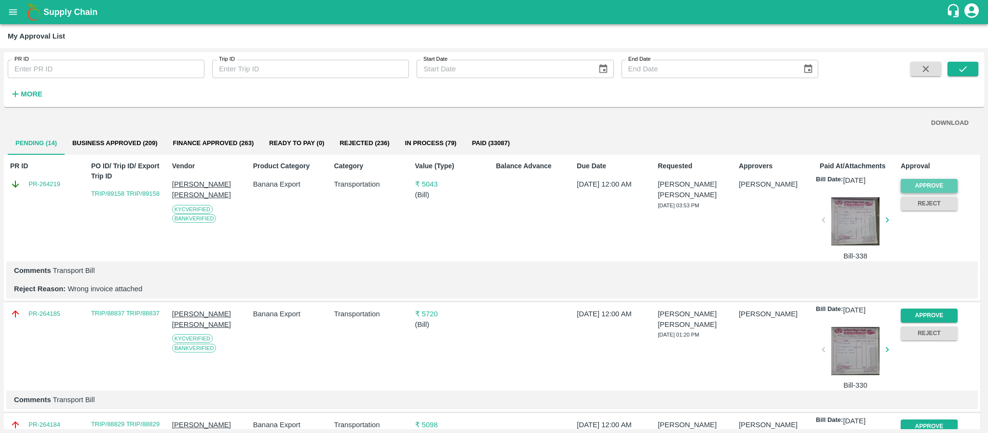
click at [916, 187] on button "Approve" at bounding box center [929, 186] width 57 height 14
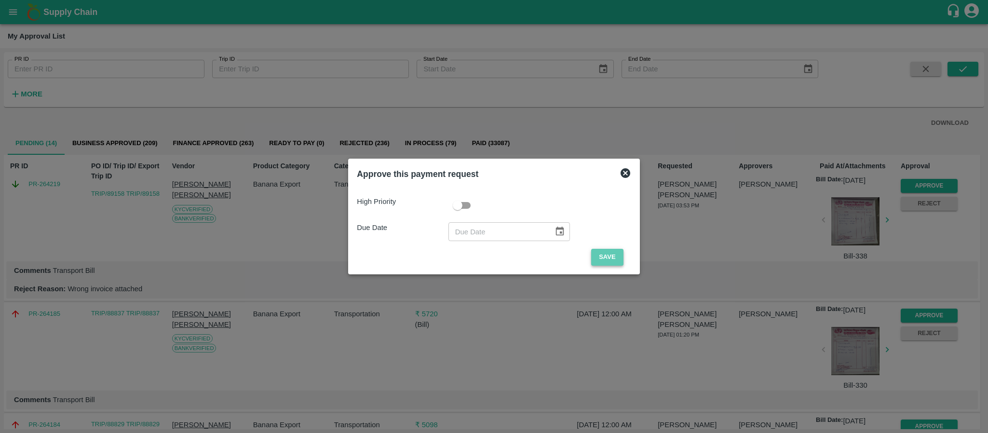
click at [601, 262] on button "Save" at bounding box center [607, 257] width 32 height 17
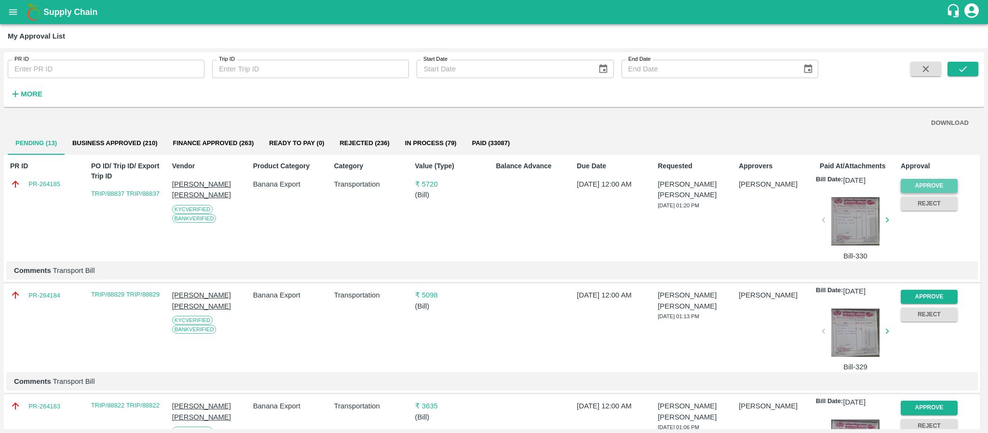
click at [941, 179] on button "Approve" at bounding box center [929, 186] width 57 height 14
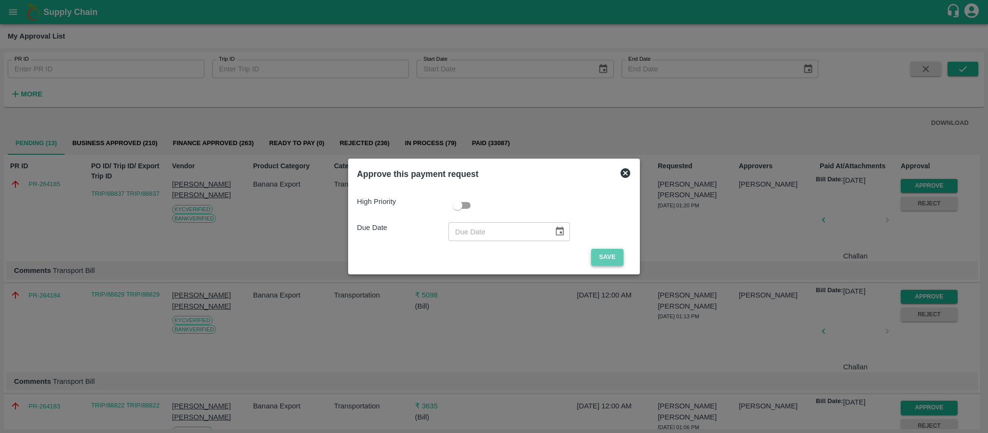
click at [606, 257] on button "Save" at bounding box center [607, 257] width 32 height 17
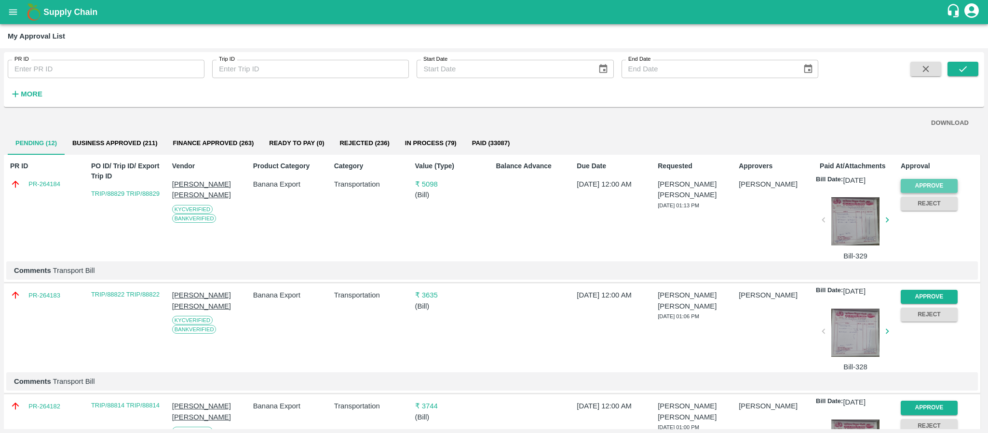
click at [915, 184] on button "Approve" at bounding box center [929, 186] width 57 height 14
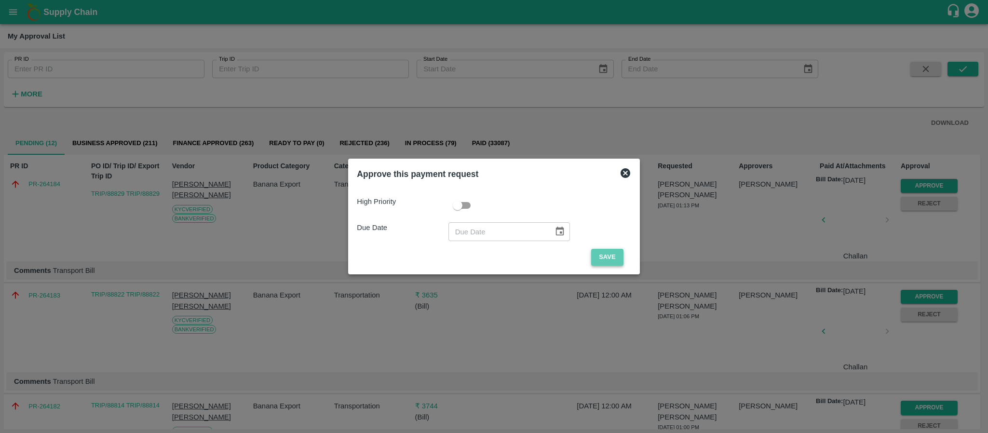
click at [605, 255] on button "Save" at bounding box center [607, 257] width 32 height 17
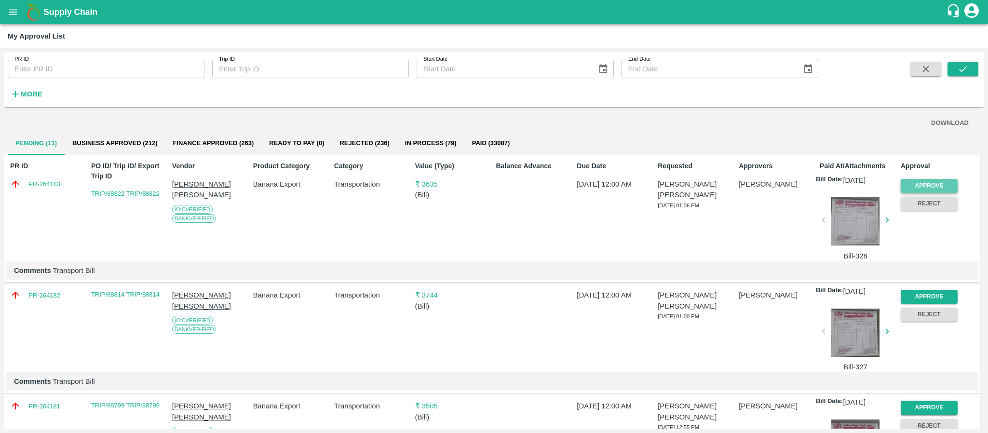
click at [926, 183] on button "Approve" at bounding box center [929, 186] width 57 height 14
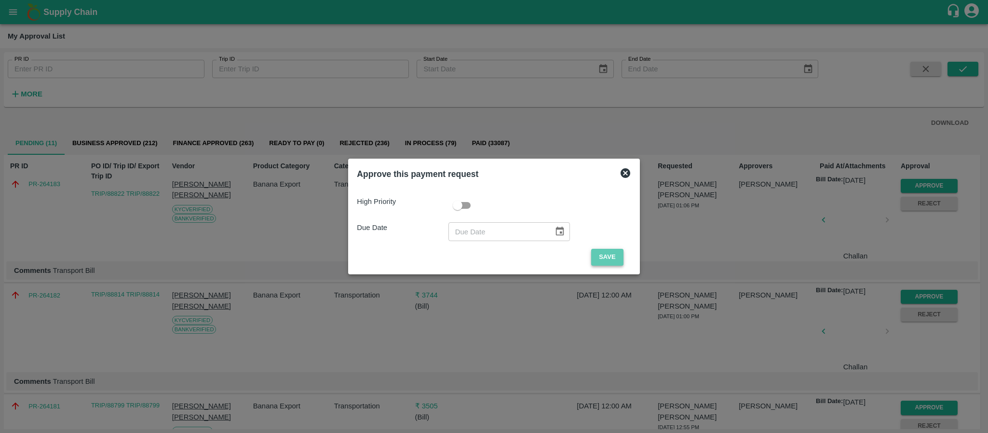
click at [611, 256] on button "Save" at bounding box center [607, 257] width 32 height 17
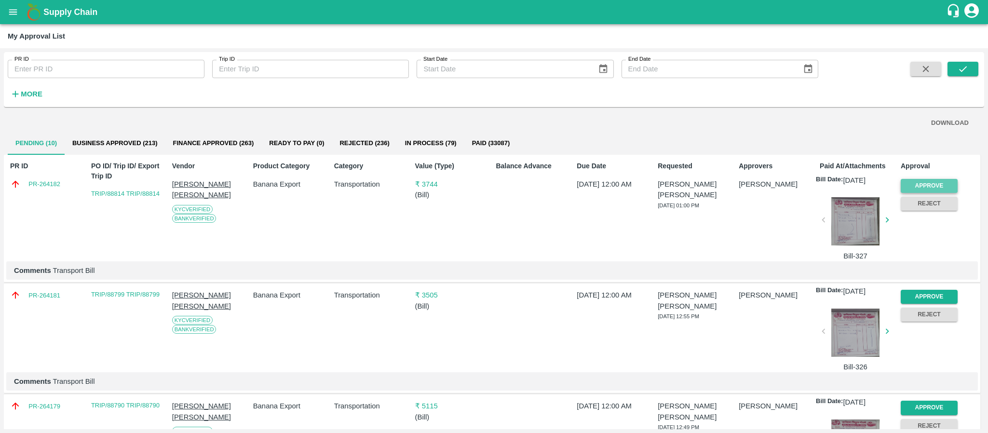
click at [922, 182] on button "Approve" at bounding box center [929, 186] width 57 height 14
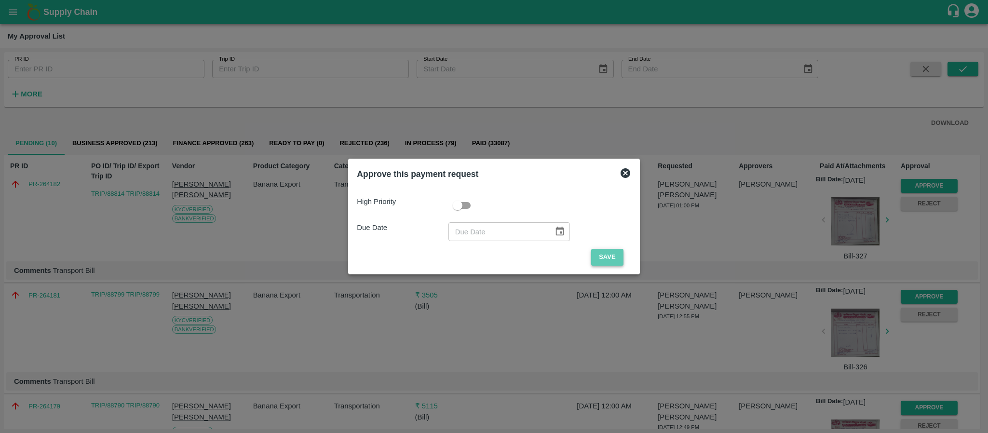
click at [606, 258] on button "Save" at bounding box center [607, 257] width 32 height 17
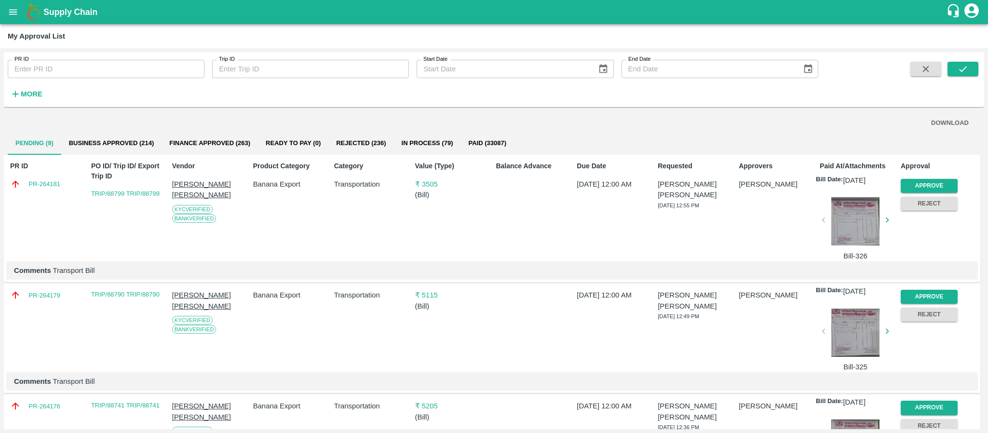
drag, startPoint x: 987, startPoint y: 181, endPoint x: 987, endPoint y: 245, distance: 63.2
click at [987, 245] on div "PR ID PR ID Trip ID Trip ID Start Date Start Date End Date End Date More DOWNLO…" at bounding box center [494, 240] width 988 height 385
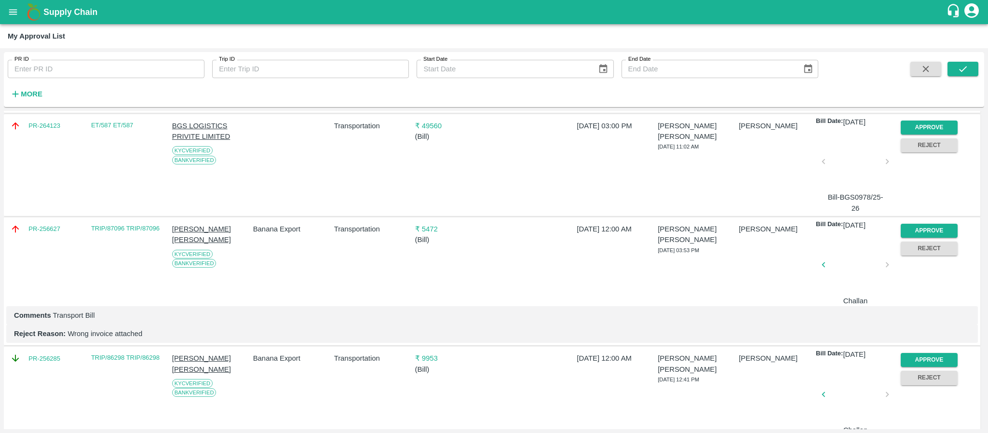
scroll to position [579, 0]
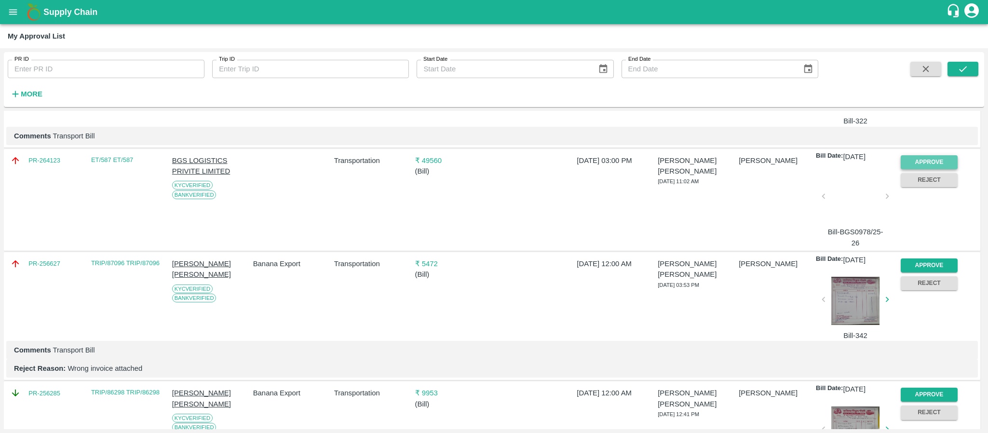
click at [927, 161] on button "Approve" at bounding box center [929, 162] width 57 height 14
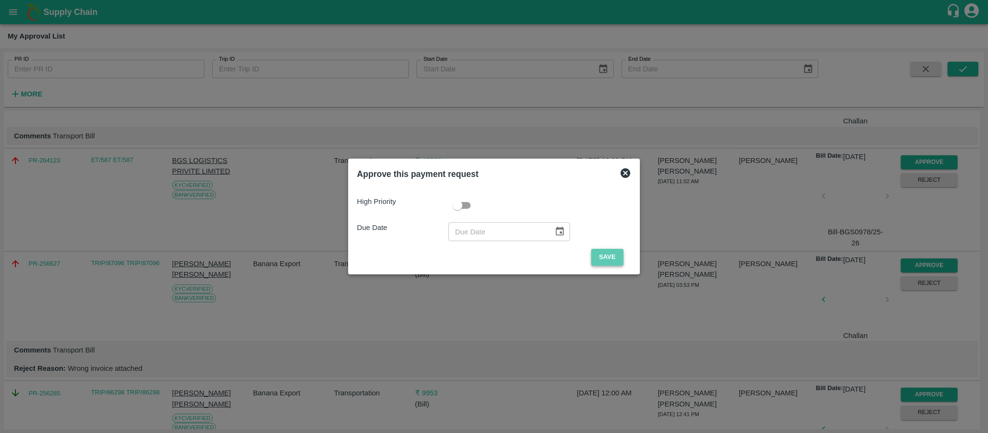
click at [605, 258] on button "Save" at bounding box center [607, 257] width 32 height 17
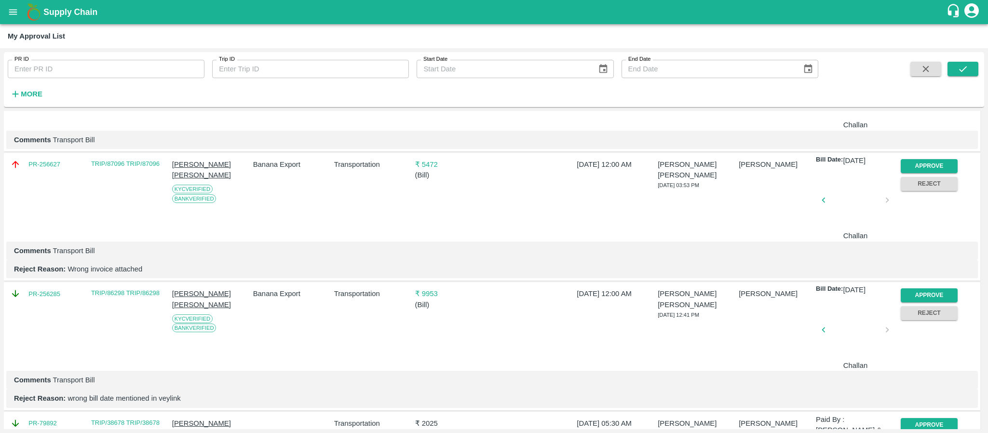
scroll to position [686, 0]
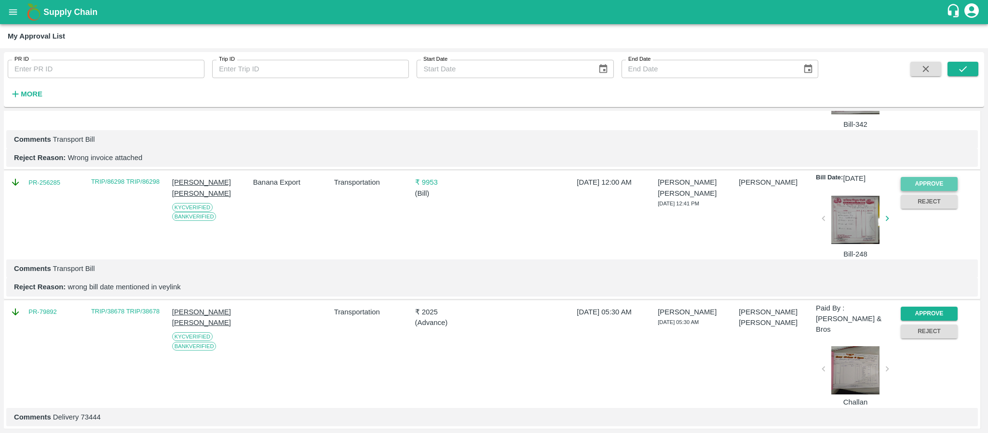
click at [928, 185] on button "Approve" at bounding box center [929, 184] width 57 height 14
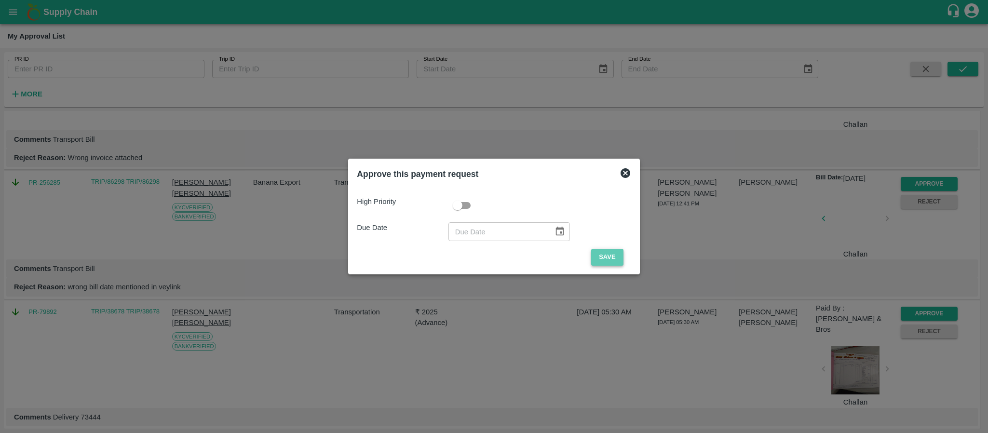
click at [610, 260] on button "Save" at bounding box center [607, 257] width 32 height 17
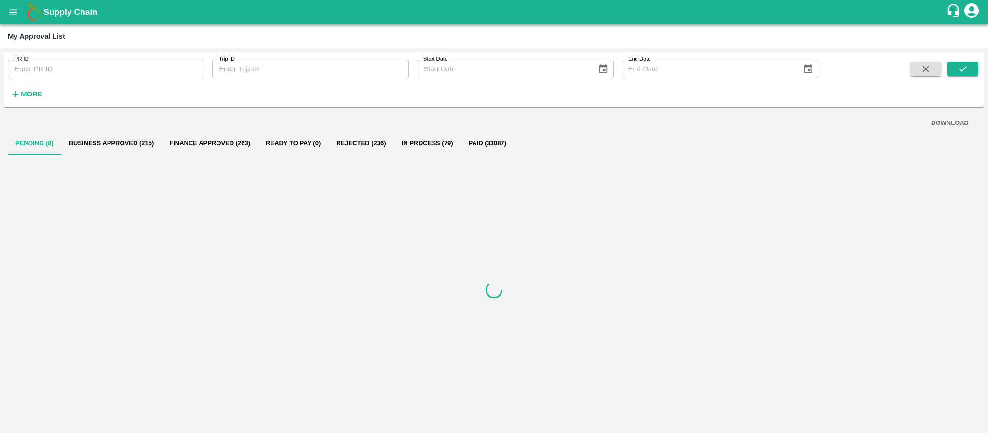
scroll to position [0, 0]
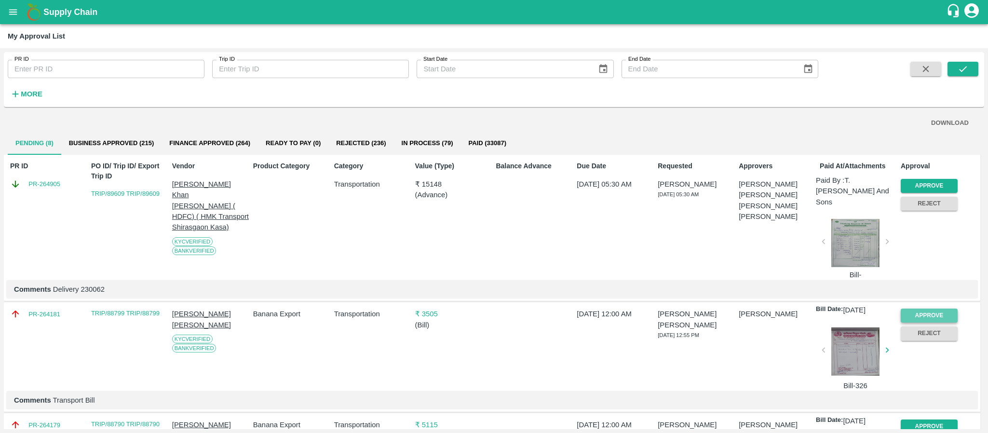
click at [932, 309] on button "Approve" at bounding box center [929, 316] width 57 height 14
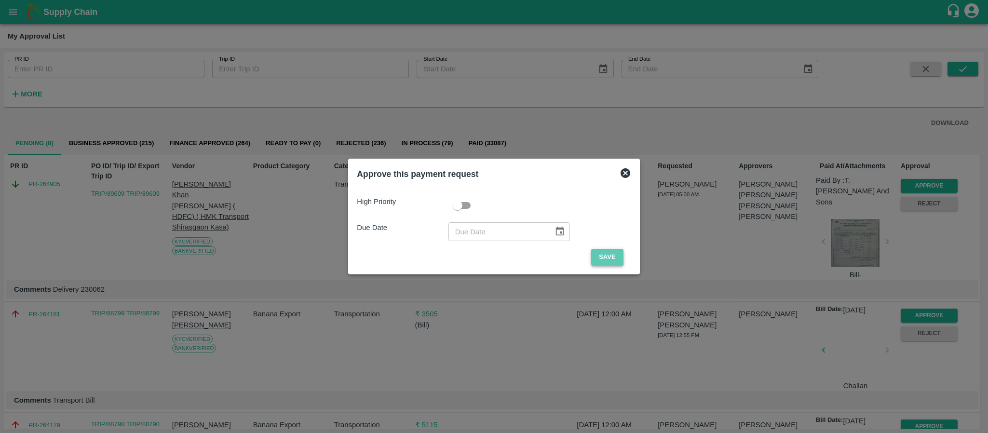
click at [604, 255] on button "Save" at bounding box center [607, 257] width 32 height 17
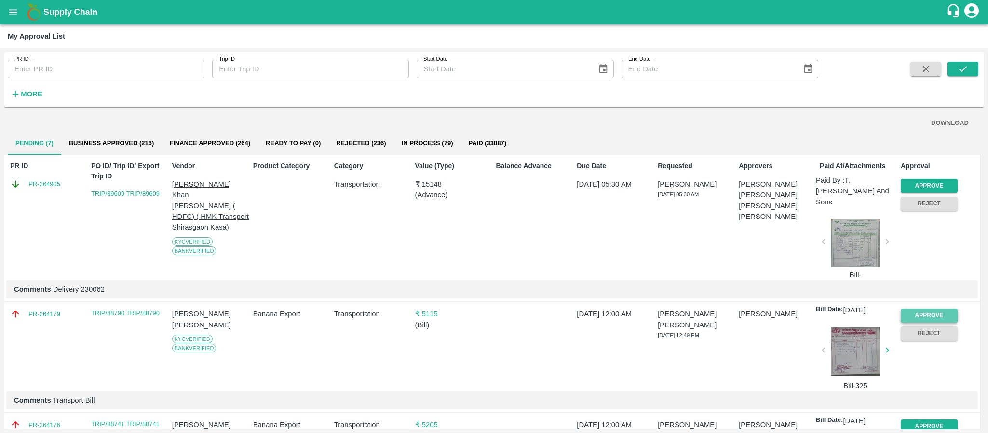
click at [928, 309] on button "Approve" at bounding box center [929, 316] width 57 height 14
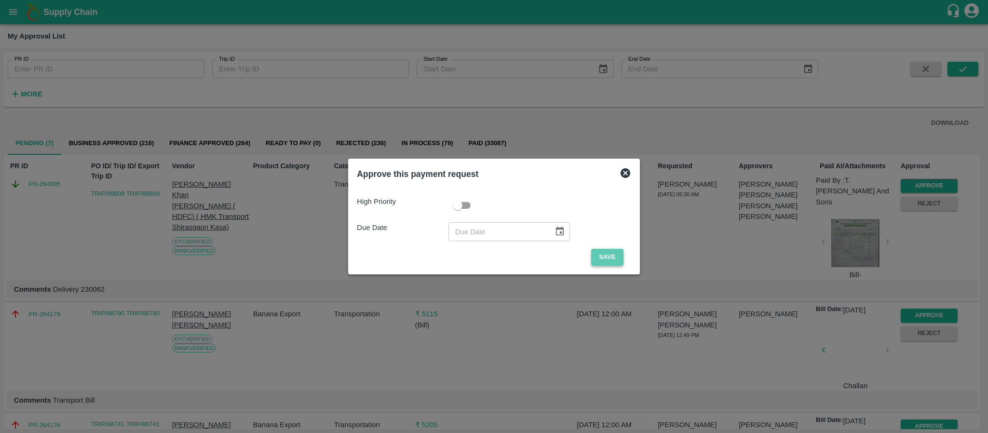
click at [611, 253] on button "Save" at bounding box center [607, 257] width 32 height 17
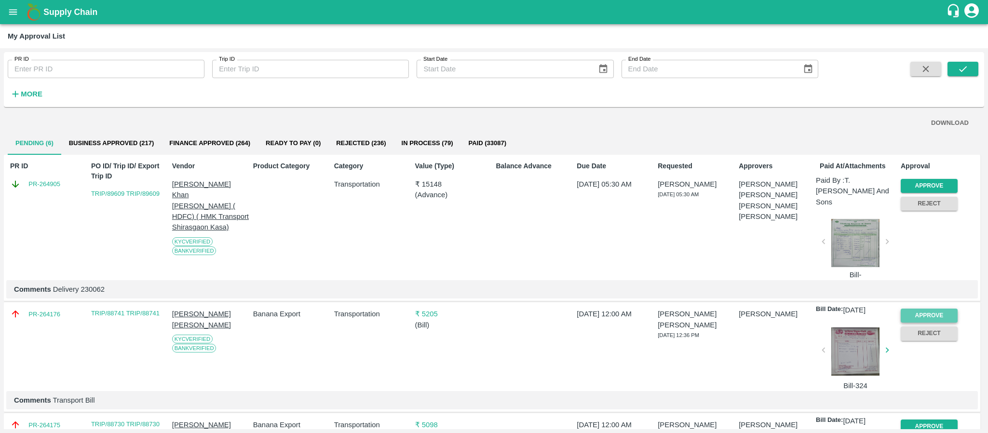
click at [927, 309] on button "Approve" at bounding box center [929, 316] width 57 height 14
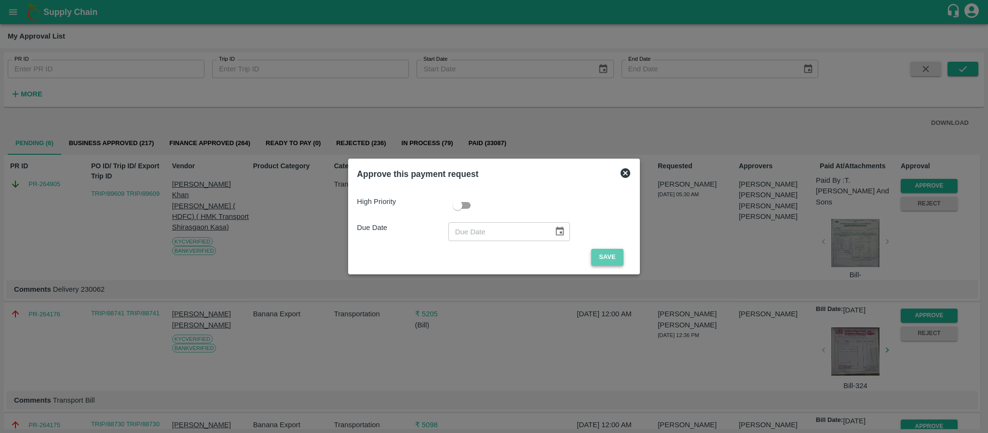
click at [615, 258] on button "Save" at bounding box center [607, 257] width 32 height 17
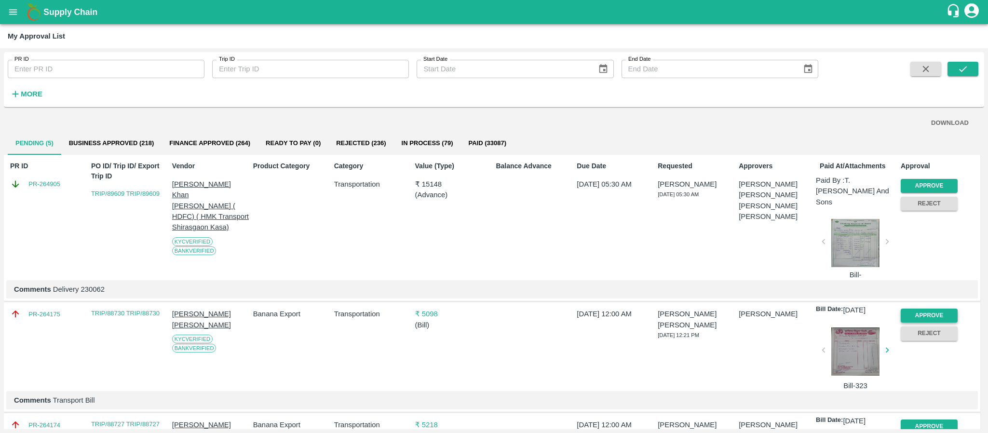
click at [916, 309] on button "Approve" at bounding box center [929, 316] width 57 height 14
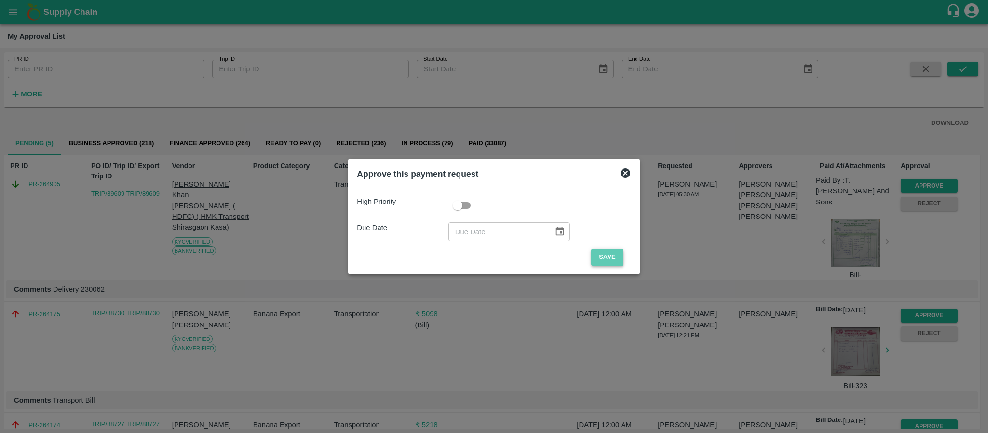
click at [613, 255] on button "Save" at bounding box center [607, 257] width 32 height 17
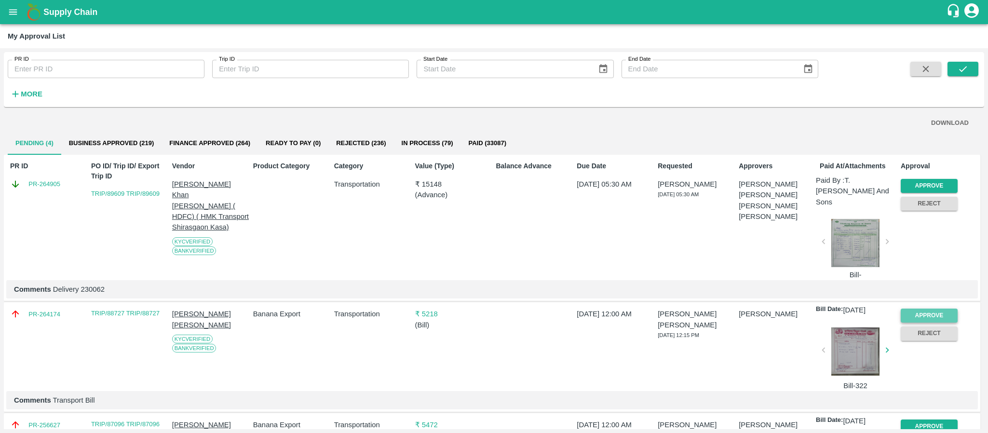
click at [928, 309] on button "Approve" at bounding box center [929, 316] width 57 height 14
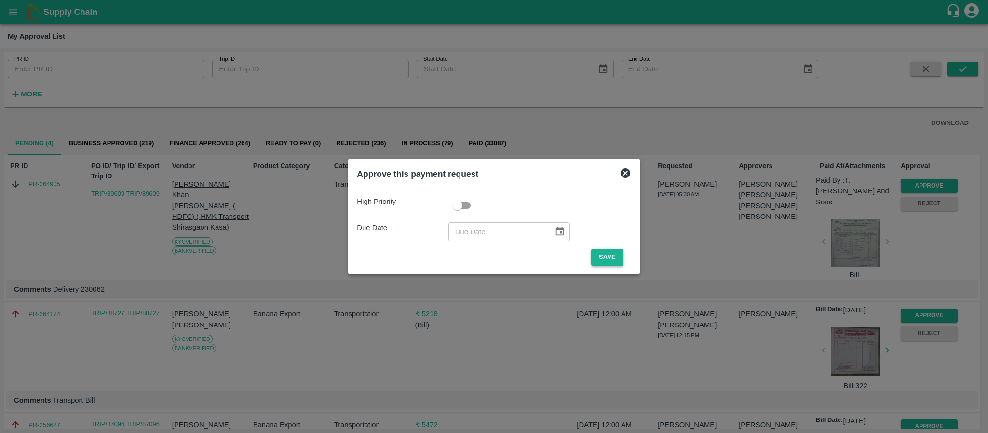
drag, startPoint x: 621, startPoint y: 257, endPoint x: 599, endPoint y: 256, distance: 22.2
click at [599, 256] on span "Save" at bounding box center [607, 257] width 47 height 17
click at [599, 256] on button "Save" at bounding box center [607, 257] width 32 height 17
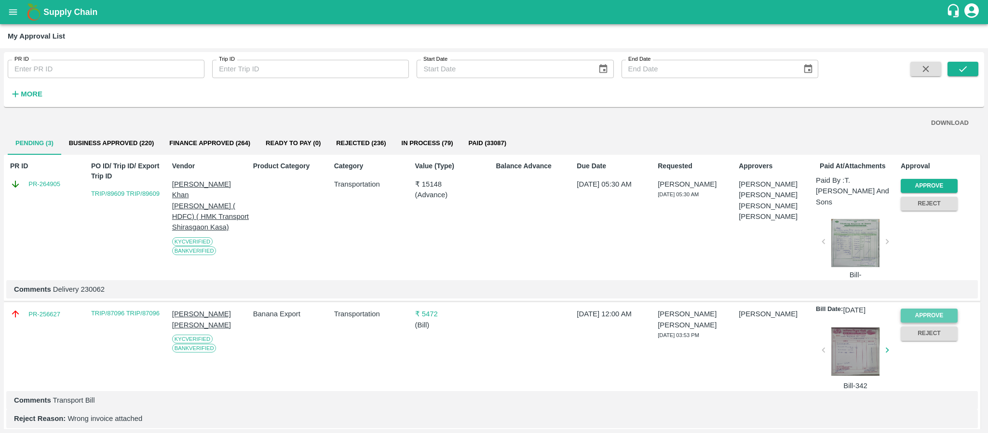
click at [922, 309] on button "Approve" at bounding box center [929, 316] width 57 height 14
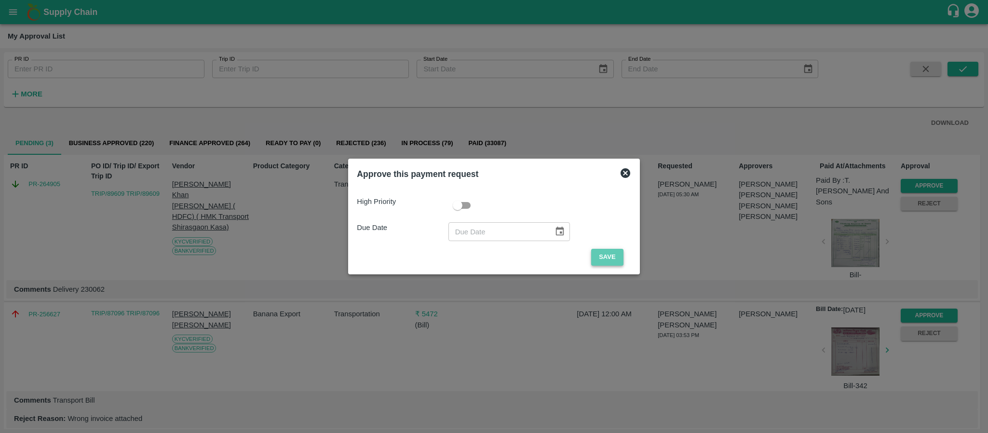
click at [613, 260] on button "Save" at bounding box center [607, 257] width 32 height 17
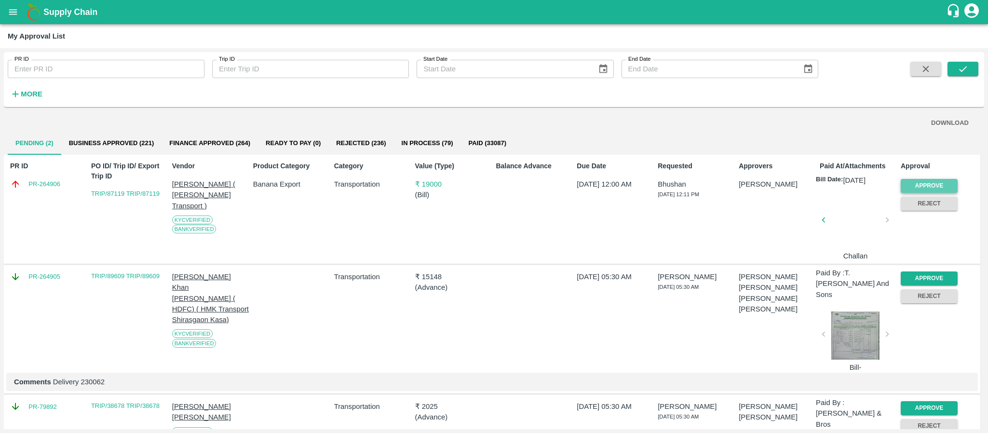
click at [922, 187] on button "Approve" at bounding box center [929, 186] width 57 height 14
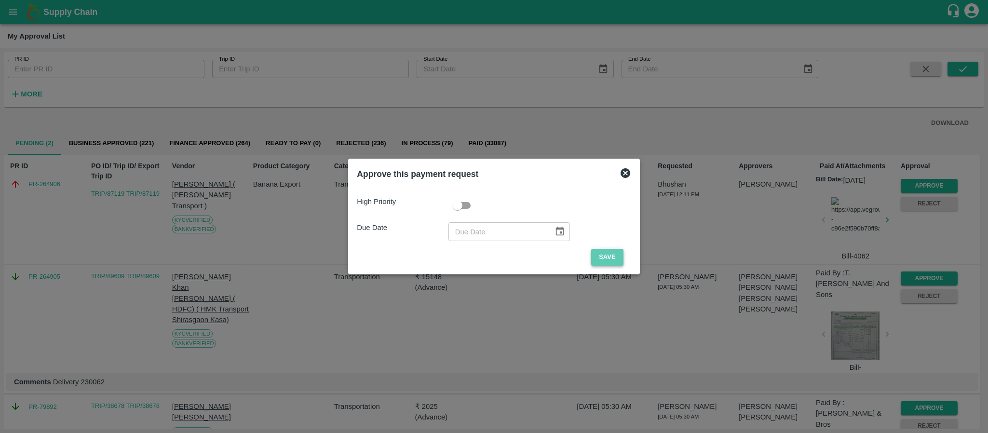
click at [620, 258] on button "Save" at bounding box center [607, 257] width 32 height 17
